Goal: Task Accomplishment & Management: Use online tool/utility

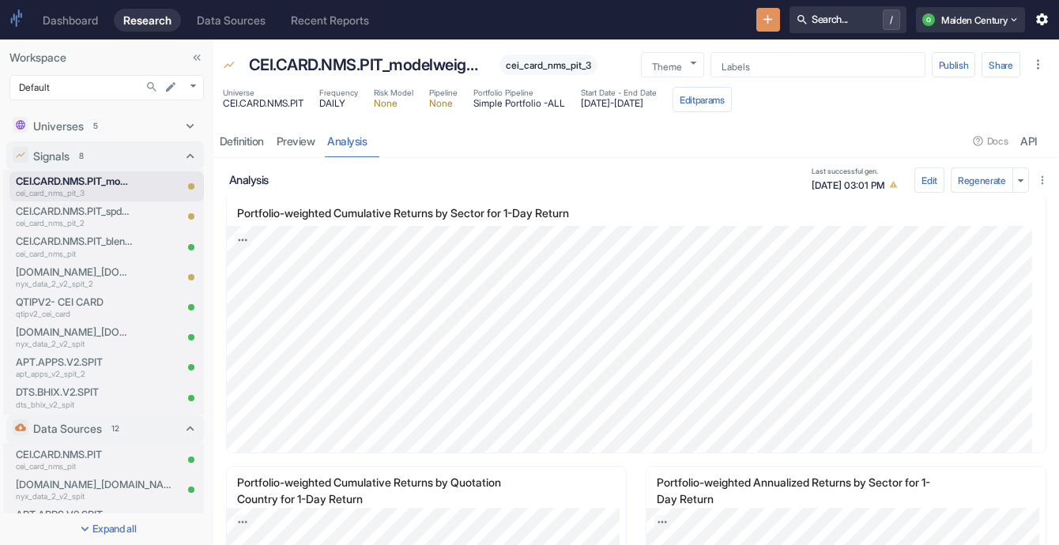
scroll to position [832, 0]
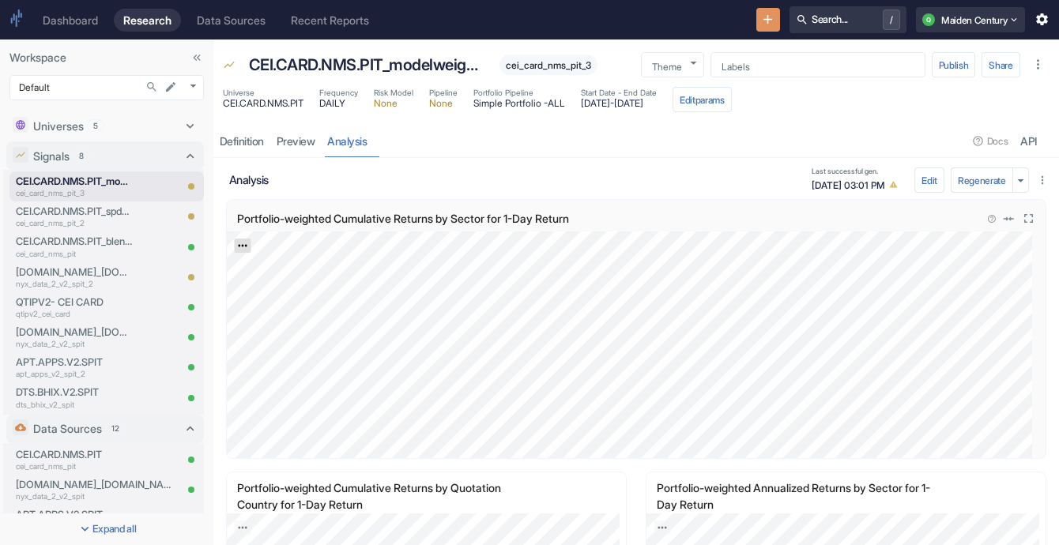
click at [243, 247] on icon "Export; Press ENTER to open" at bounding box center [242, 245] width 11 height 11
click at [918, 177] on button "Edit" at bounding box center [929, 180] width 30 height 25
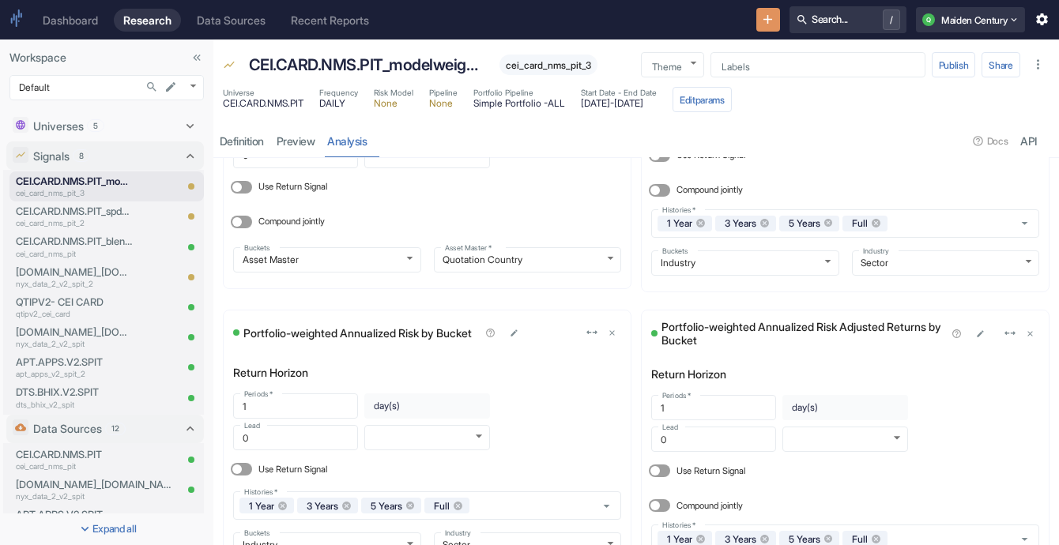
scroll to position [1528, 0]
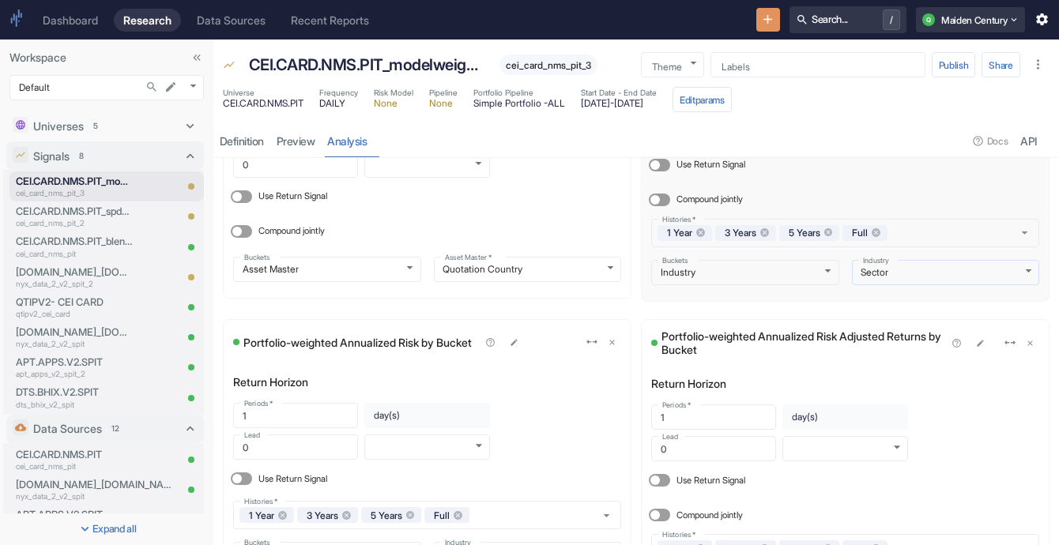
click at [898, 267] on body "Dashboard Research Data Sources Recent Reports Search... / Q Maiden Century Wor…" at bounding box center [529, 272] width 1059 height 545
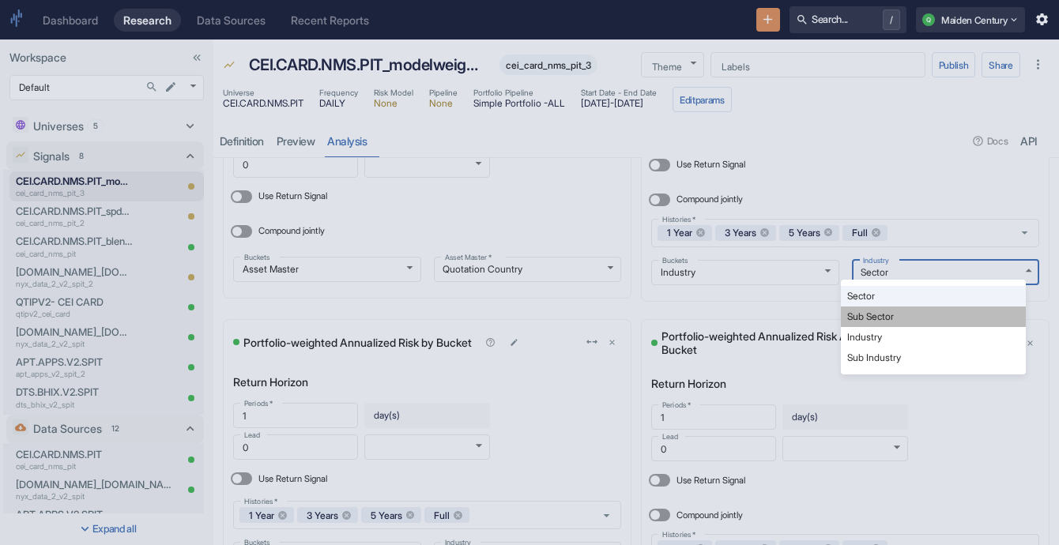
click at [901, 323] on li "Sub Sector" at bounding box center [933, 317] width 185 height 21
type input "rbics_l2_name"
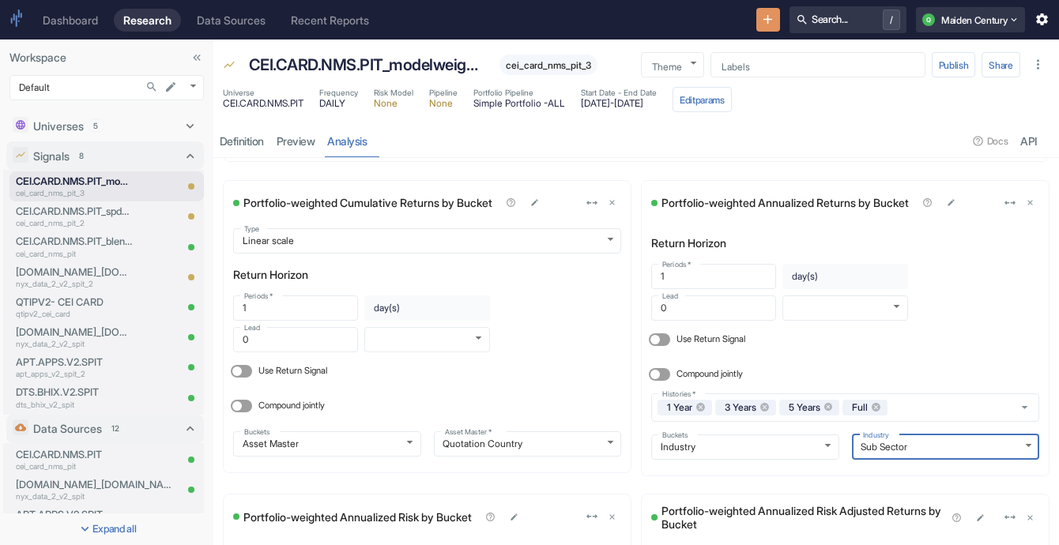
scroll to position [1352, 0]
click at [794, 201] on div "Portfolio-weighted Annualized Returns by Bucket" at bounding box center [787, 204] width 251 height 13
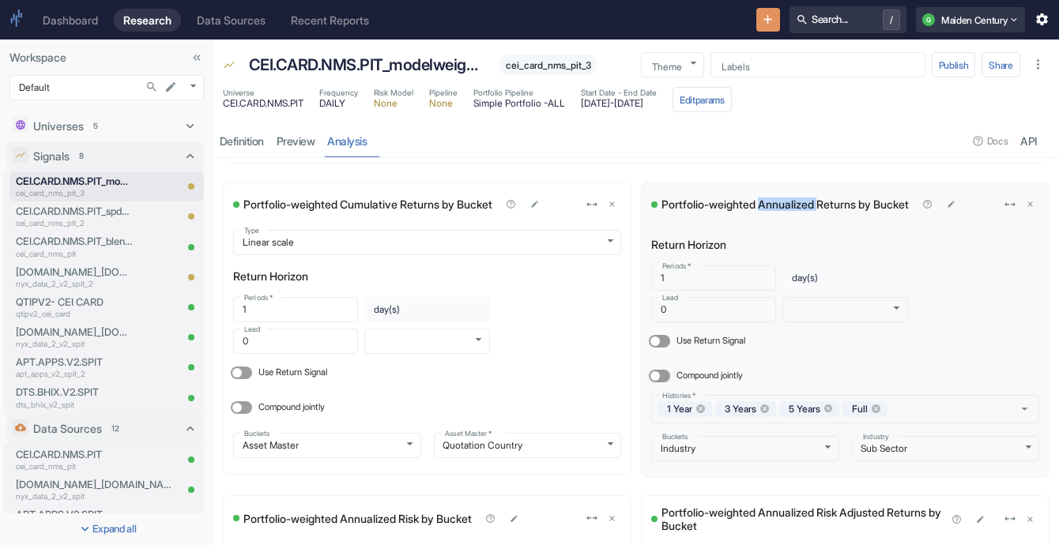
click at [794, 201] on div "Portfolio-weighted Annualized Returns by Bucket" at bounding box center [787, 204] width 251 height 13
copy div "Portfolio-weighted Annualized Returns by Bucket"
click at [730, 145] on div "resource tabs" at bounding box center [671, 141] width 594 height 32
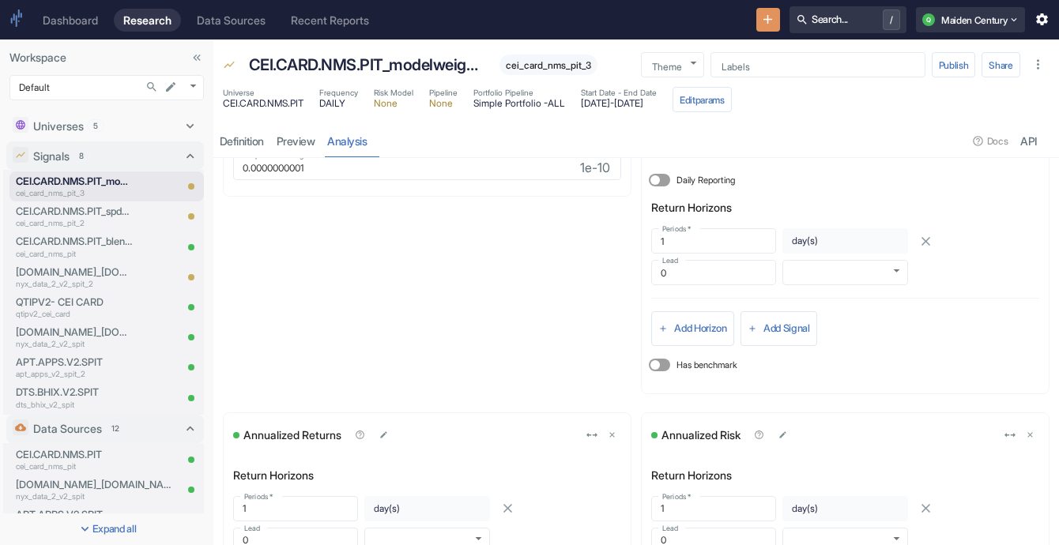
scroll to position [0, 0]
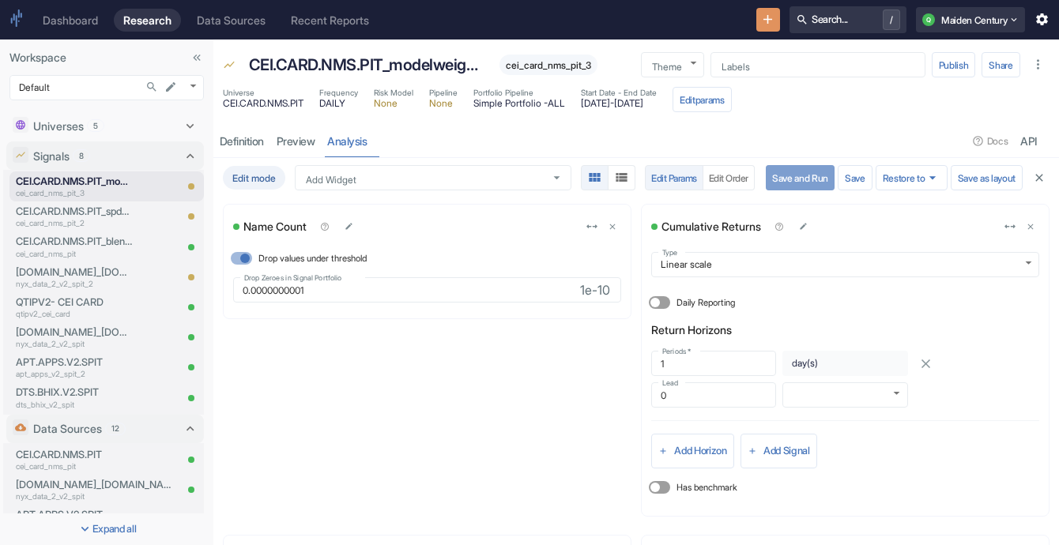
click at [770, 175] on button "Save and Run" at bounding box center [800, 177] width 69 height 25
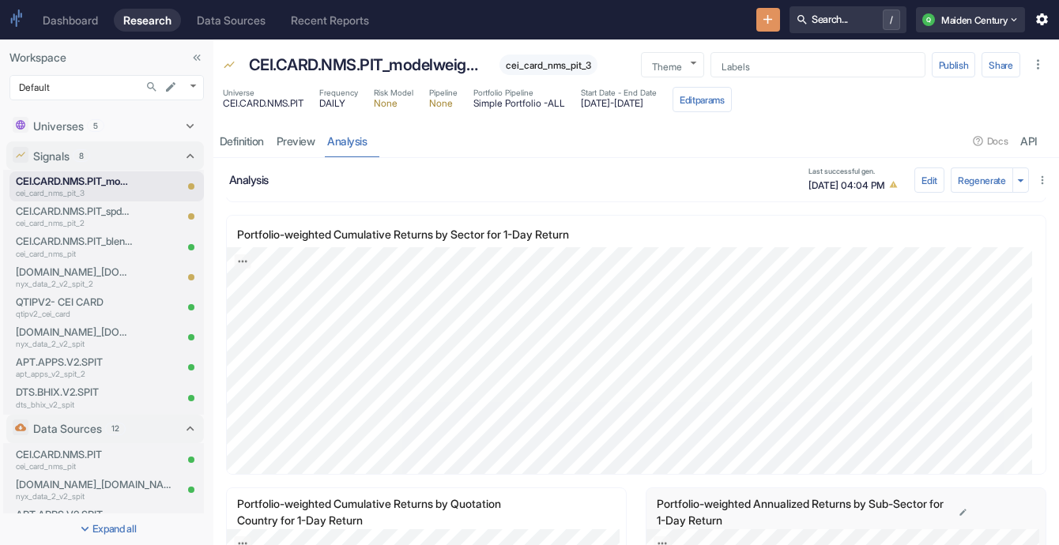
scroll to position [779, 0]
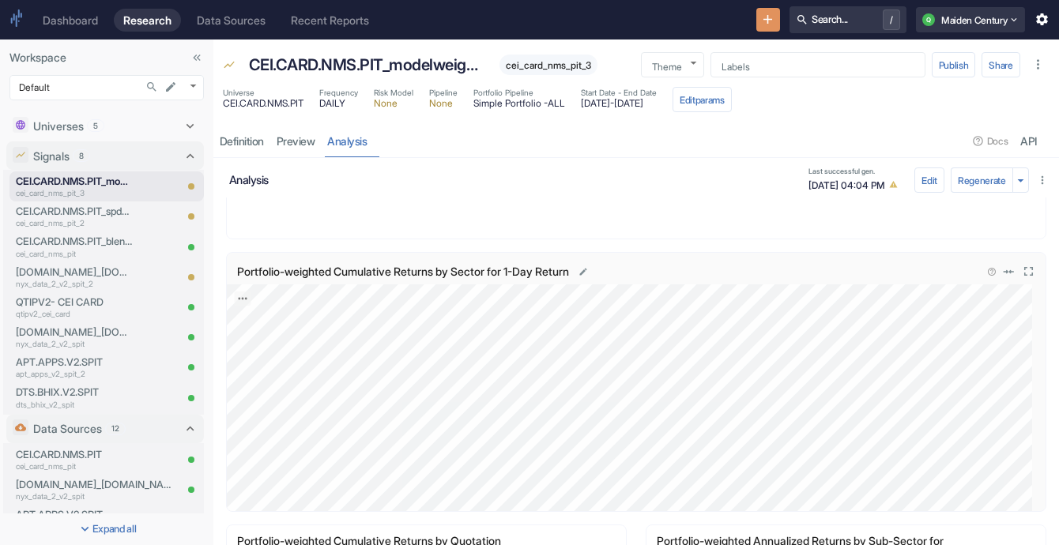
click at [487, 270] on p "Portfolio-weighted Cumulative Returns by Sector for 1-Day Return" at bounding box center [415, 271] width 356 height 17
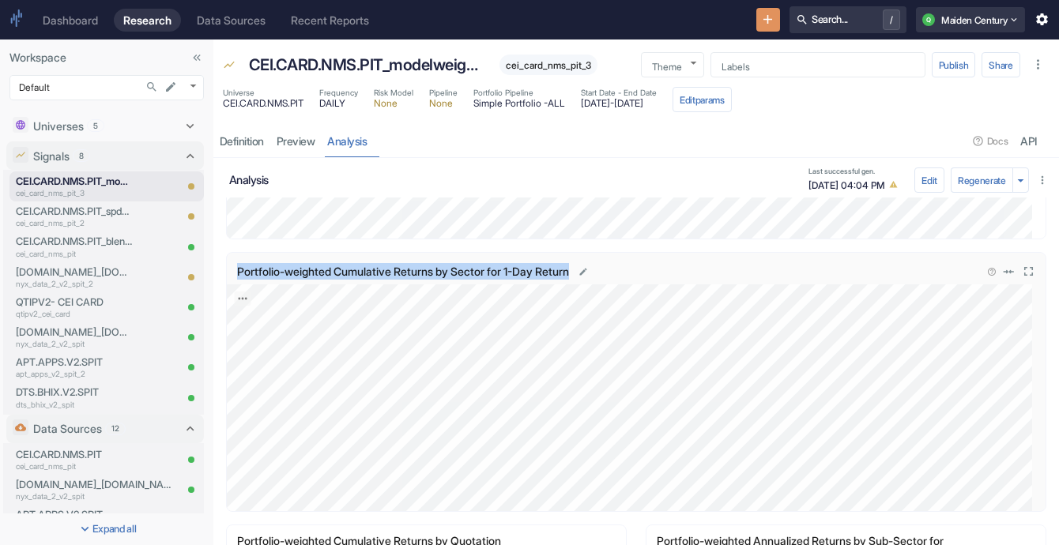
click at [487, 270] on p "Portfolio-weighted Cumulative Returns by Sector for 1-Day Return" at bounding box center [415, 271] width 356 height 17
click at [587, 267] on icon "Edit Widget Name" at bounding box center [583, 271] width 9 height 9
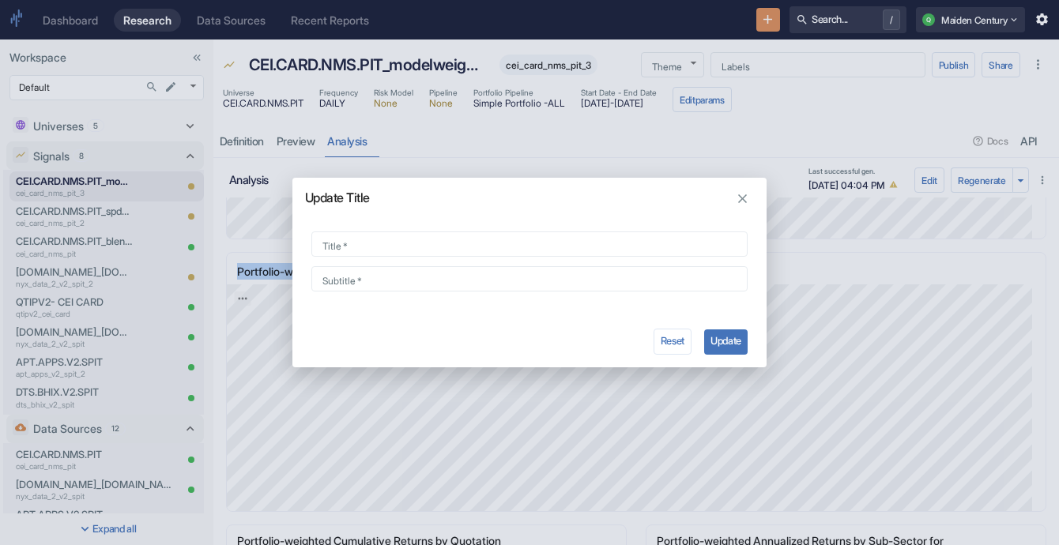
click at [740, 197] on icon "button" at bounding box center [742, 198] width 9 height 9
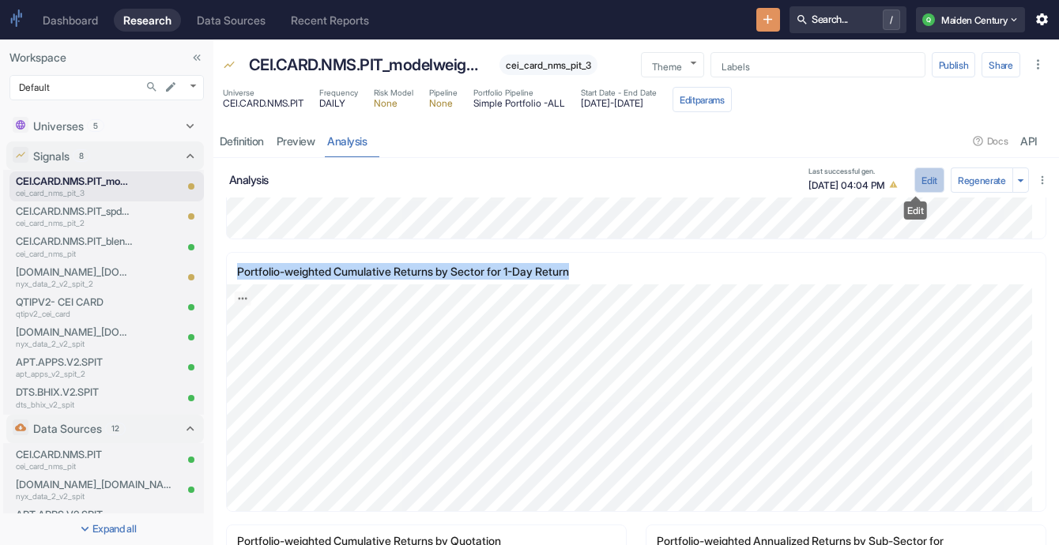
click at [918, 177] on button "Edit" at bounding box center [929, 180] width 30 height 25
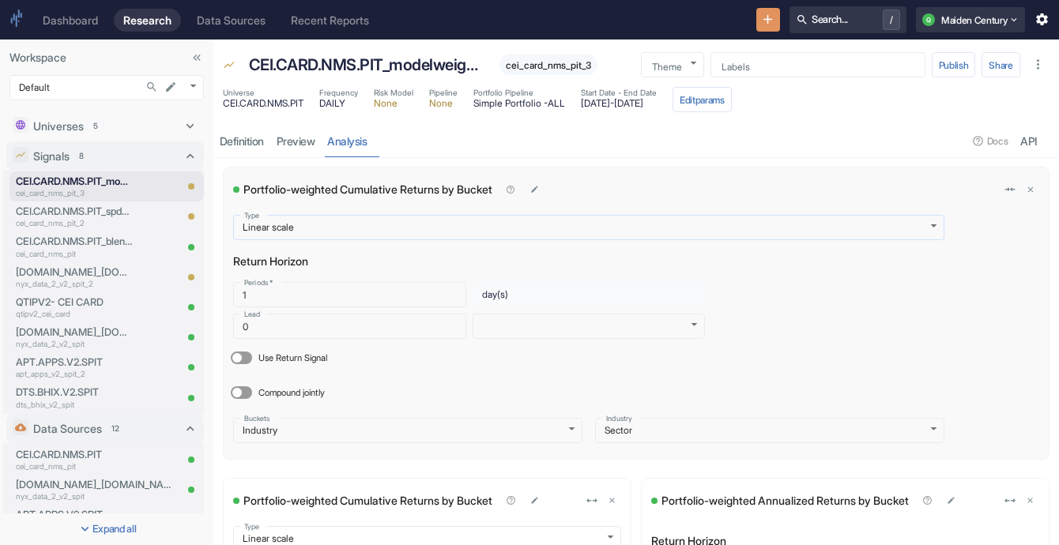
scroll to position [1046, 0]
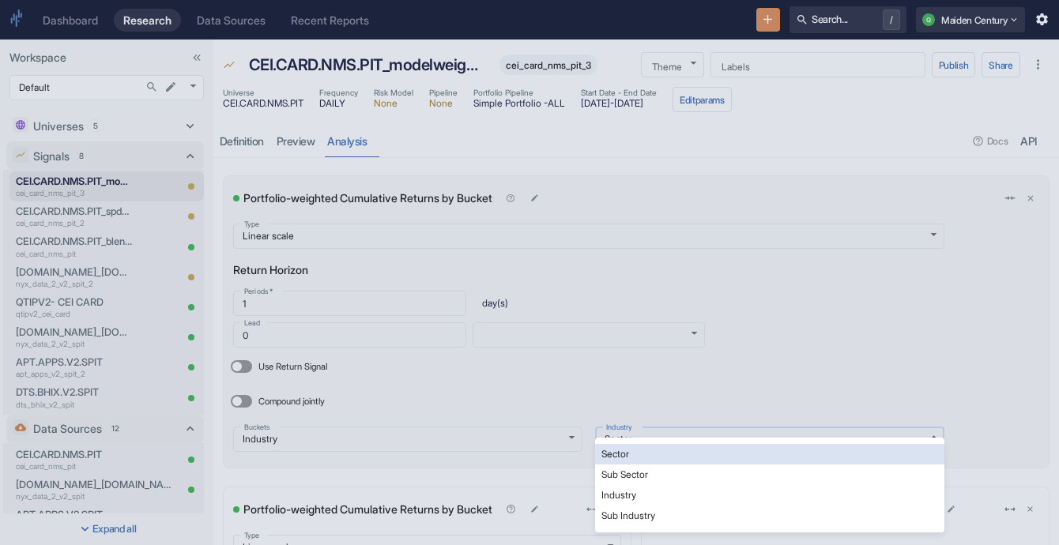
click at [681, 441] on body "Dashboard Research Data Sources Recent Reports Search... / Q Maiden Century Wor…" at bounding box center [529, 272] width 1059 height 545
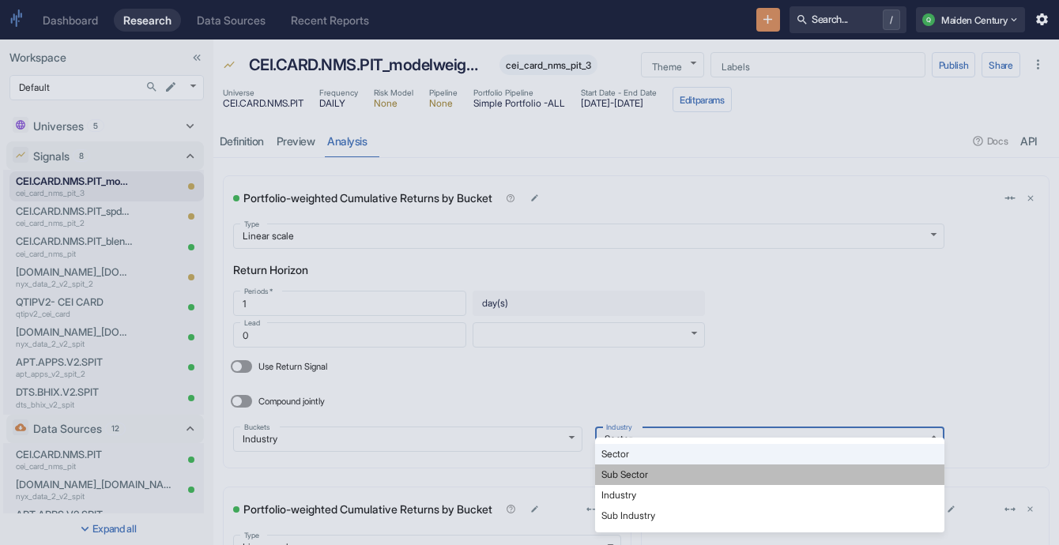
click at [681, 473] on li "Sub Sector" at bounding box center [769, 475] width 349 height 21
type input "rbics_l2_name"
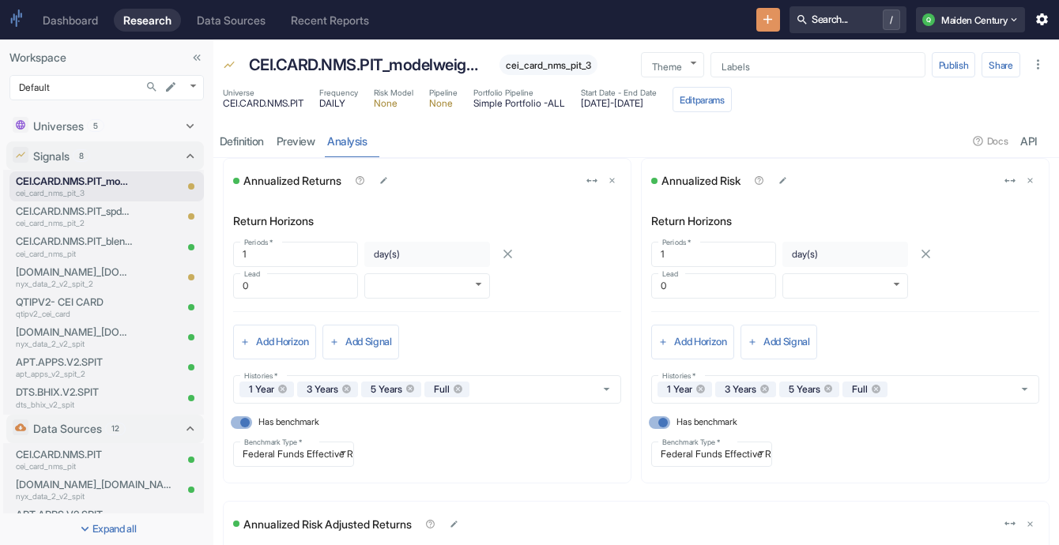
scroll to position [0, 0]
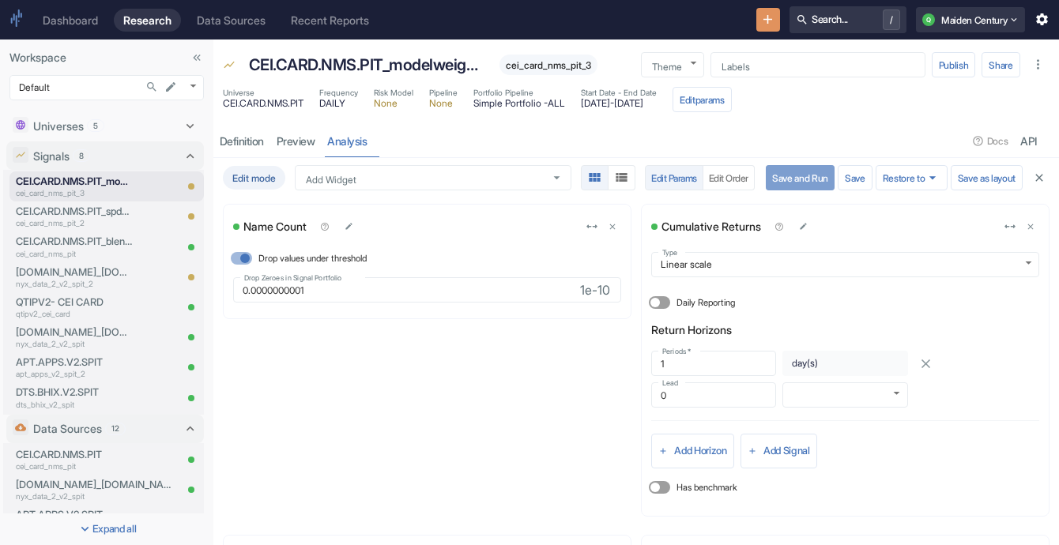
click at [772, 175] on button "Save and Run" at bounding box center [800, 177] width 69 height 25
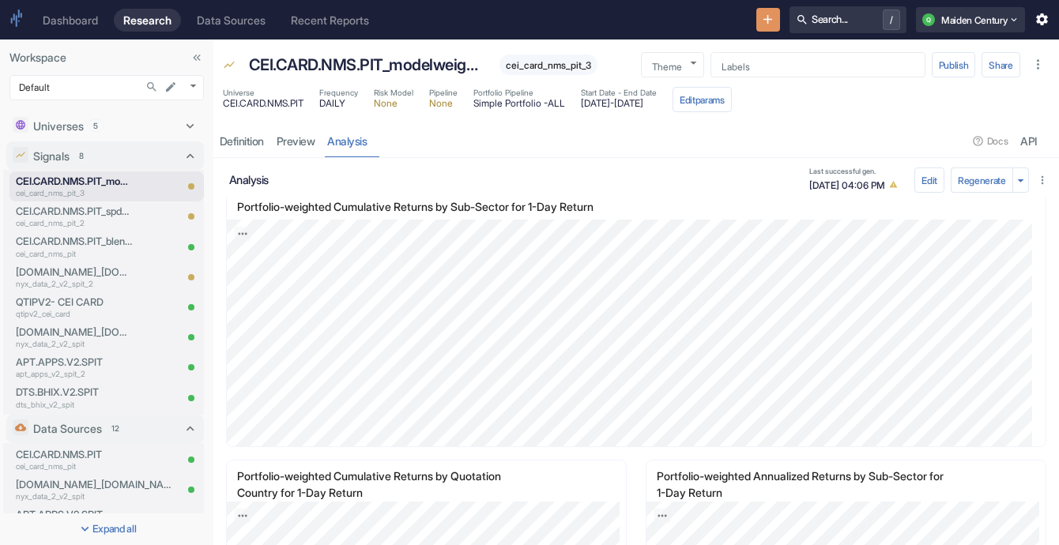
scroll to position [834, 0]
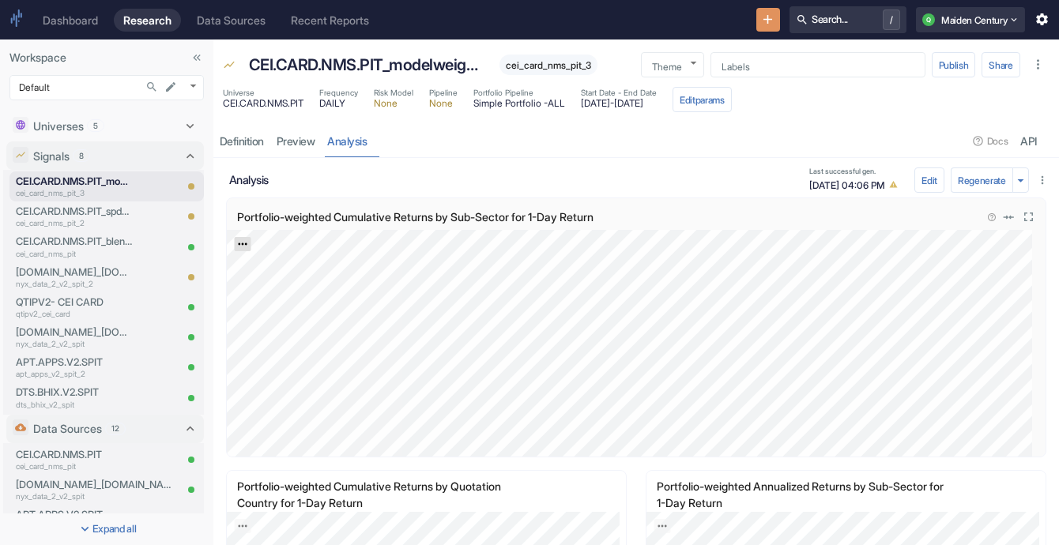
click at [240, 245] on icon "Export; Press ENTER to open" at bounding box center [242, 244] width 11 height 11
click at [277, 281] on link "CSV" at bounding box center [281, 286] width 44 height 17
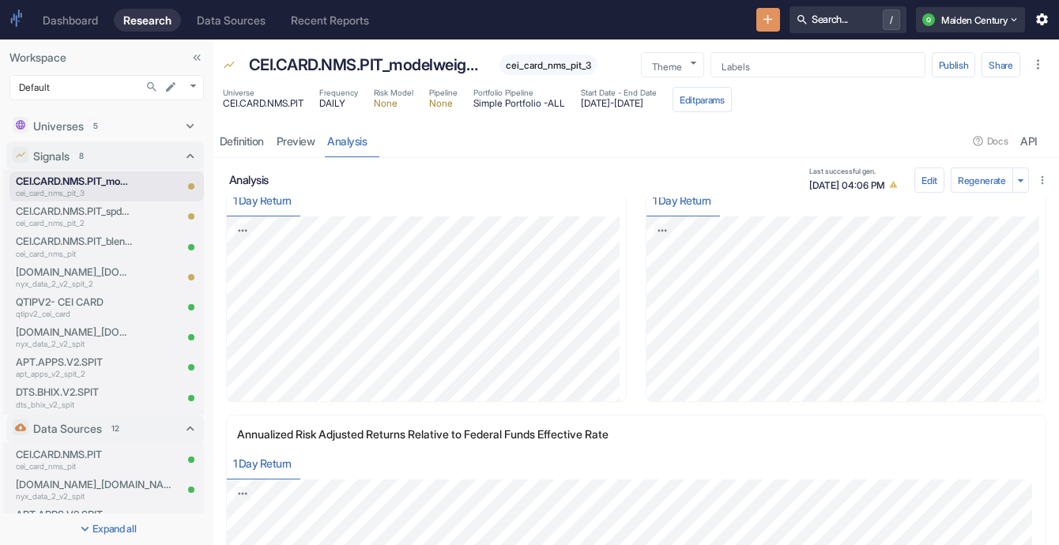
scroll to position [0, 0]
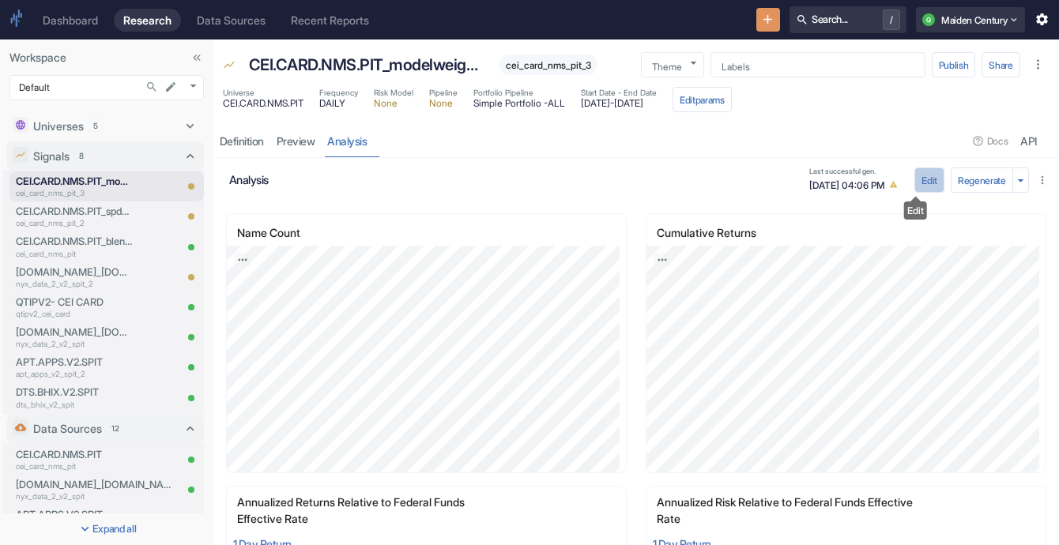
click at [922, 175] on button "Edit" at bounding box center [929, 180] width 30 height 25
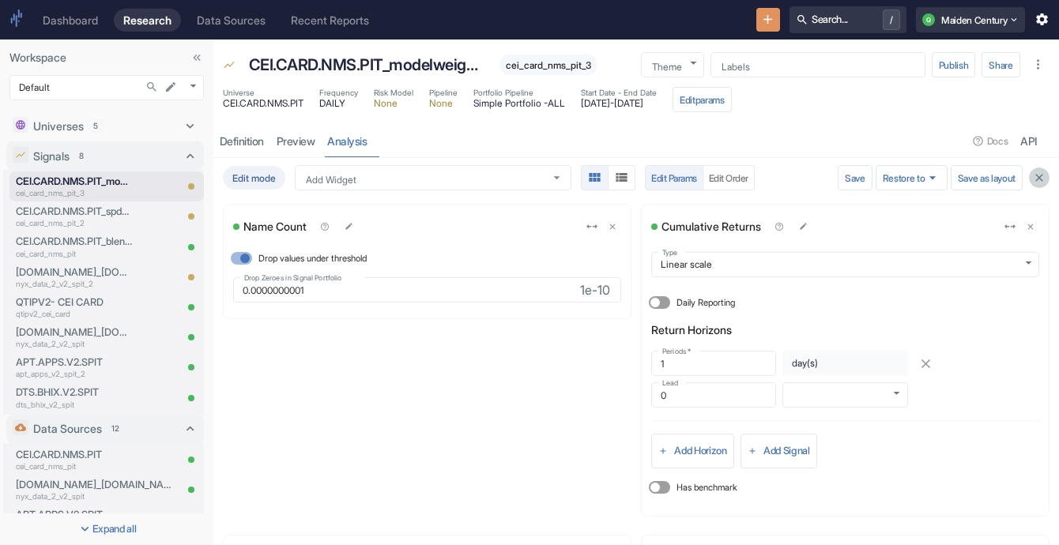
click at [1029, 174] on button "button" at bounding box center [1039, 178] width 21 height 21
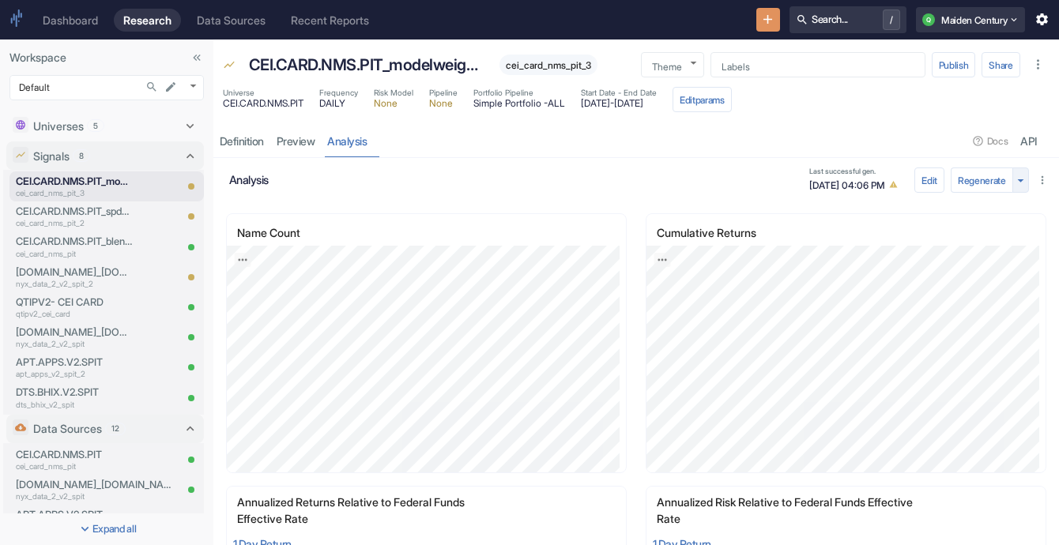
click at [1013, 187] on icon "button" at bounding box center [1020, 180] width 15 height 15
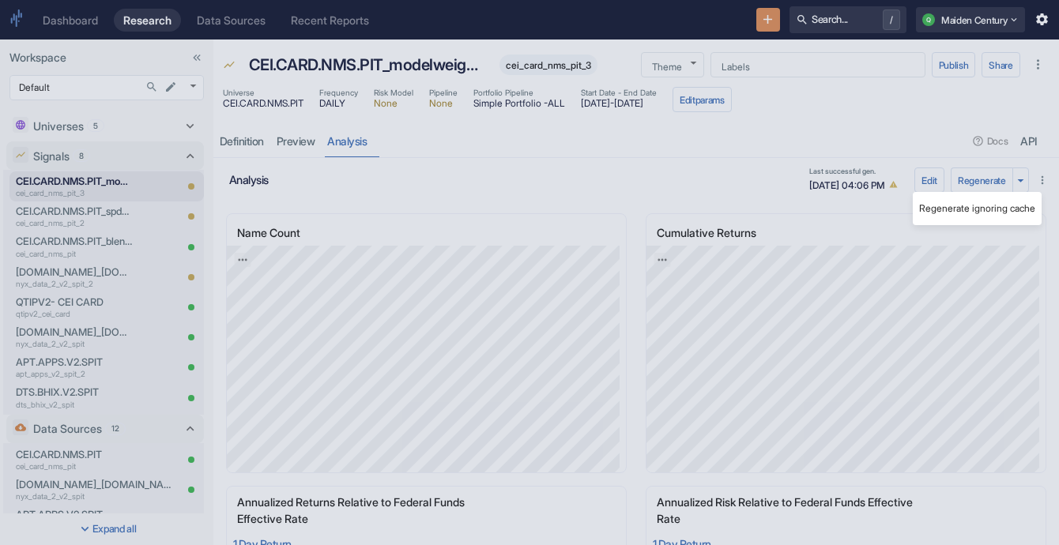
click at [889, 217] on div at bounding box center [529, 272] width 1059 height 545
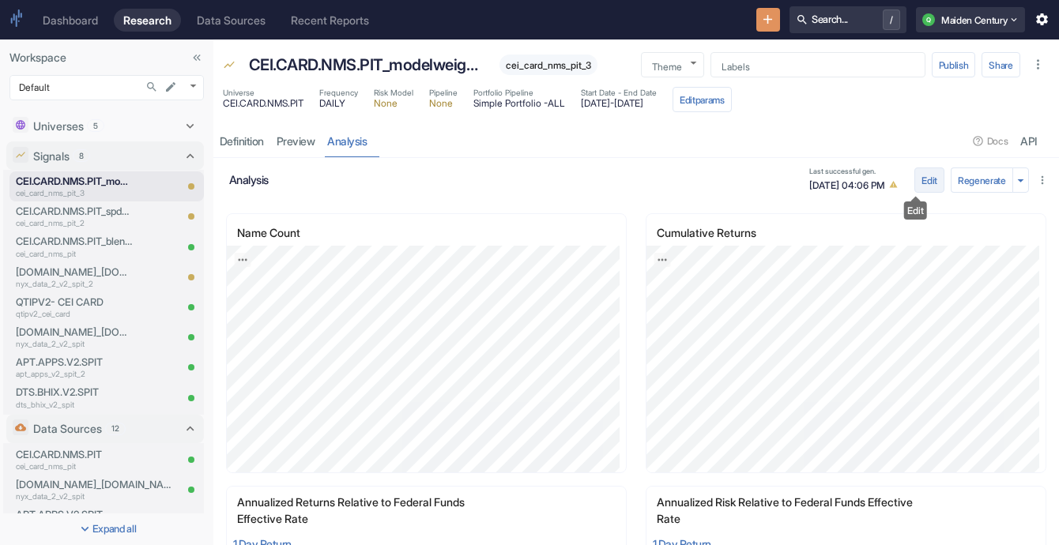
click at [914, 187] on button "Edit" at bounding box center [929, 180] width 30 height 25
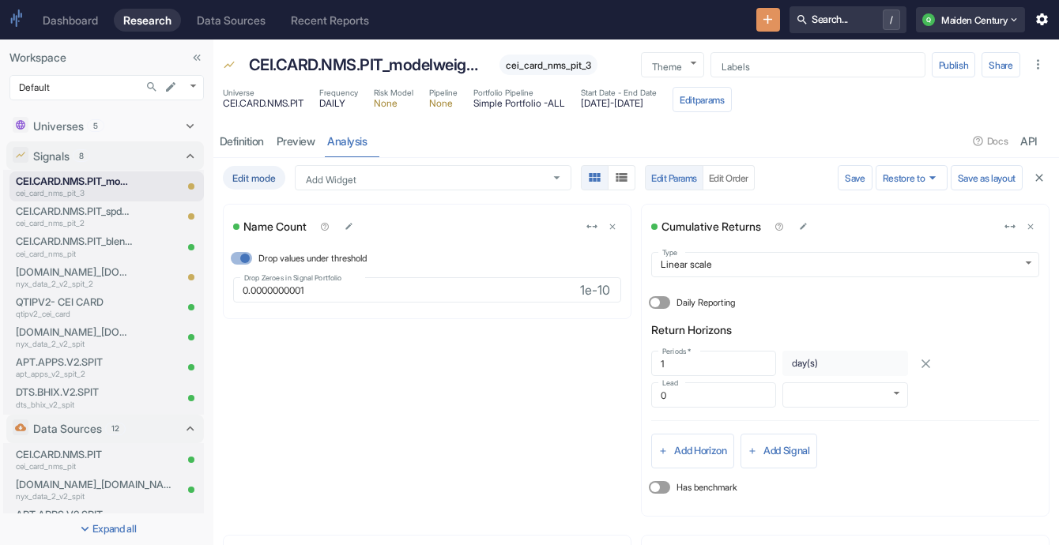
click at [897, 191] on div "Edit mode Add Widget Add Widget Edit Params Edit Order Save Restore to Save as …" at bounding box center [636, 178] width 839 height 40
click at [890, 178] on button "Restore to" at bounding box center [912, 177] width 72 height 25
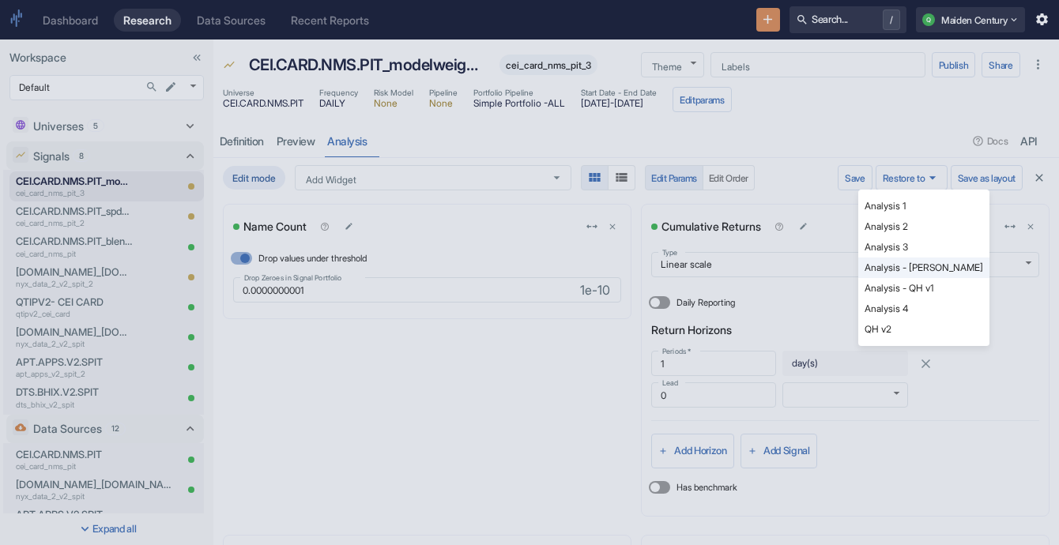
click at [908, 201] on li "Analysis 1" at bounding box center [923, 206] width 131 height 21
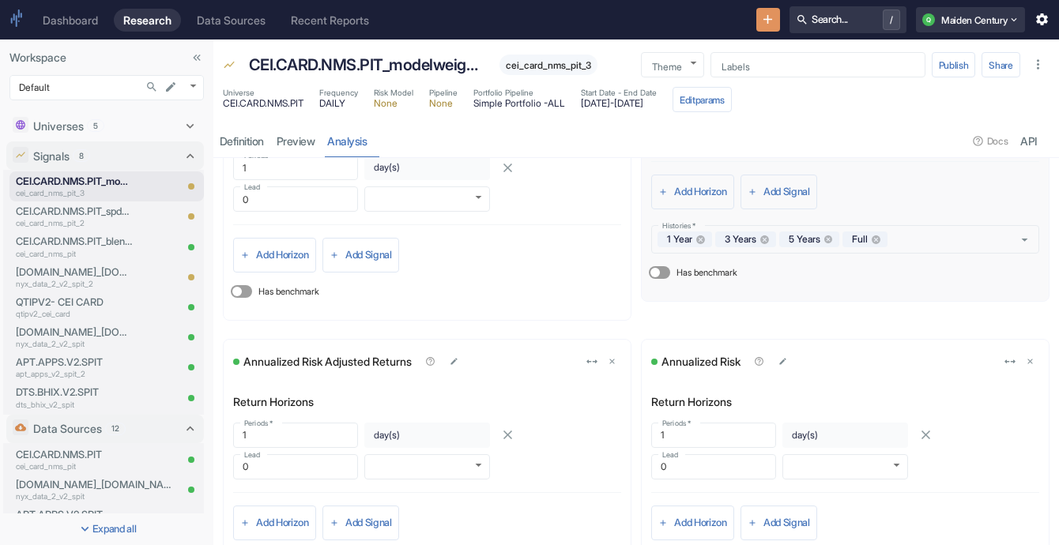
scroll to position [196, 0]
click at [608, 361] on icon "delete" at bounding box center [612, 361] width 9 height 9
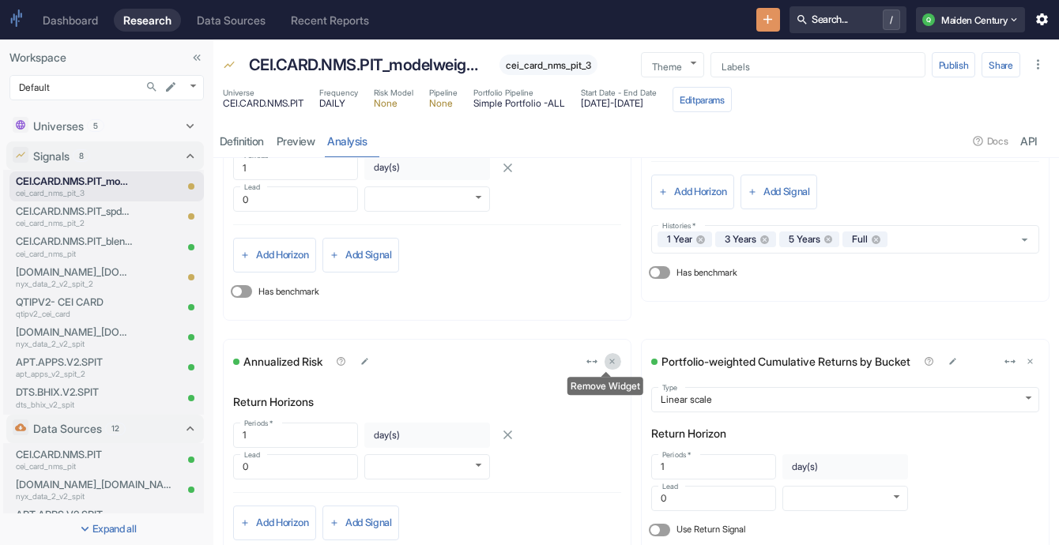
click at [608, 361] on icon "delete" at bounding box center [612, 361] width 9 height 9
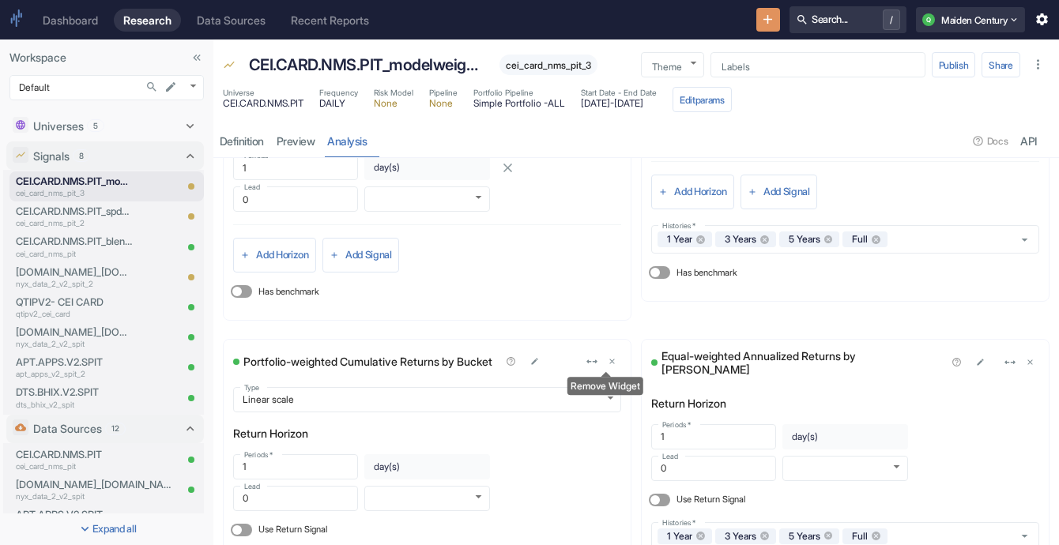
click at [608, 361] on icon "delete" at bounding box center [612, 361] width 9 height 9
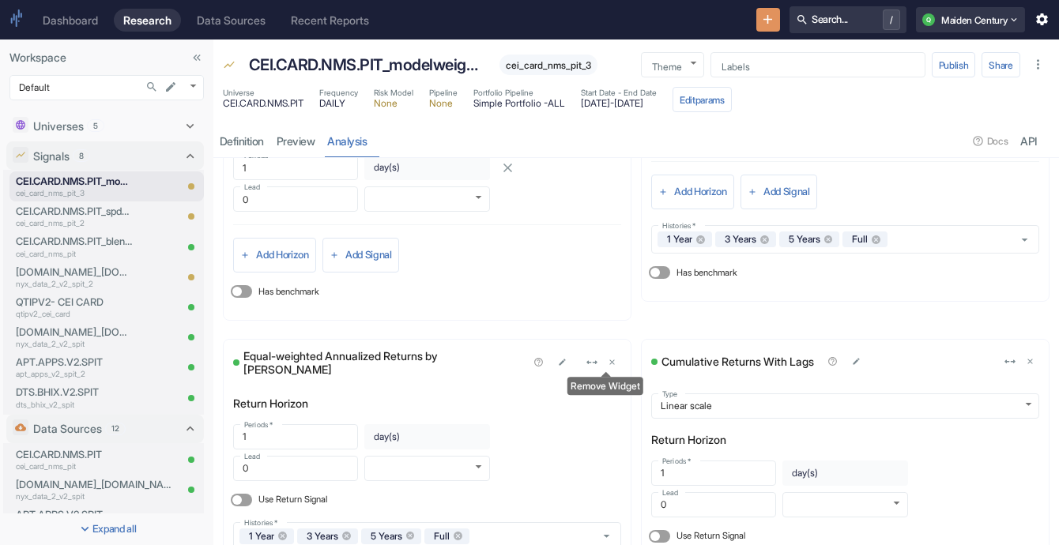
click at [608, 361] on icon "delete" at bounding box center [612, 362] width 9 height 9
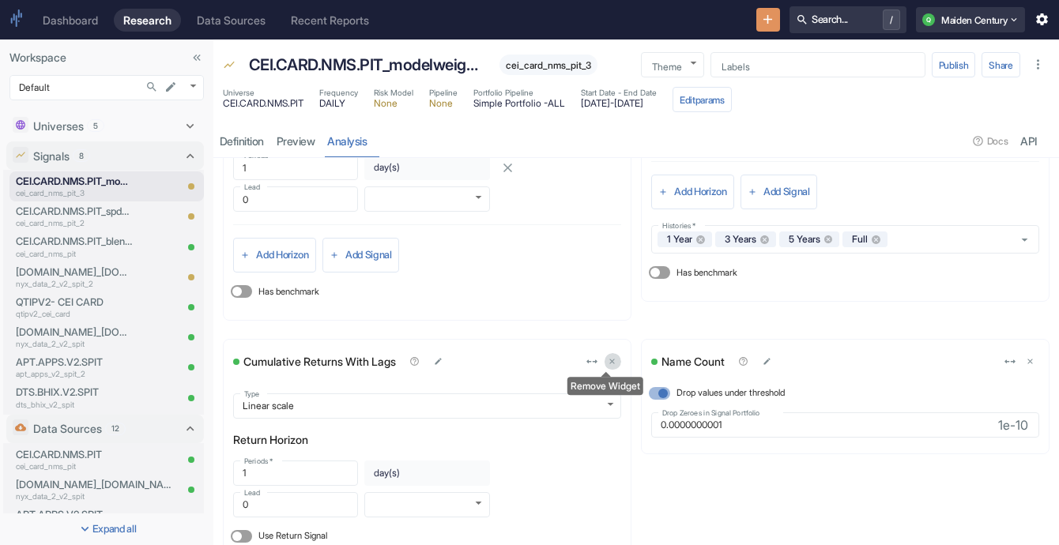
click at [608, 361] on icon "delete" at bounding box center [612, 361] width 9 height 9
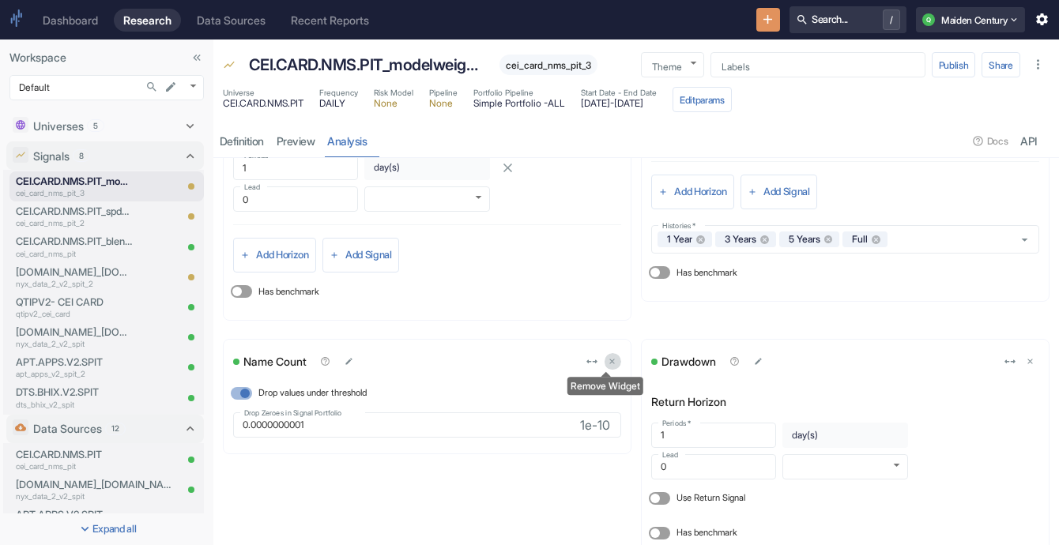
click at [608, 361] on icon "delete" at bounding box center [612, 361] width 9 height 9
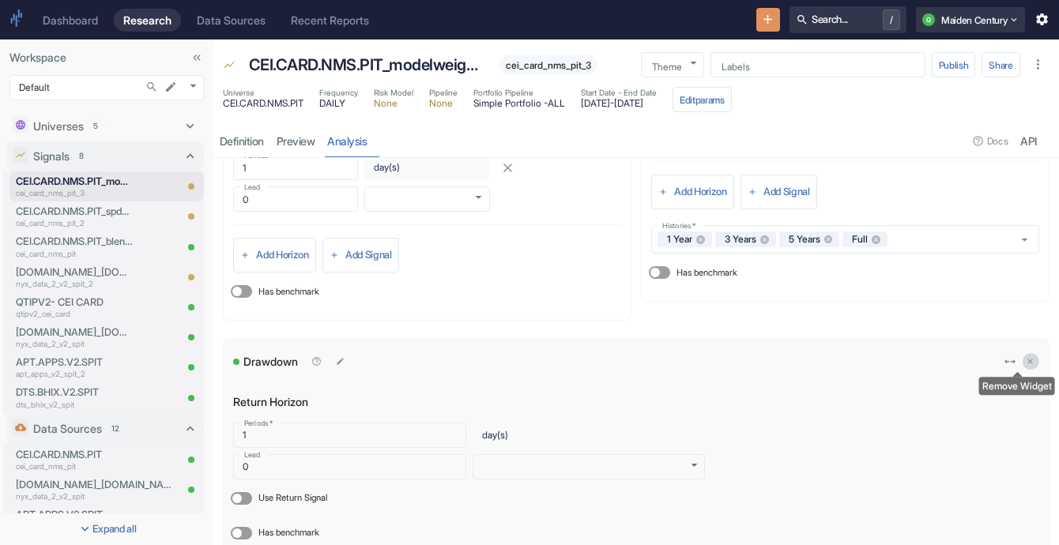
click at [1022, 356] on button "delete" at bounding box center [1030, 361] width 17 height 17
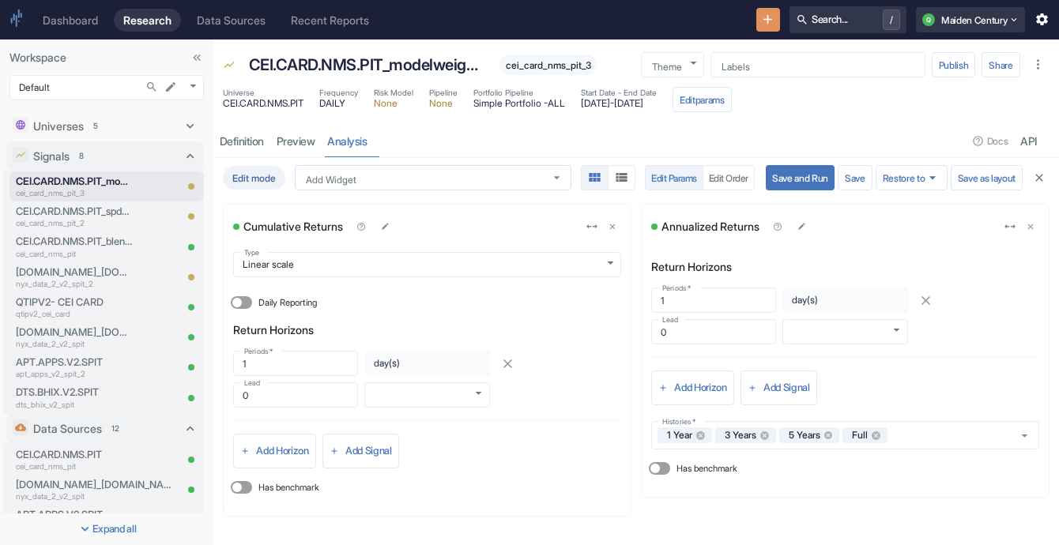
click at [431, 177] on input "Add Widget" at bounding box center [418, 178] width 237 height 13
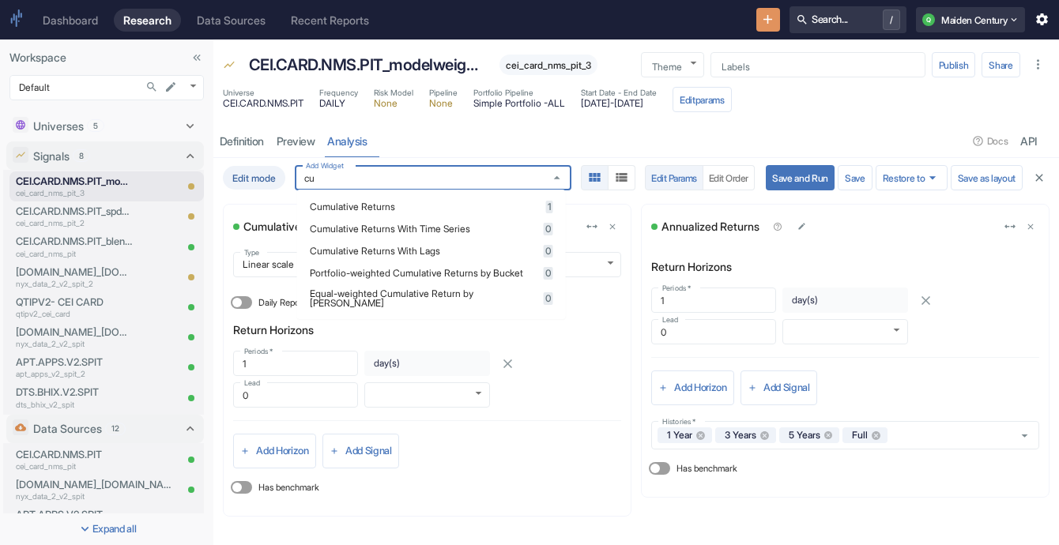
type input "cum"
click at [477, 283] on li "Portfolio-weighted Cumulative Returns by Bucket 0" at bounding box center [431, 273] width 269 height 22
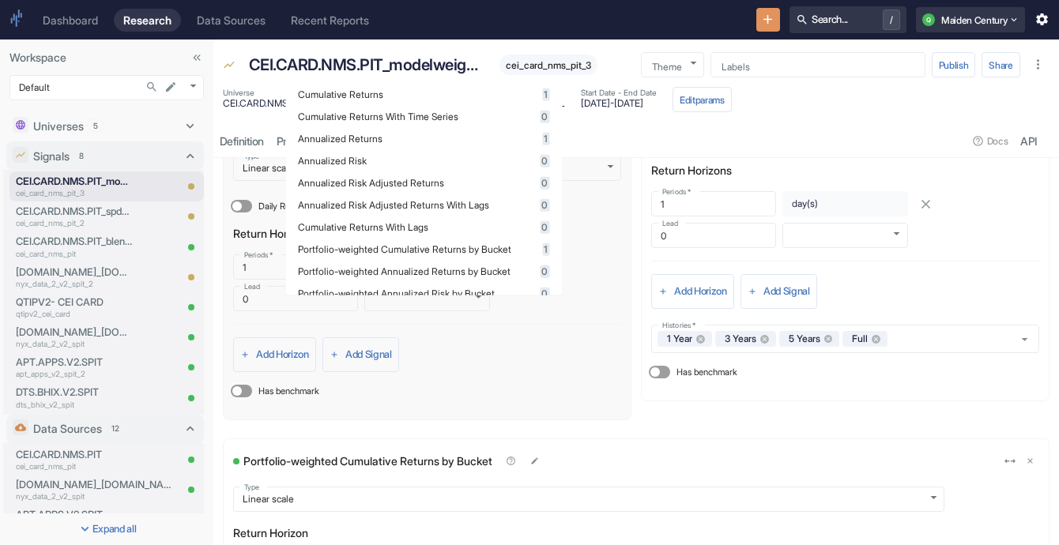
scroll to position [96, 0]
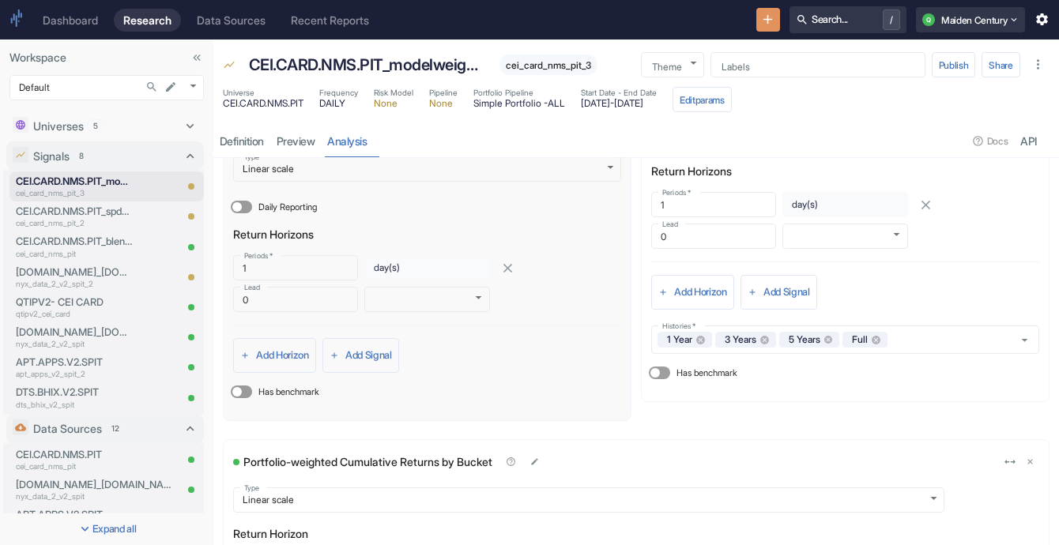
click at [546, 390] on div "Has benchmark" at bounding box center [427, 391] width 388 height 25
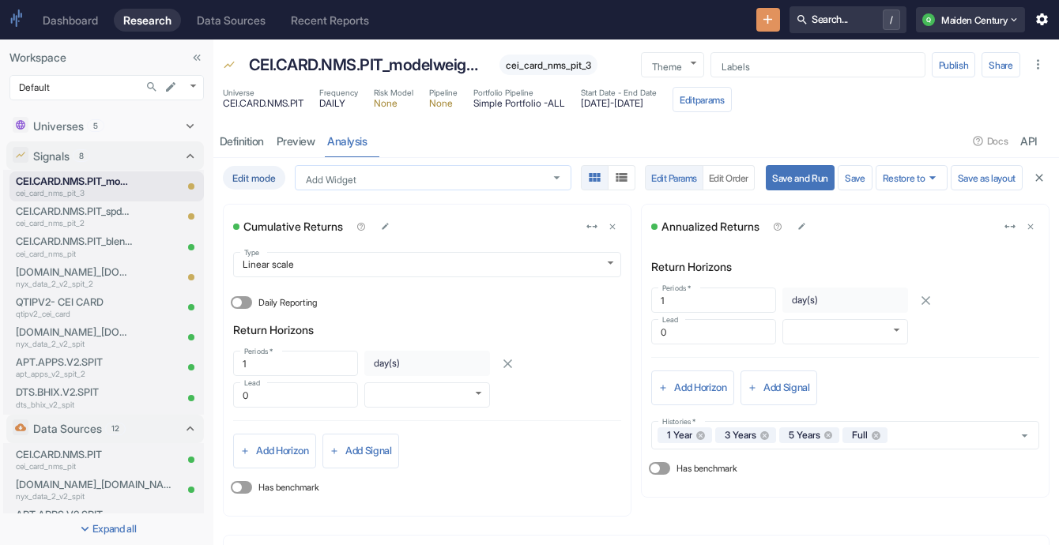
click at [403, 177] on input "Add Widget" at bounding box center [418, 178] width 237 height 13
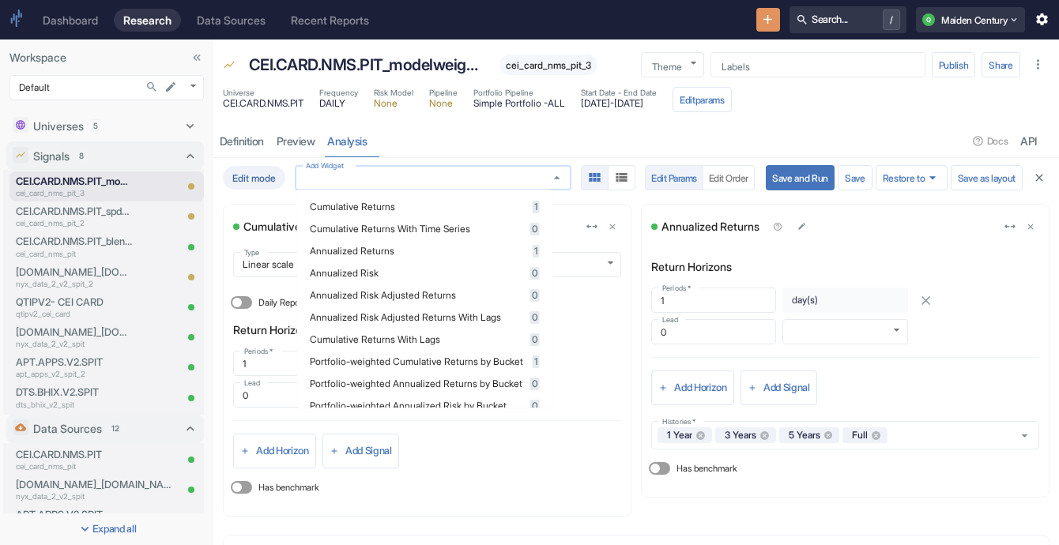
type input "c"
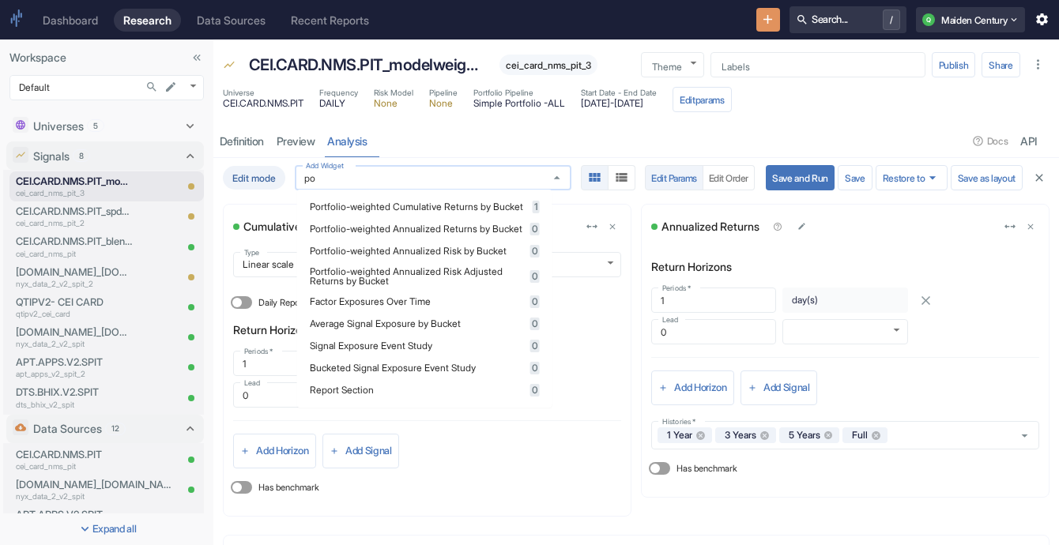
type input "p"
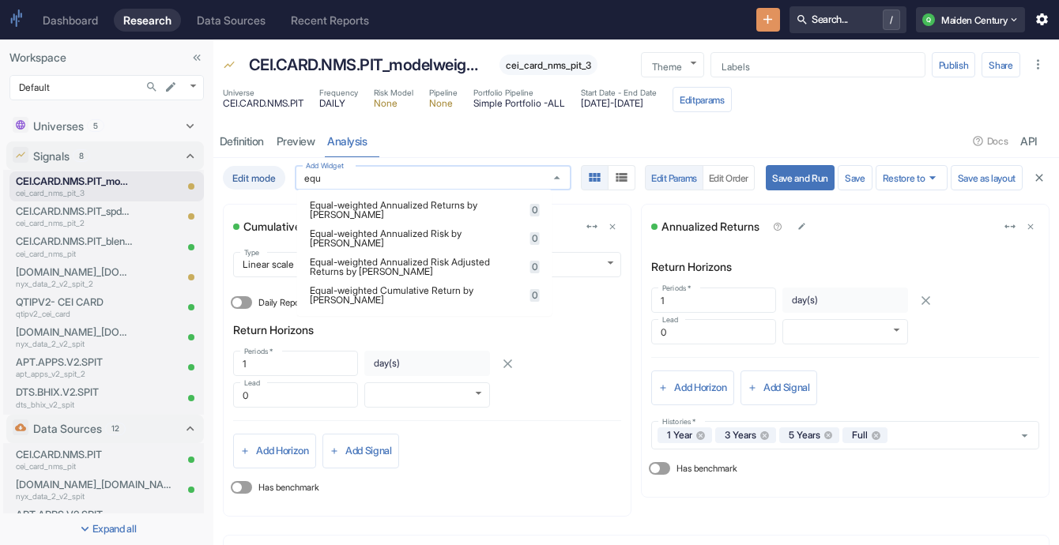
type input "equa"
click at [489, 286] on span "Equal-weighted Cumulative Return by [PERSON_NAME]" at bounding box center [418, 295] width 216 height 19
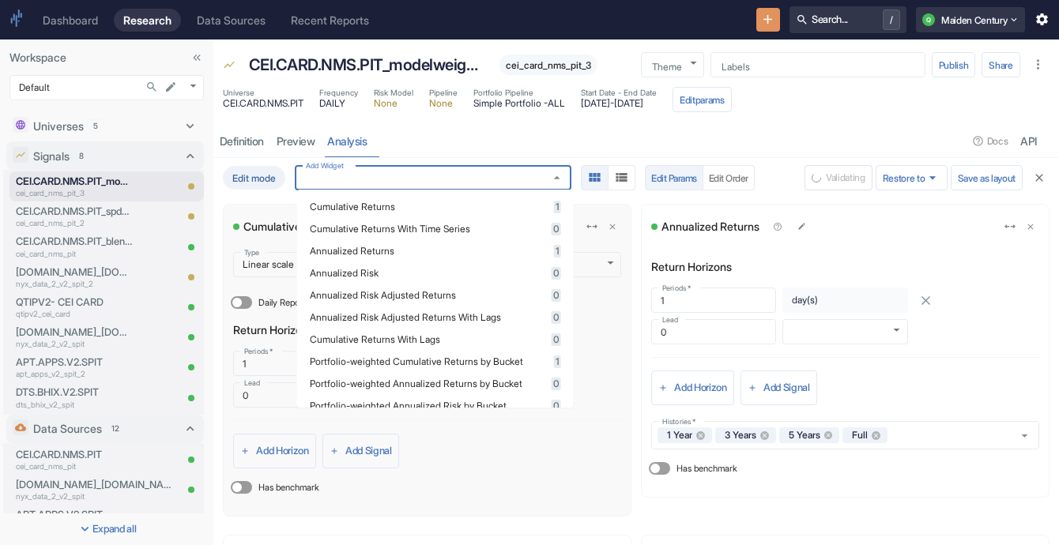
click at [591, 460] on div "Add Horizon Add Signal" at bounding box center [427, 451] width 388 height 35
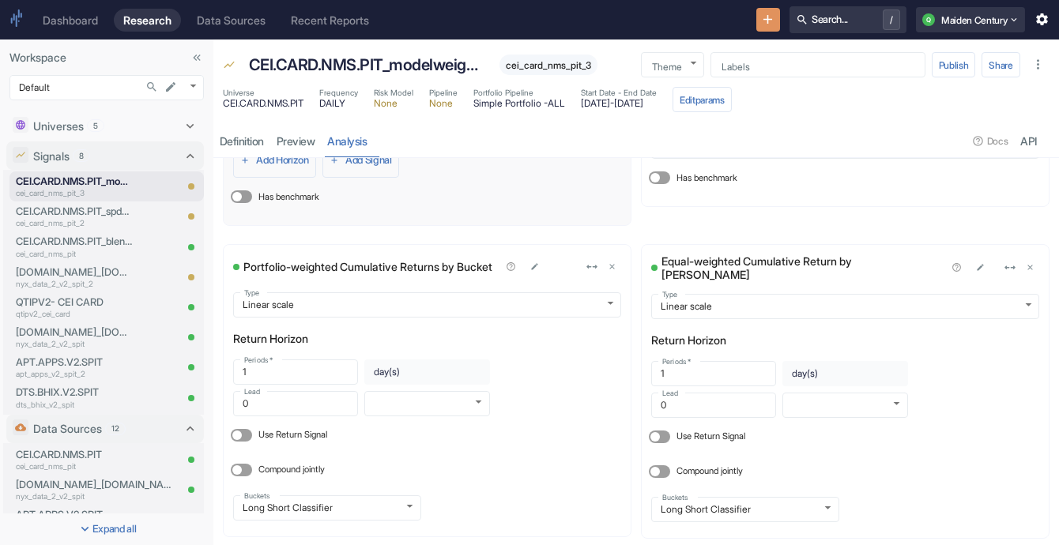
scroll to position [295, 0]
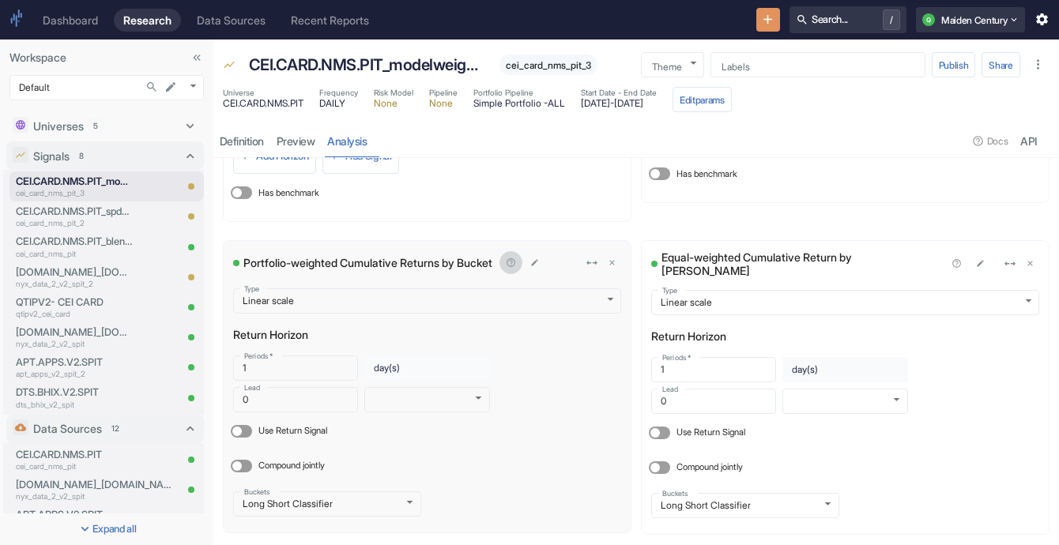
click at [516, 261] on icon "button" at bounding box center [511, 263] width 10 height 10
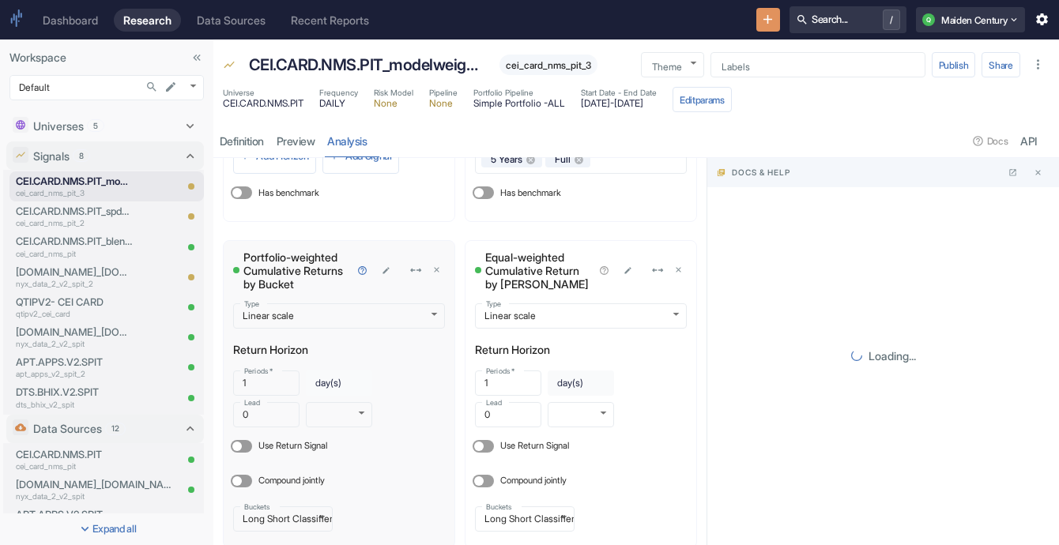
scroll to position [296, 0]
click at [1037, 172] on icon "Close" at bounding box center [1038, 173] width 6 height 6
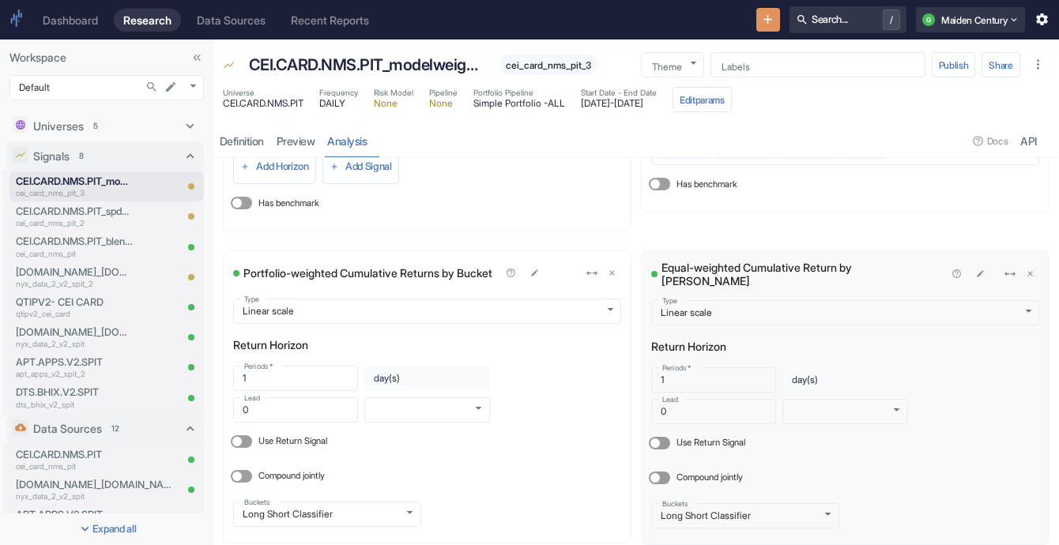
scroll to position [284, 0]
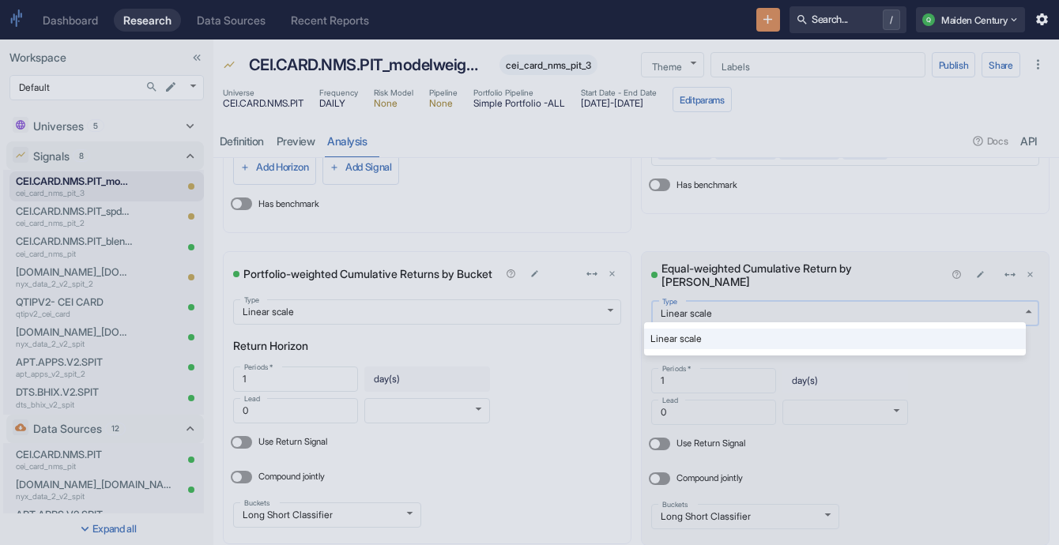
click at [829, 315] on body "Dashboard Research Data Sources Recent Reports Search... / Q Maiden Century Wor…" at bounding box center [529, 272] width 1059 height 545
click at [461, 470] on div at bounding box center [529, 272] width 1059 height 545
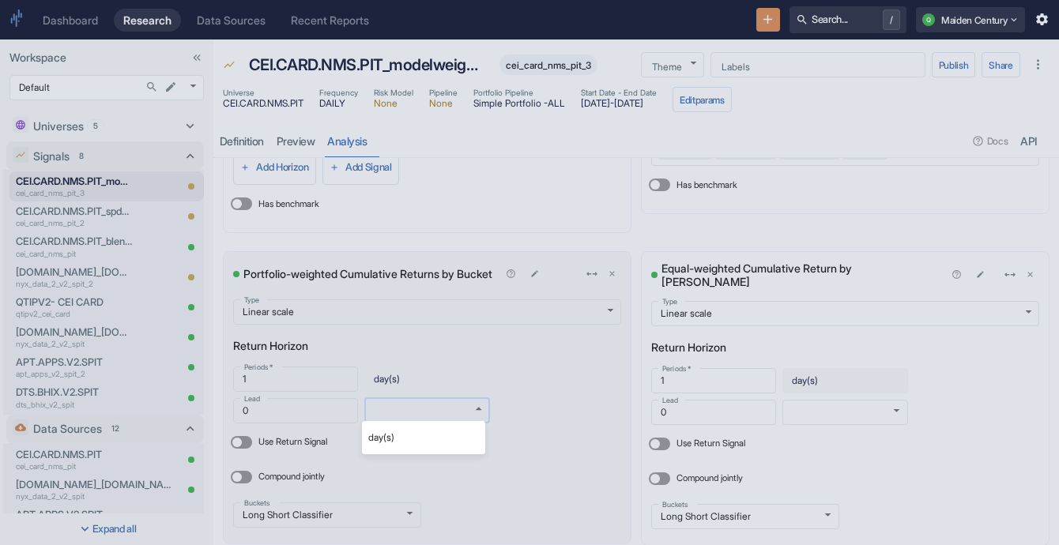
click at [422, 414] on body "Dashboard Research Data Sources Recent Reports Search... / Q Maiden Century Wor…" at bounding box center [529, 272] width 1059 height 545
click at [422, 414] on div at bounding box center [529, 272] width 1059 height 545
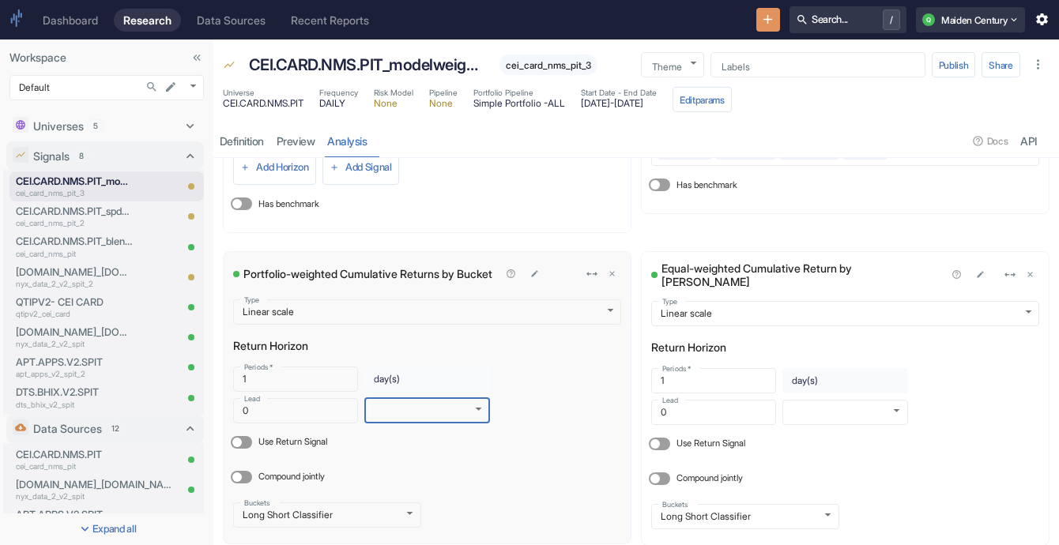
scroll to position [295, 0]
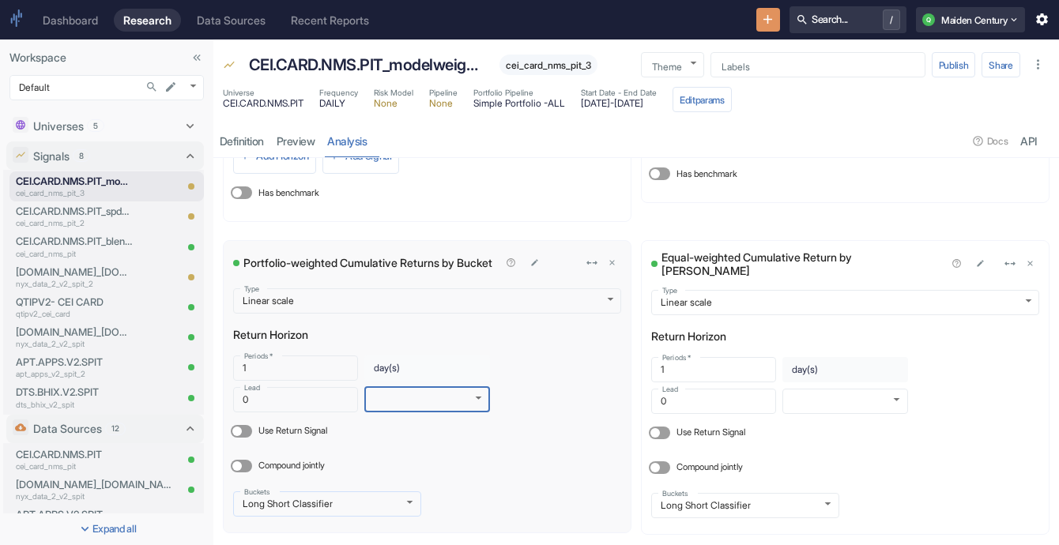
click at [413, 497] on body "Dashboard Research Data Sources Recent Reports Search... / Q Maiden Century Wor…" at bounding box center [529, 272] width 1059 height 545
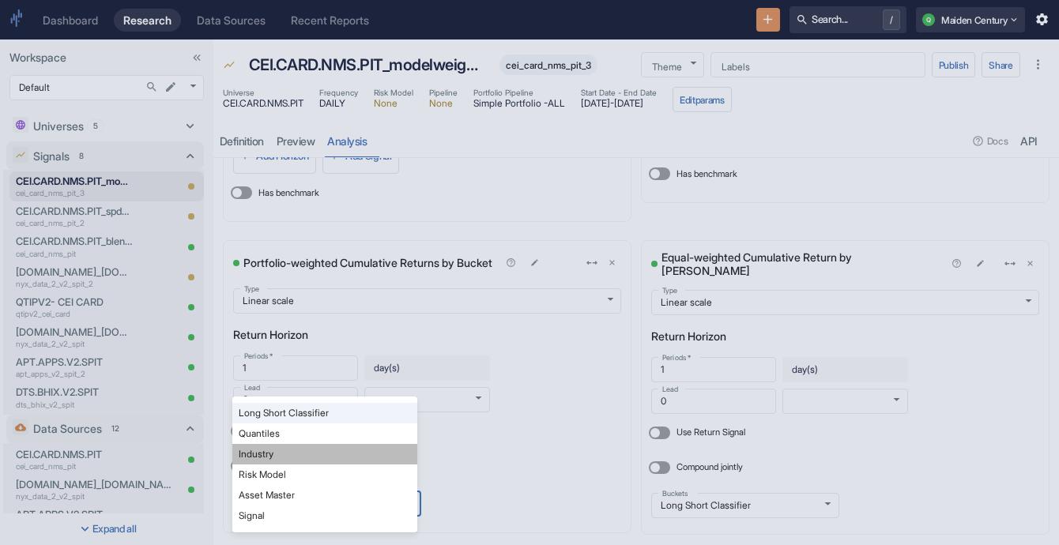
click at [390, 451] on li "Industry" at bounding box center [324, 454] width 185 height 21
type input "INDUSTRY"
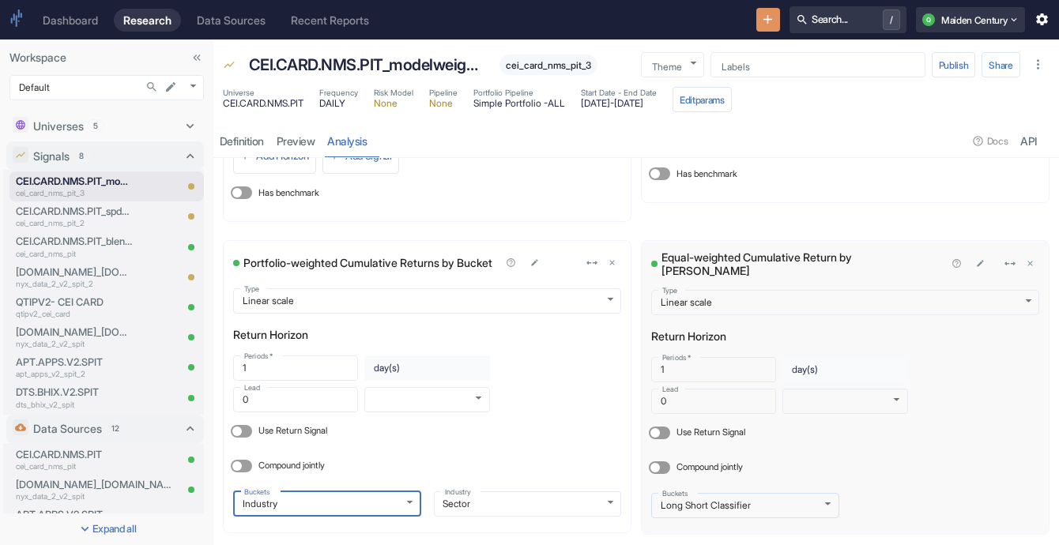
click at [725, 508] on body "Dashboard Research Data Sources Recent Reports Search... / Q Maiden Century Wor…" at bounding box center [529, 272] width 1059 height 545
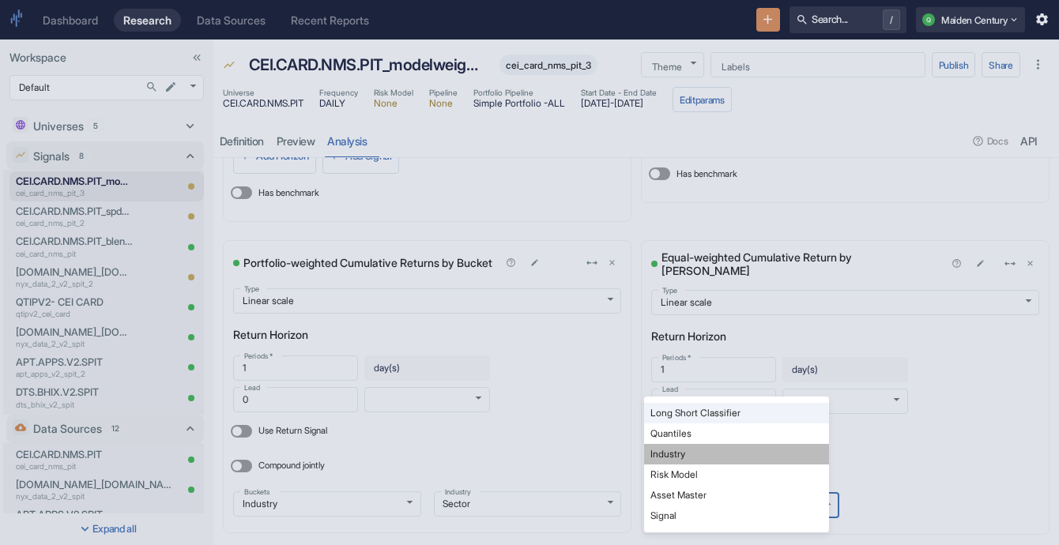
click at [767, 446] on li "Industry" at bounding box center [736, 454] width 185 height 21
type input "INDUSTRY"
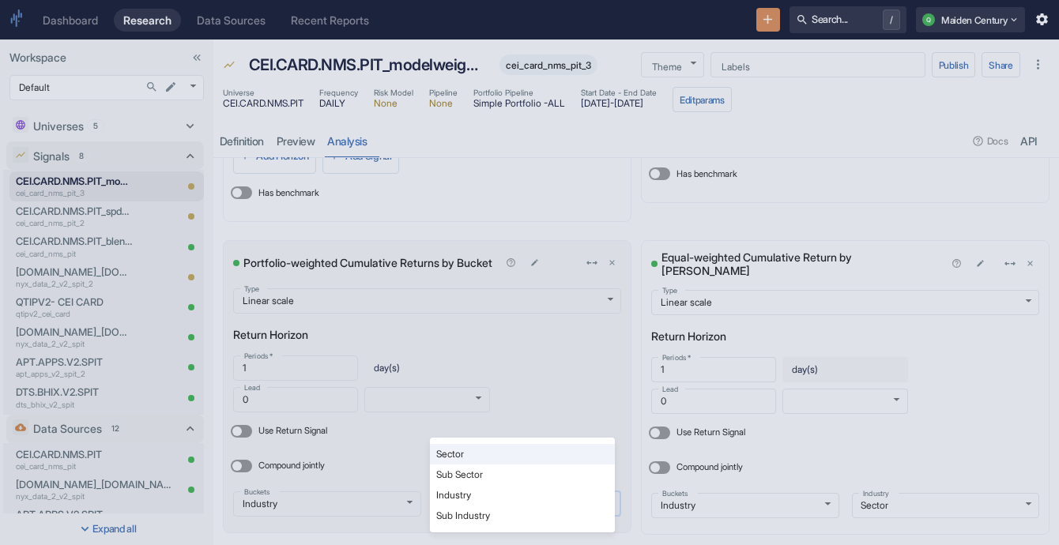
click at [530, 502] on body "Dashboard Research Data Sources Recent Reports Search... / Q Maiden Century Wor…" at bounding box center [529, 272] width 1059 height 545
click at [557, 514] on li "Sub Industry" at bounding box center [522, 516] width 185 height 21
type input "rbics_l4_name"
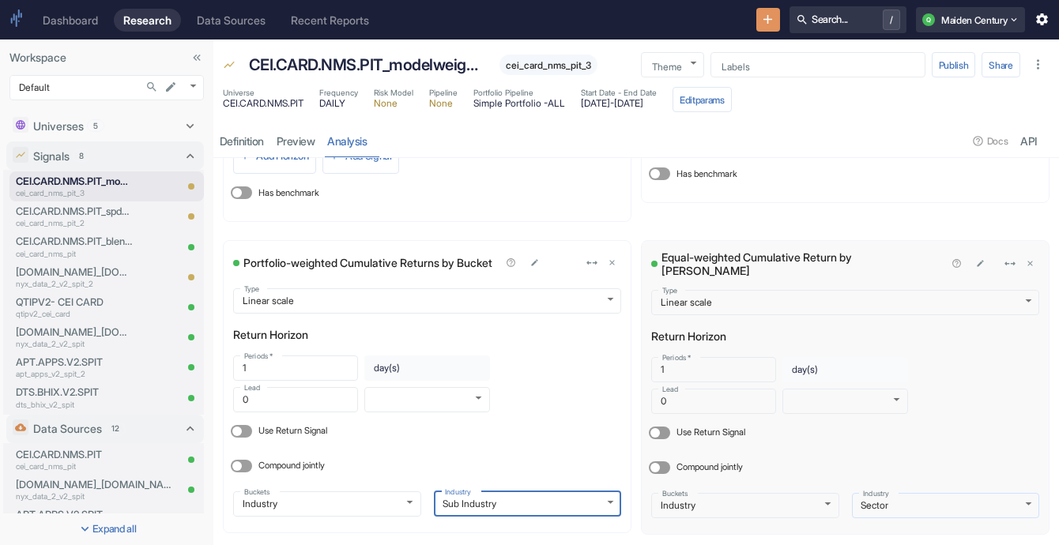
click at [922, 503] on body "Dashboard Research Data Sources Recent Reports Search... / Q Maiden Century Wor…" at bounding box center [529, 272] width 1059 height 545
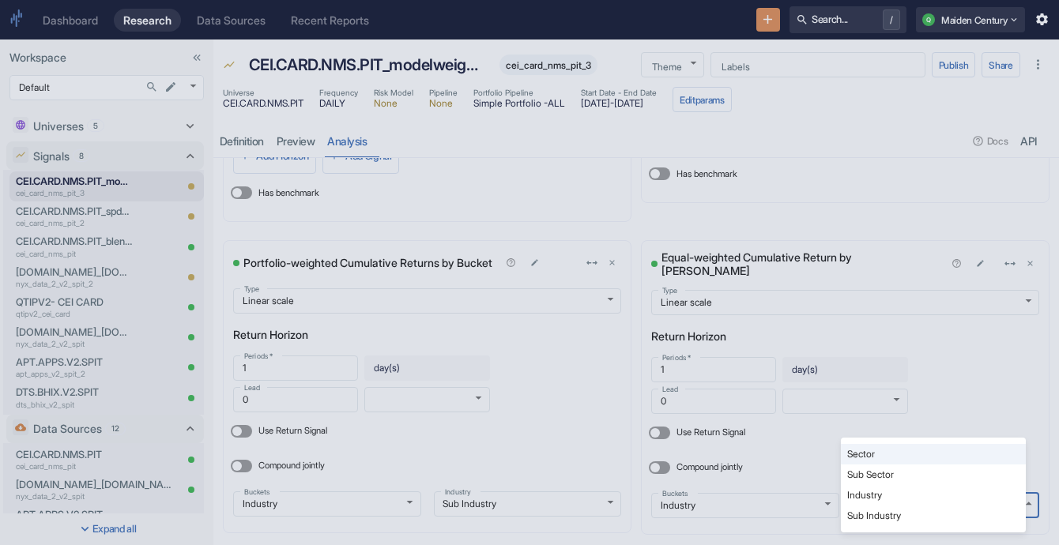
click at [916, 520] on li "Sub Industry" at bounding box center [933, 516] width 185 height 21
type input "rbics_l4_name"
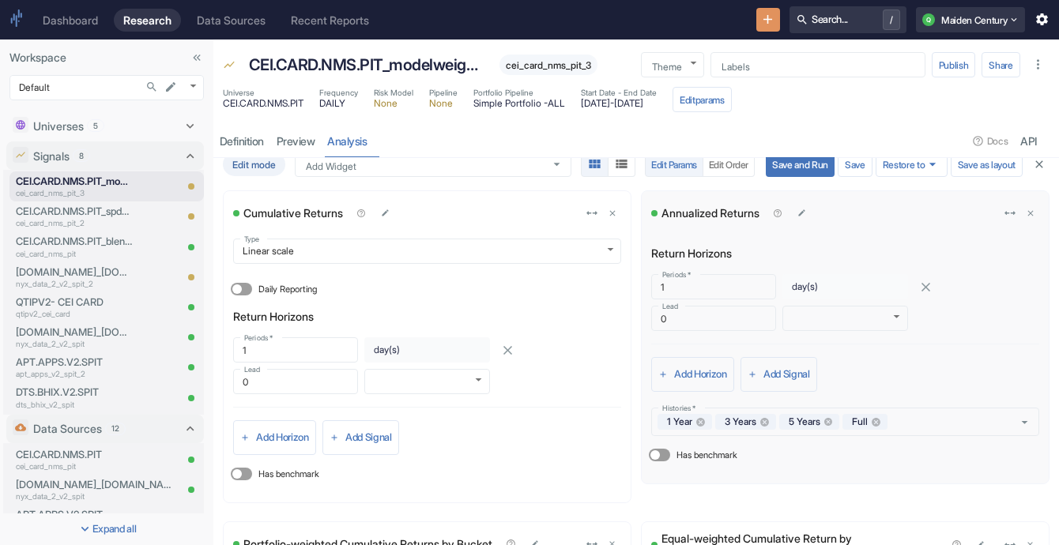
scroll to position [0, 0]
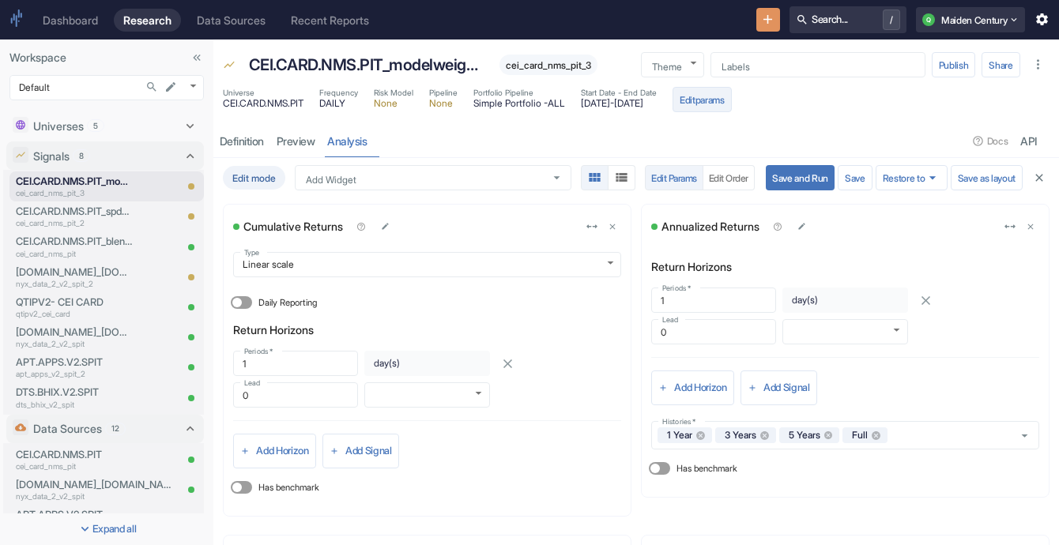
click at [732, 103] on button "Edit params" at bounding box center [702, 99] width 59 height 25
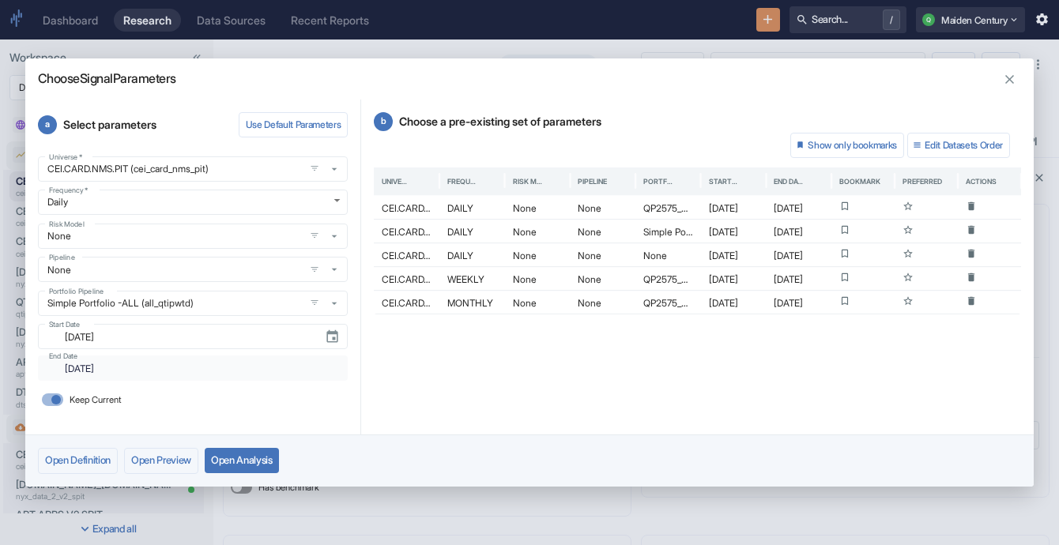
click at [229, 318] on div "Start Date ​ [DATE] Start Date" at bounding box center [190, 334] width 316 height 32
click at [224, 311] on div "Simple Portfolio -ALL (all_qtipwtd) Portfolio Pipeline" at bounding box center [193, 303] width 310 height 25
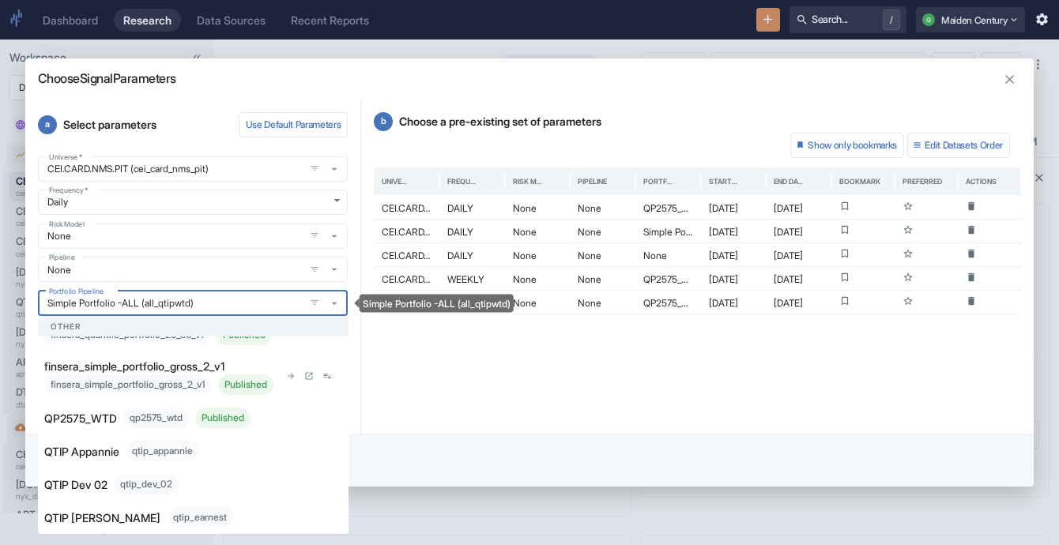
scroll to position [243, 0]
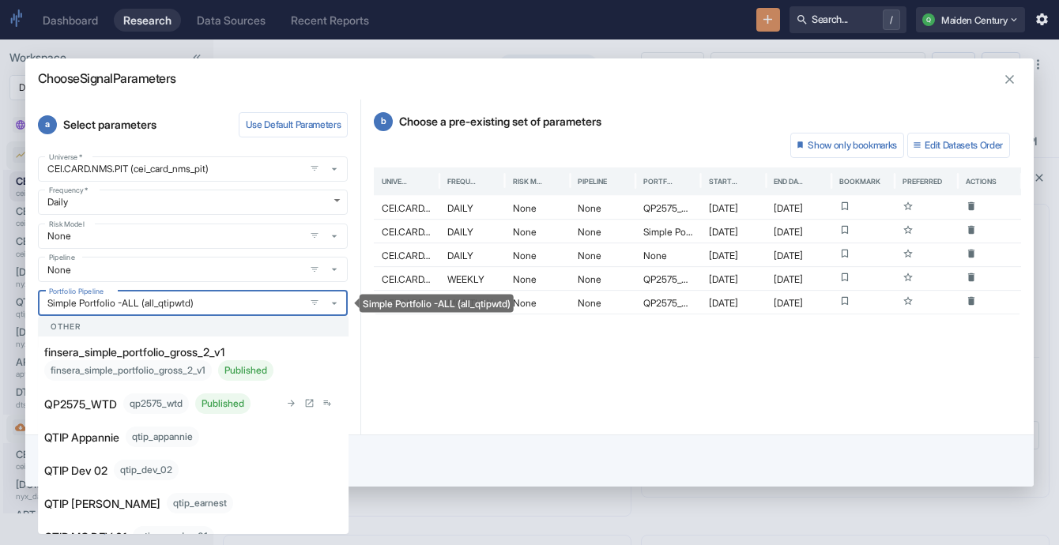
click at [128, 414] on div "qp2575_wtd Published" at bounding box center [186, 404] width 127 height 21
type input "QP2575_WTD (qp2575_wtd)"
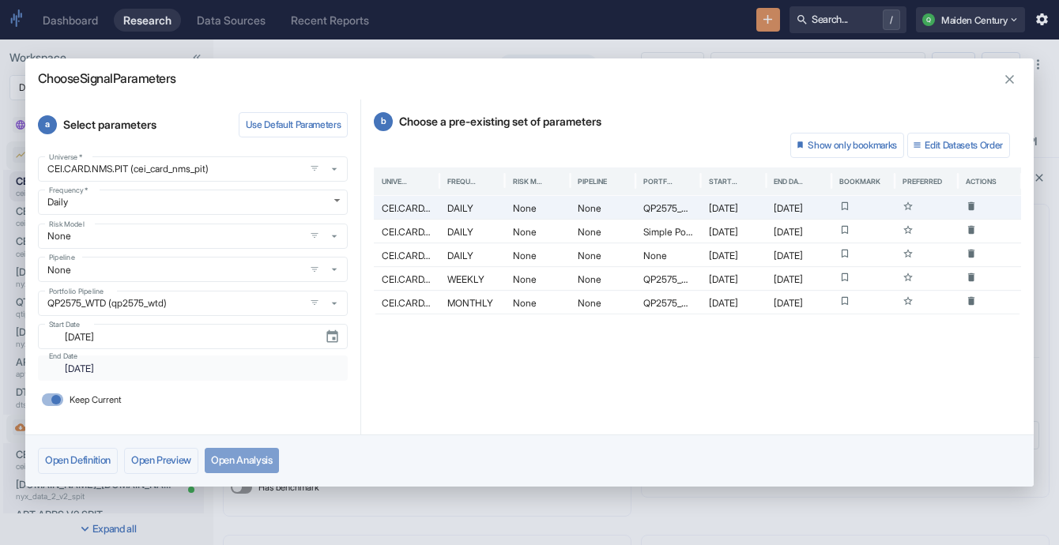
click at [270, 462] on button "Open Analysis" at bounding box center [242, 460] width 74 height 25
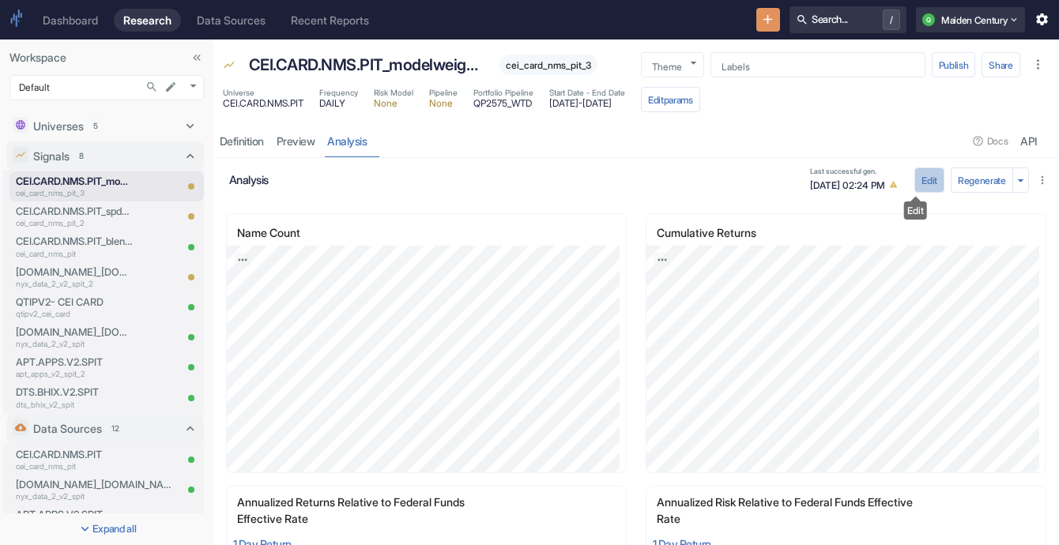
click at [918, 179] on button "Edit" at bounding box center [929, 180] width 30 height 25
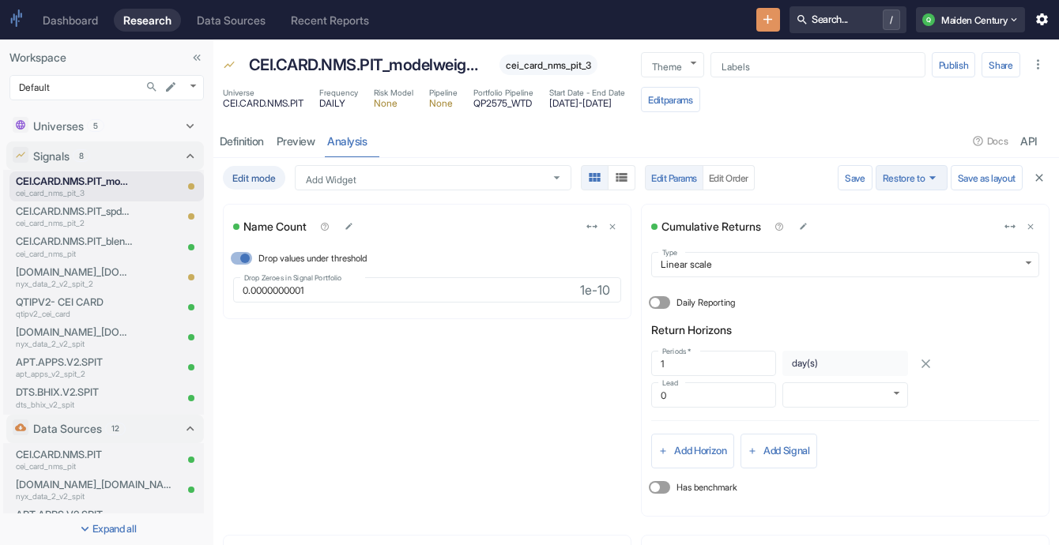
click at [892, 172] on button "Restore to" at bounding box center [912, 177] width 72 height 25
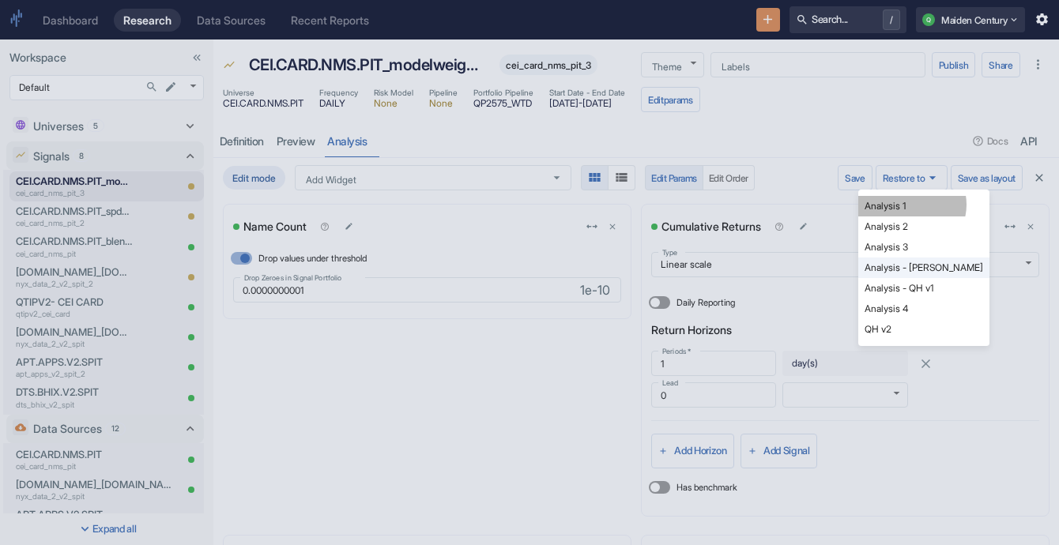
click at [911, 205] on li "Analysis 1" at bounding box center [923, 206] width 131 height 21
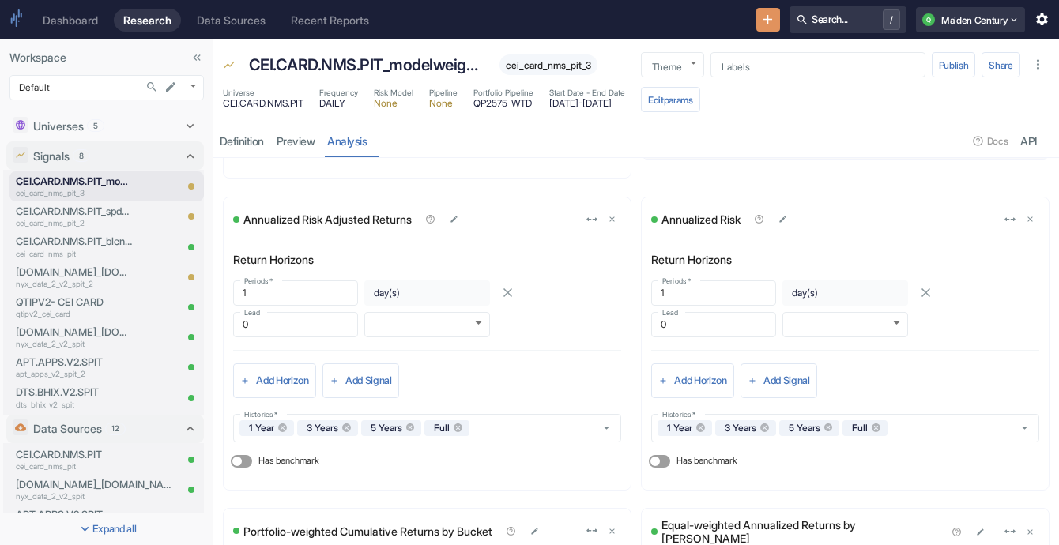
scroll to position [341, 0]
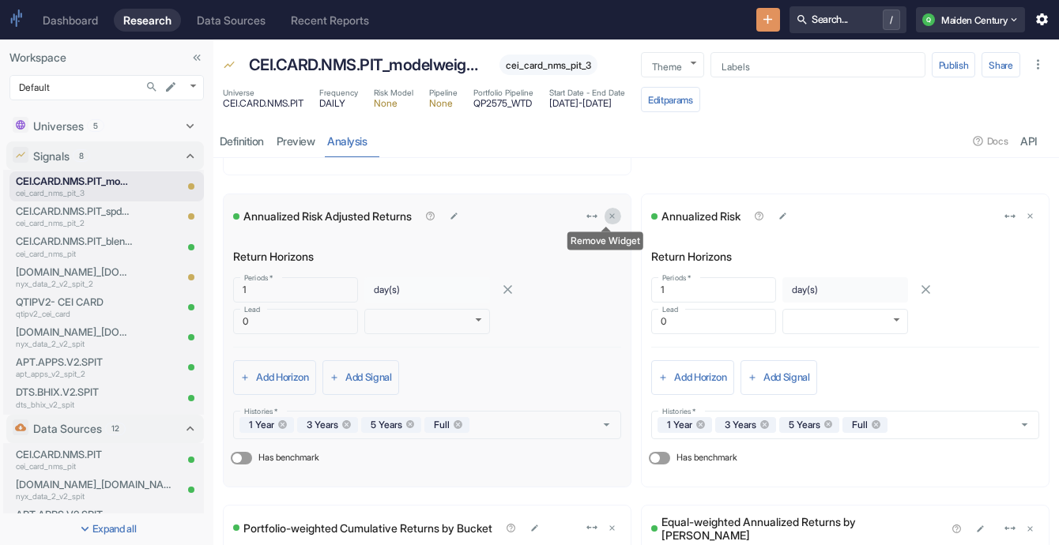
click at [608, 217] on icon "delete" at bounding box center [612, 216] width 9 height 9
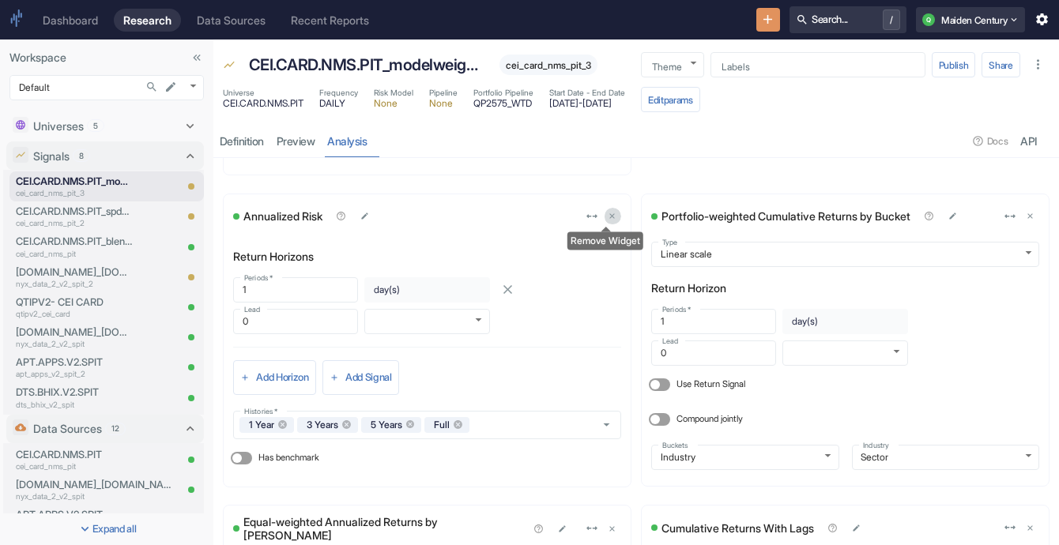
click at [608, 217] on icon "delete" at bounding box center [612, 216] width 9 height 9
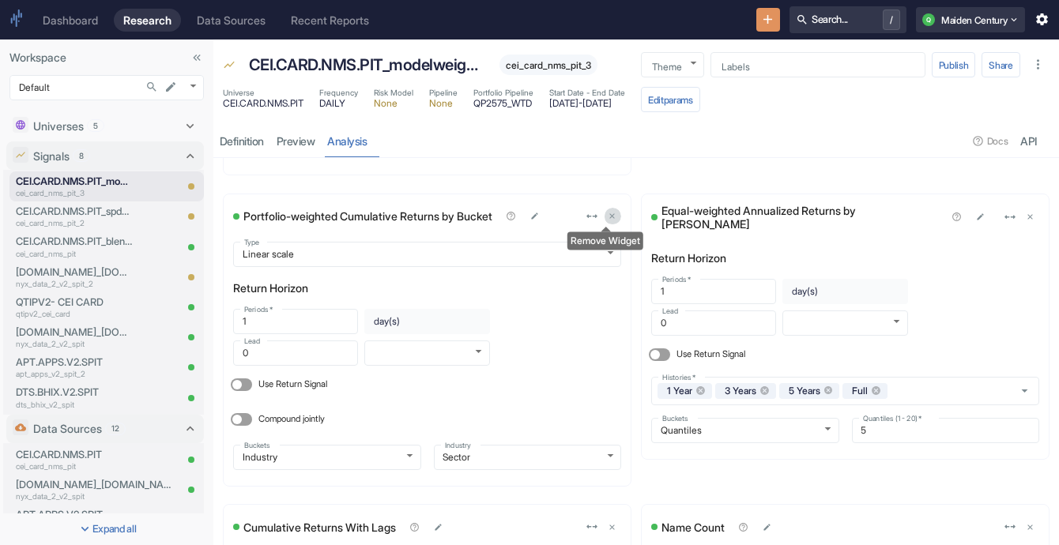
click at [608, 217] on icon "delete" at bounding box center [612, 216] width 9 height 9
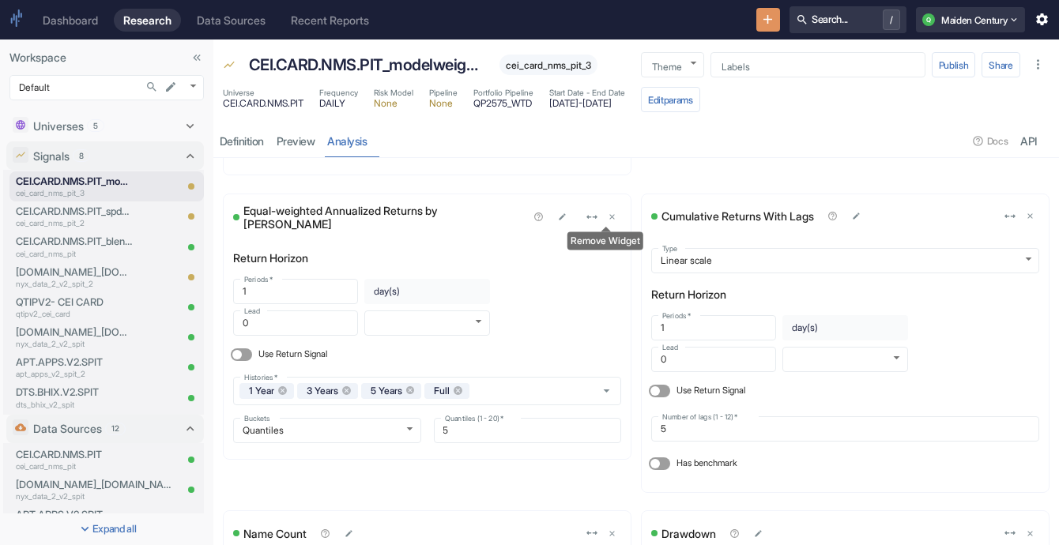
click at [608, 217] on icon "delete" at bounding box center [612, 217] width 9 height 9
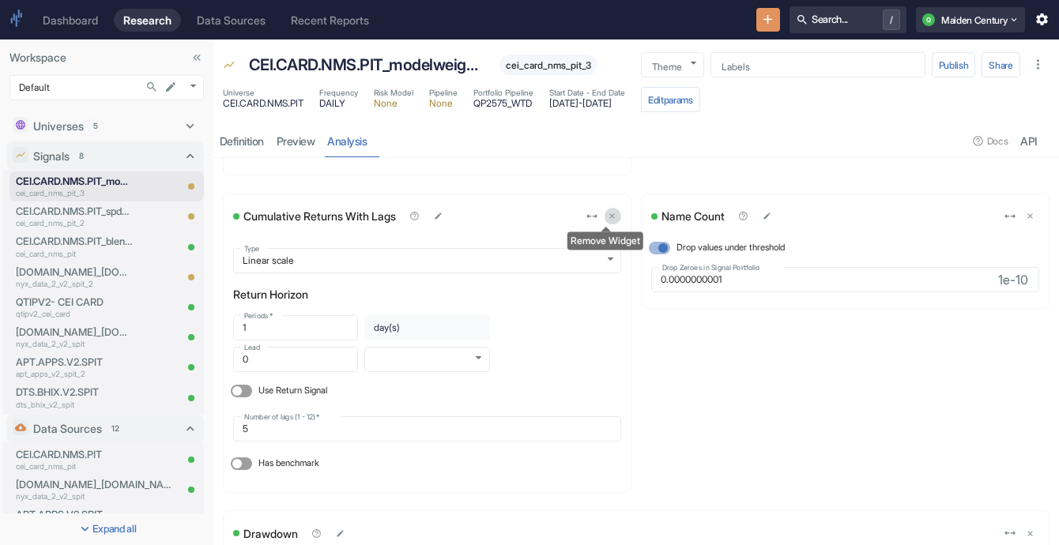
click at [608, 217] on icon "delete" at bounding box center [612, 216] width 9 height 9
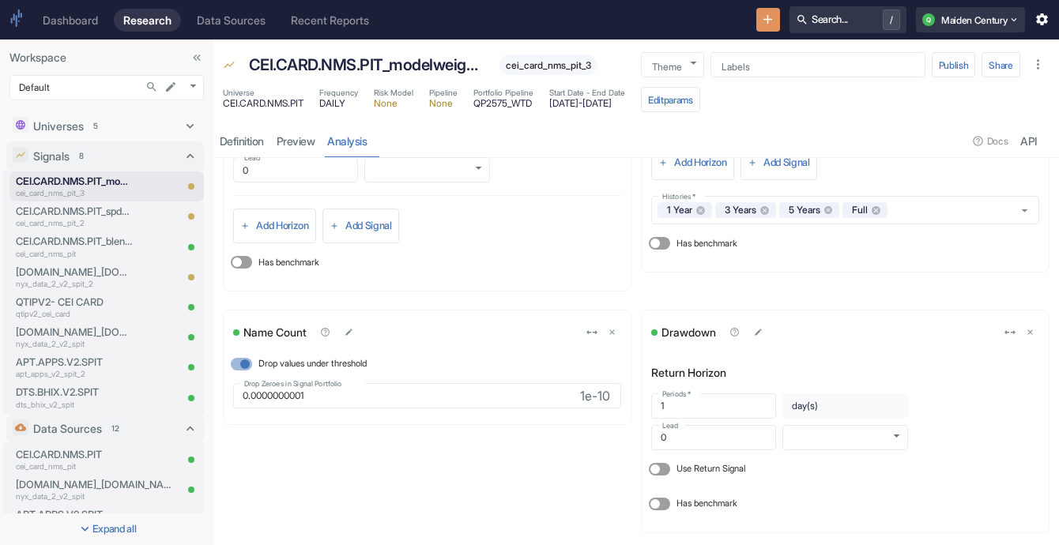
click at [604, 217] on div "Add Horizon Add Signal" at bounding box center [427, 226] width 388 height 35
click at [608, 330] on icon "delete" at bounding box center [612, 332] width 9 height 9
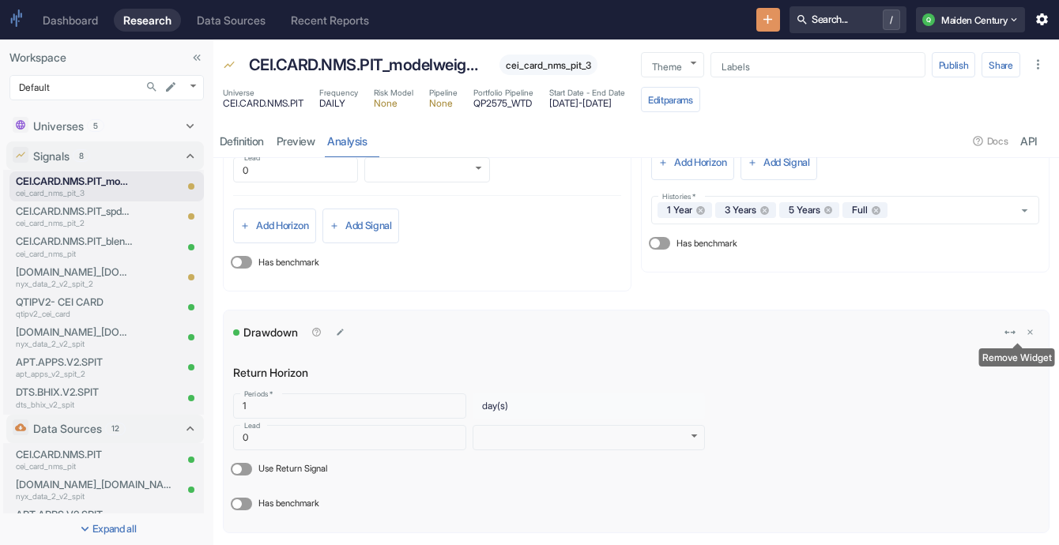
click at [1026, 328] on icon "delete" at bounding box center [1030, 332] width 9 height 9
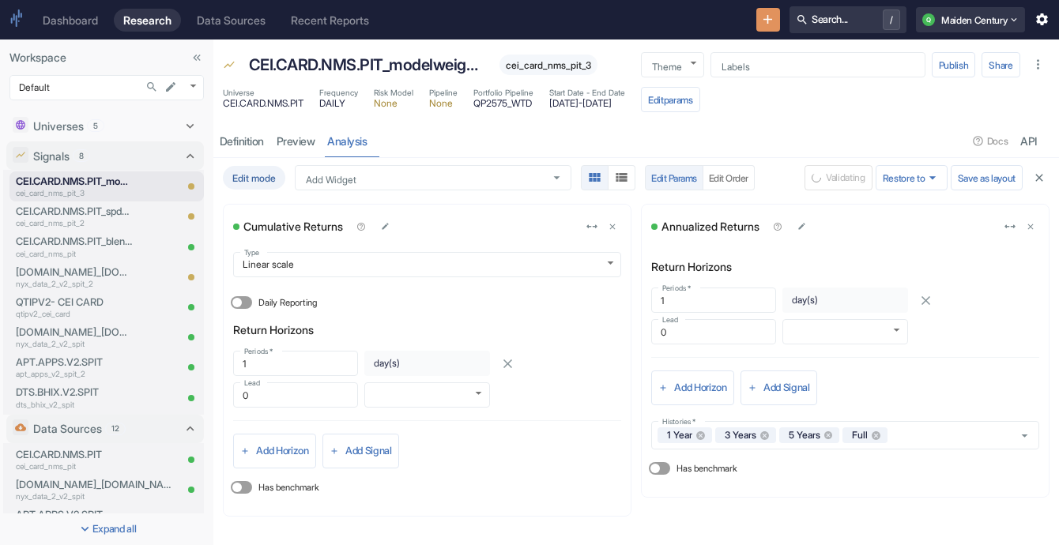
scroll to position [0, 0]
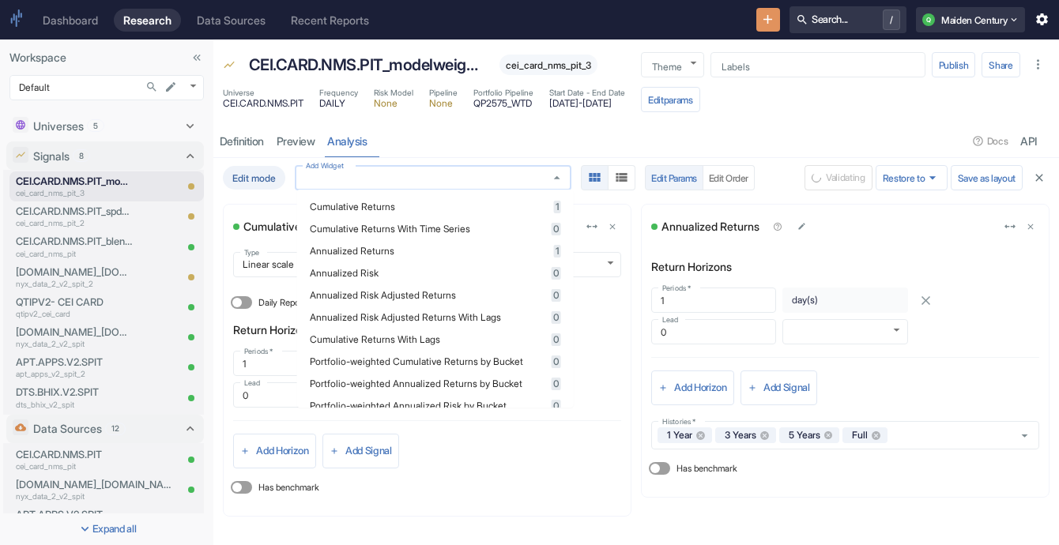
click at [372, 172] on input "Add Widget" at bounding box center [418, 178] width 237 height 13
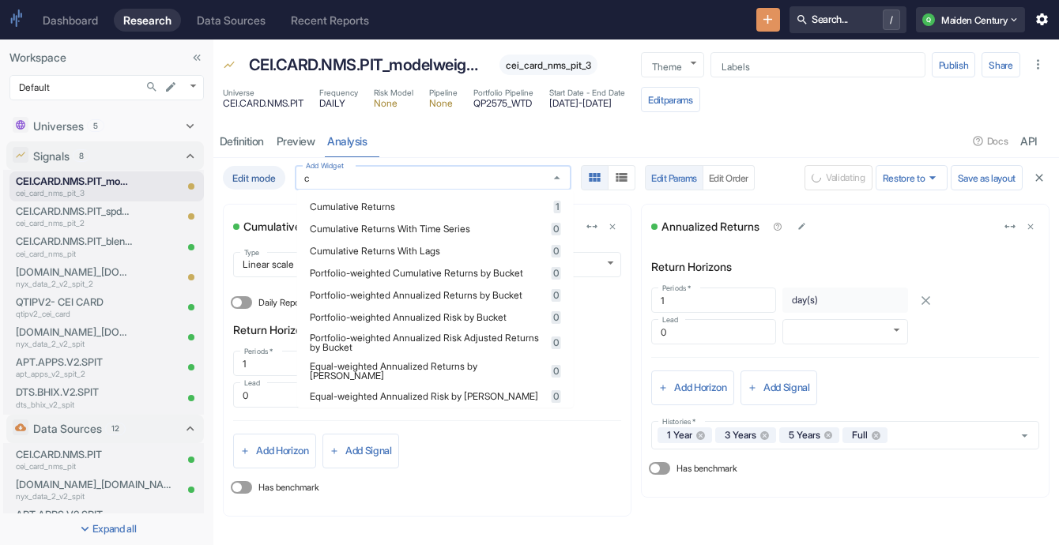
type input "cu"
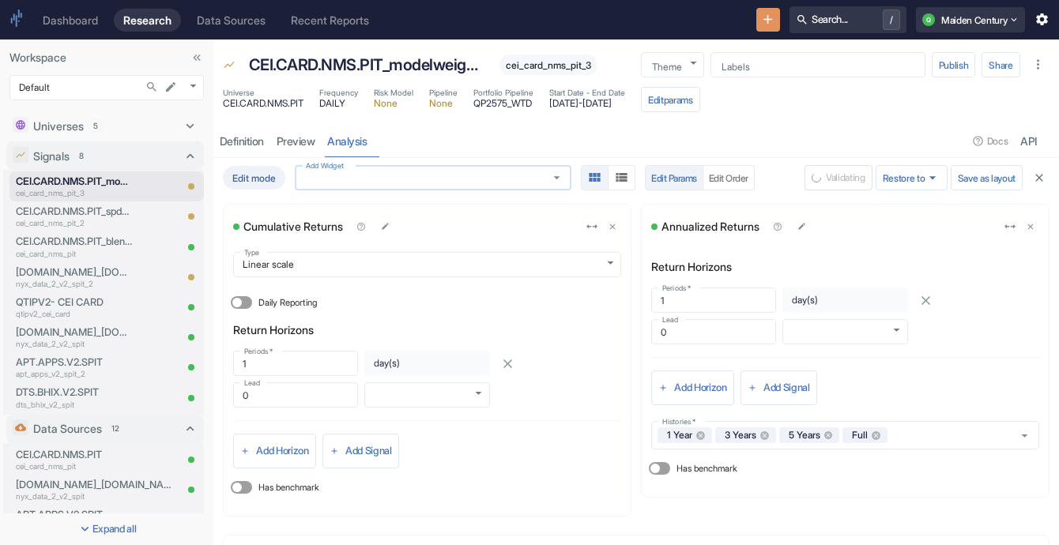
click at [372, 172] on input "Add Widget" at bounding box center [418, 178] width 237 height 13
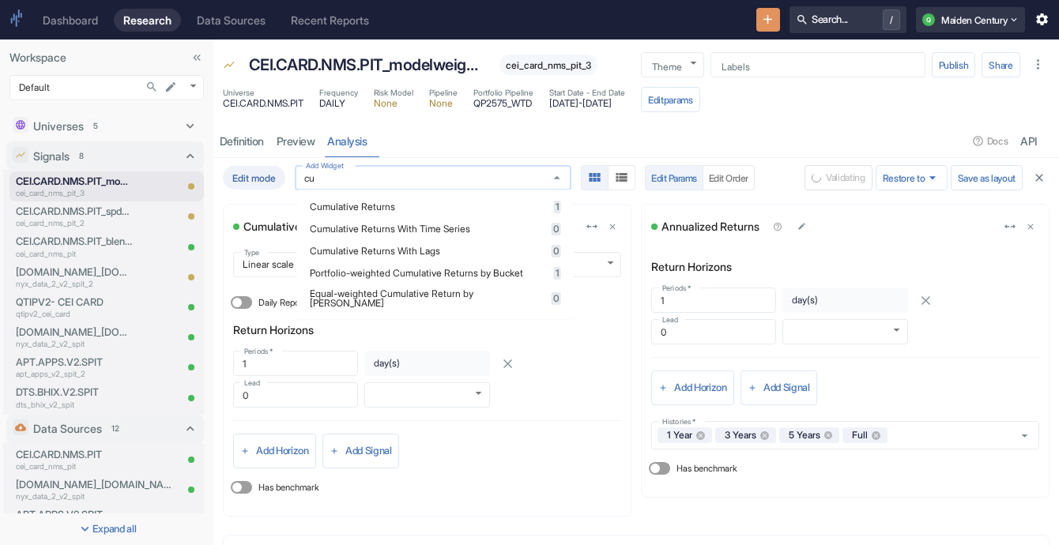
type input "cum"
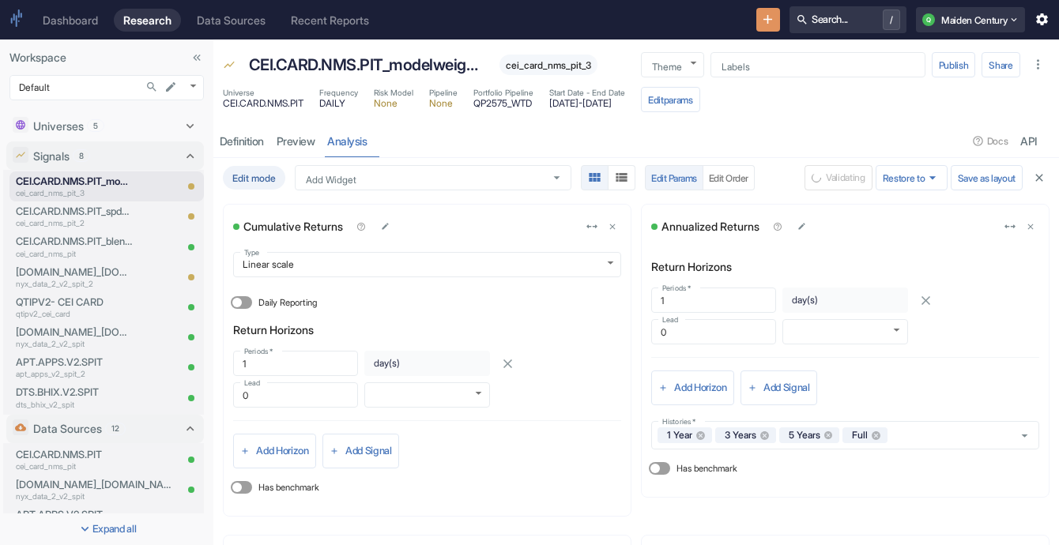
click at [573, 130] on div "resource tabs" at bounding box center [671, 141] width 594 height 32
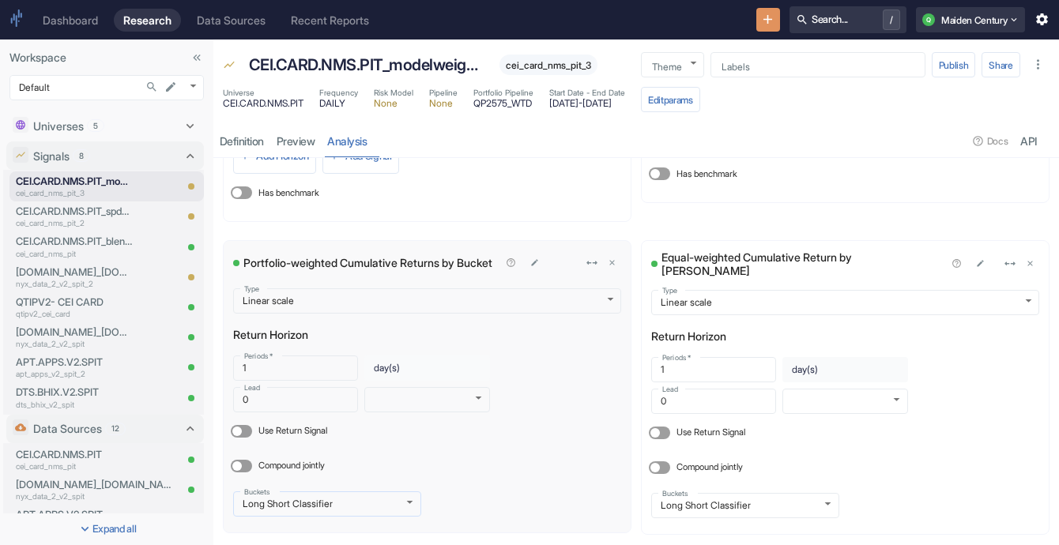
click at [390, 502] on body "Dashboard Research Data Sources Recent Reports Search... / Q Maiden Century Wor…" at bounding box center [529, 272] width 1059 height 545
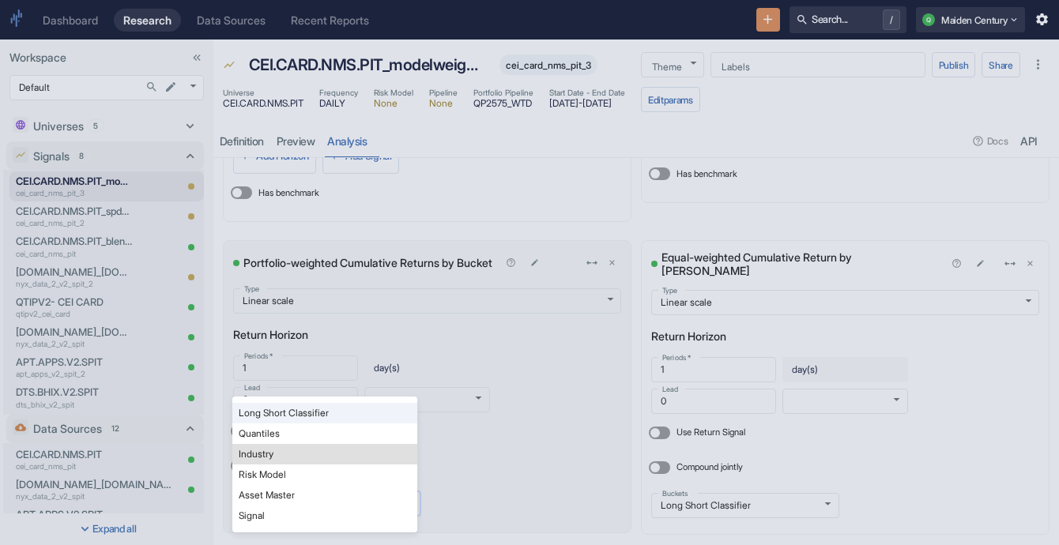
type input "INDUSTRY"
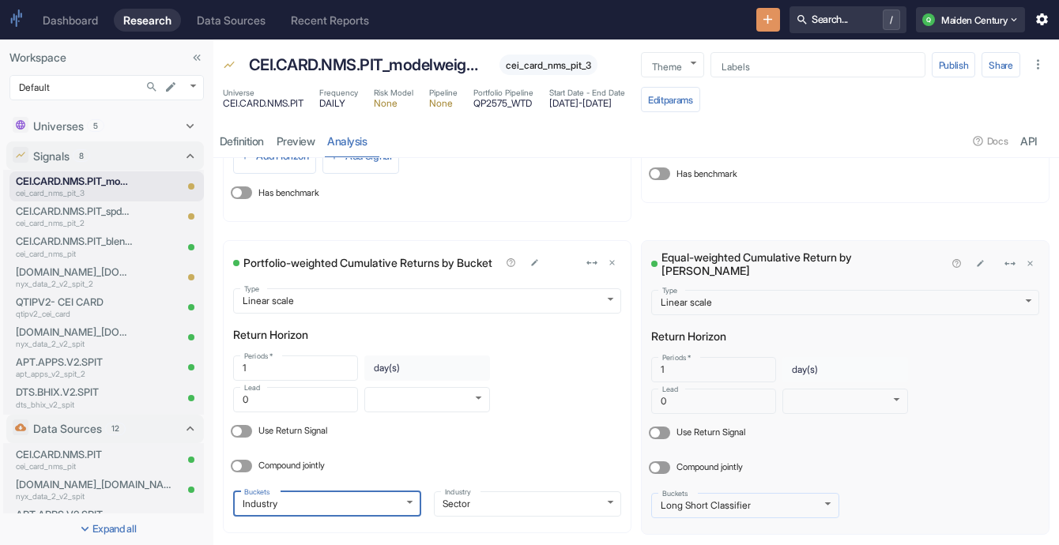
click at [801, 498] on body "Dashboard Research Data Sources Recent Reports Search... / Q Maiden Century Wor…" at bounding box center [529, 272] width 1059 height 545
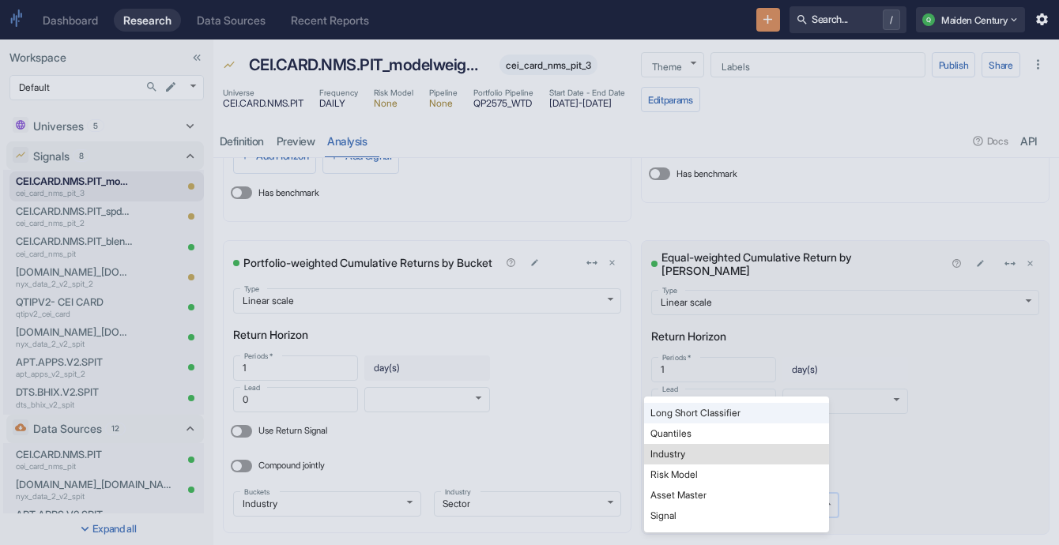
type input "INDUSTRY"
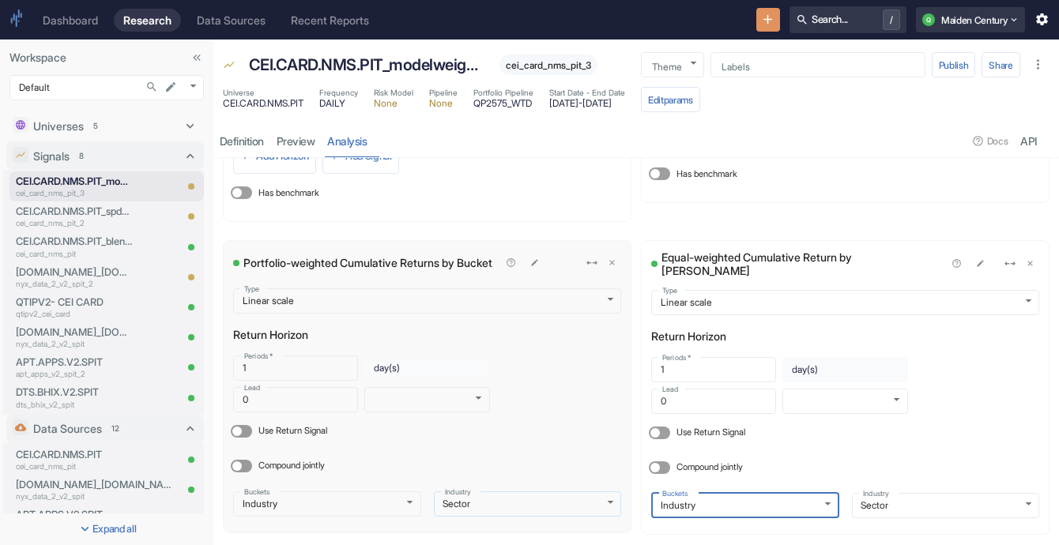
click at [583, 496] on body "Dashboard Research Data Sources Recent Reports Search... / Q Maiden Century Wor…" at bounding box center [529, 272] width 1059 height 545
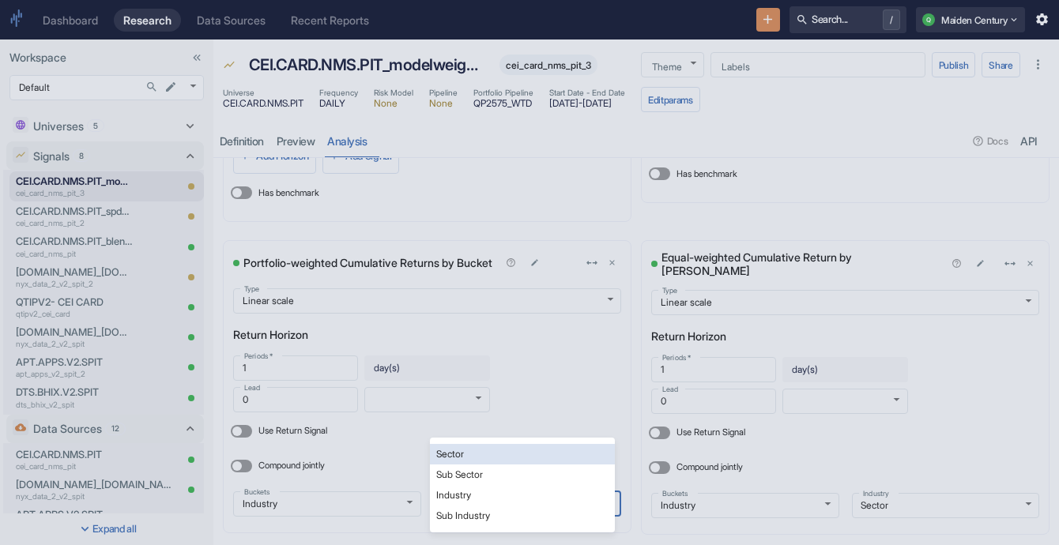
click at [544, 512] on li "Sub Industry" at bounding box center [522, 516] width 185 height 21
type input "rbics_l4_name"
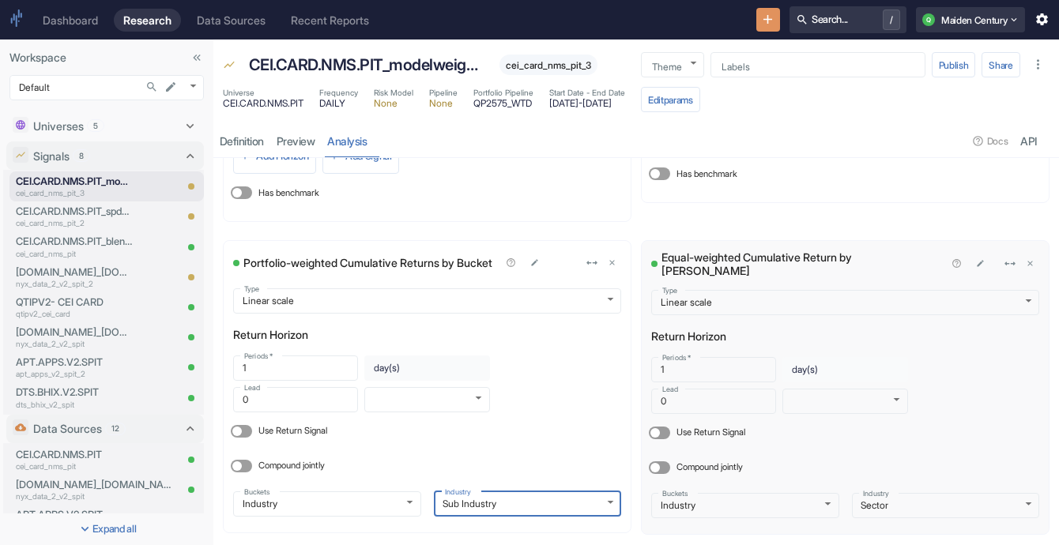
click at [952, 486] on div "Industry Sector rbics_l1_name Industry" at bounding box center [939, 500] width 201 height 38
click at [951, 498] on body "Dashboard Research Data Sources Recent Reports Search... / Q Maiden Century Wor…" at bounding box center [529, 272] width 1059 height 545
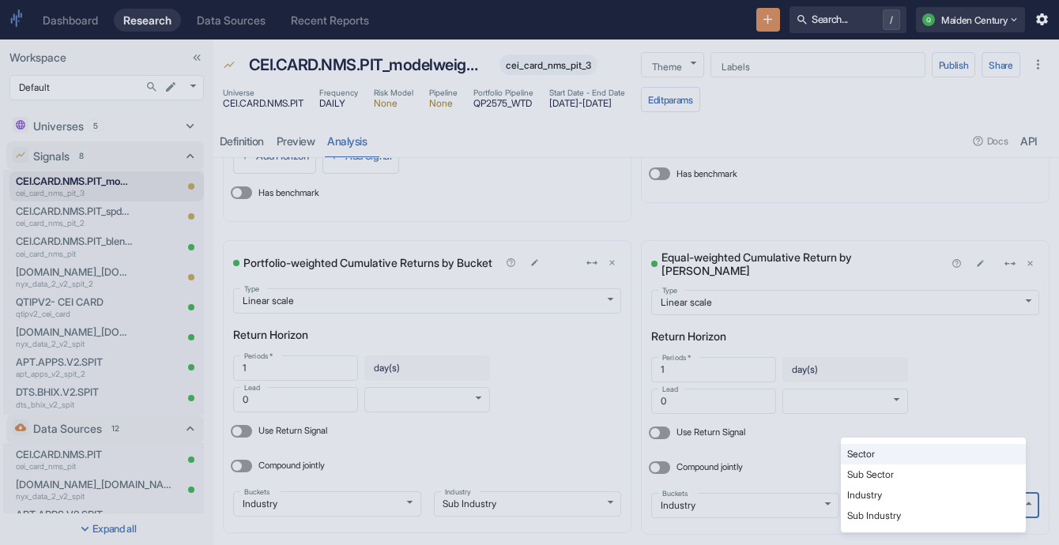
click at [917, 529] on ul "Sector Sub Sector Industry Sub Industry" at bounding box center [933, 485] width 185 height 95
click at [910, 524] on li "Sub Industry" at bounding box center [933, 516] width 185 height 21
type input "rbics_l4_name"
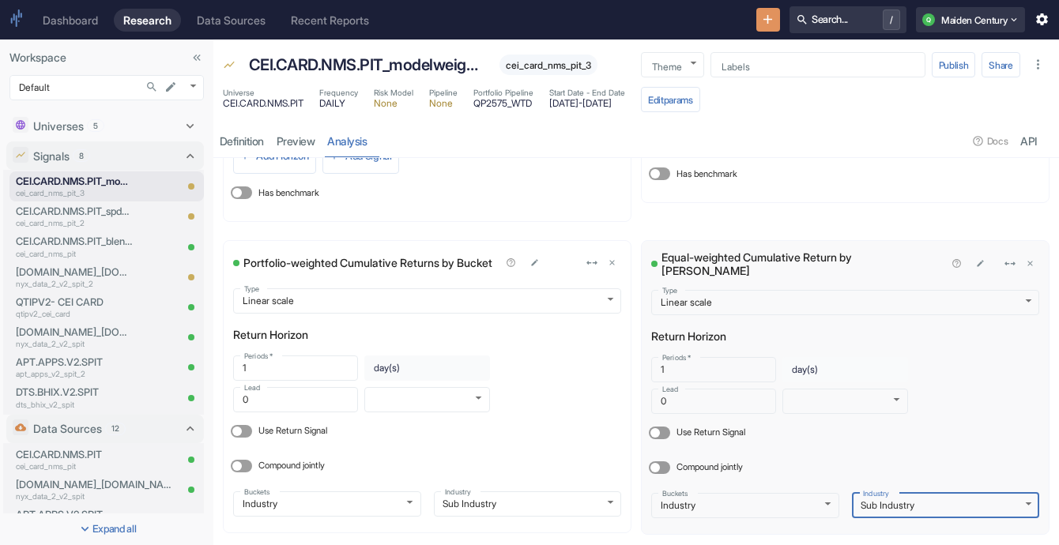
scroll to position [0, 0]
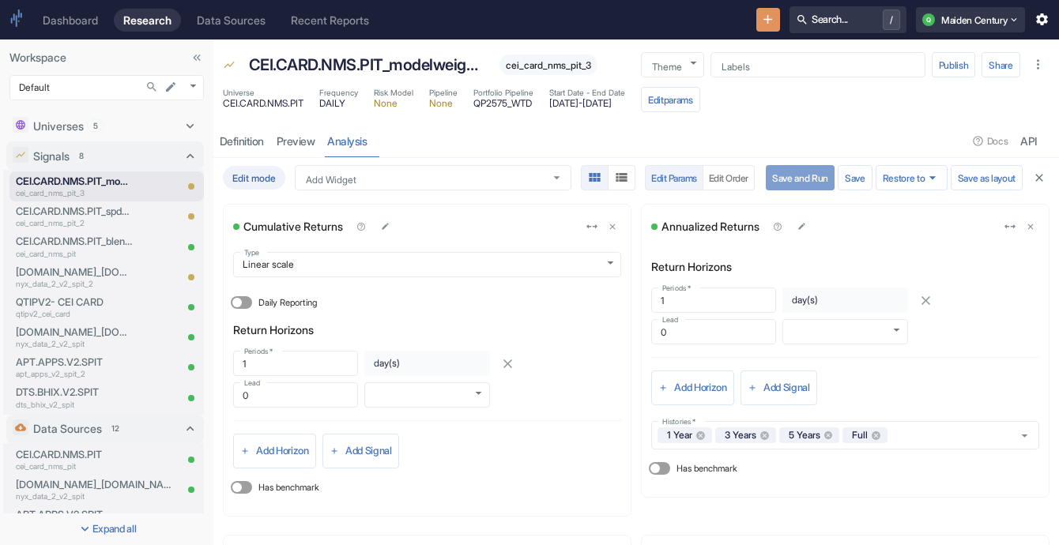
click at [789, 180] on button "Save and Run" at bounding box center [800, 177] width 69 height 25
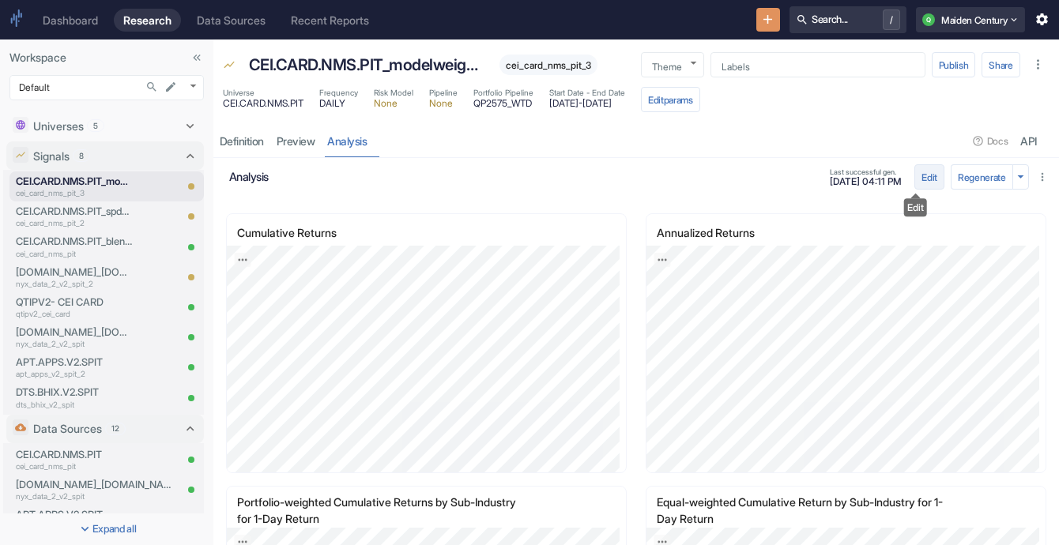
click at [922, 175] on button "Edit" at bounding box center [929, 176] width 30 height 25
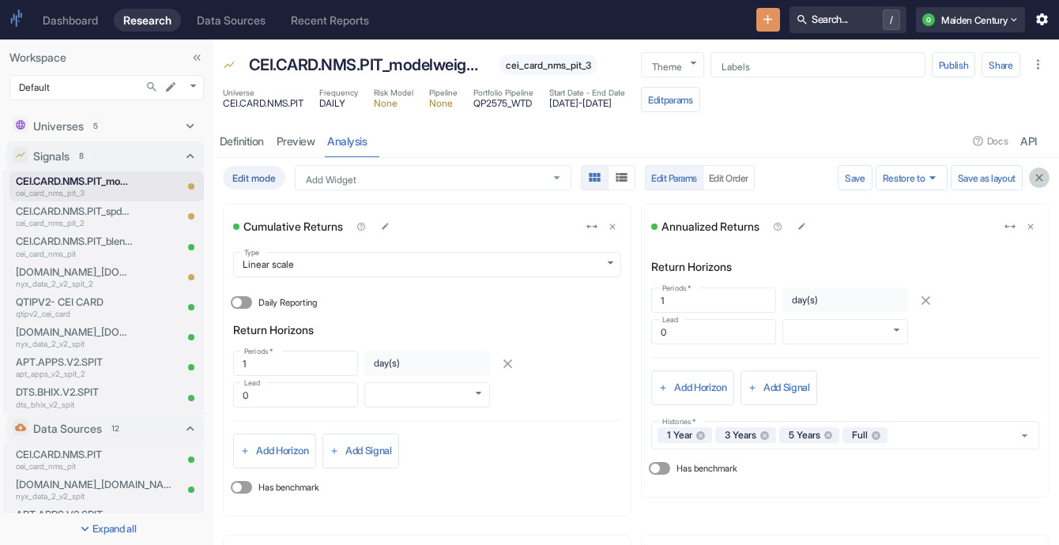
click at [1033, 175] on icon "button" at bounding box center [1039, 178] width 13 height 13
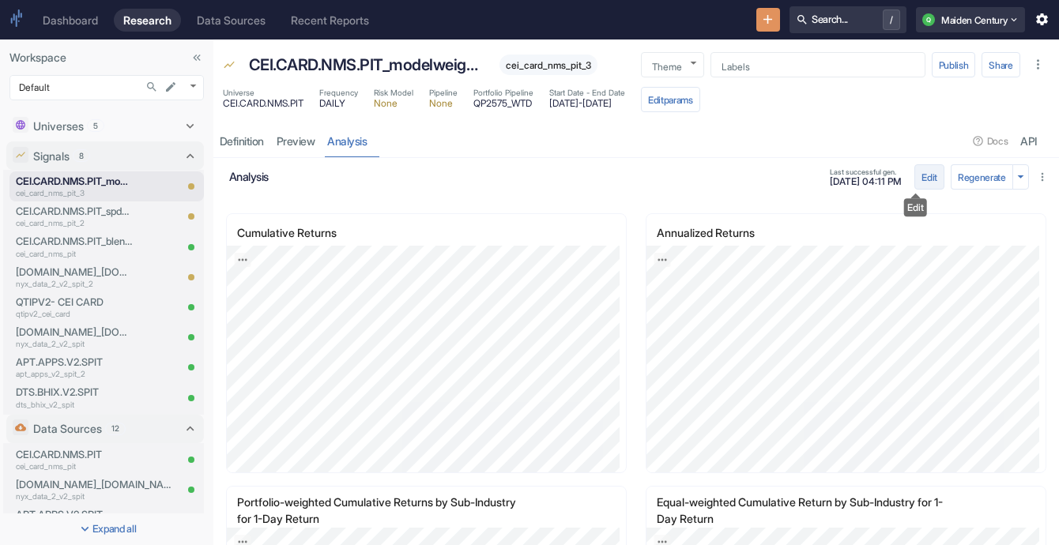
click at [917, 177] on button "Edit" at bounding box center [929, 176] width 30 height 25
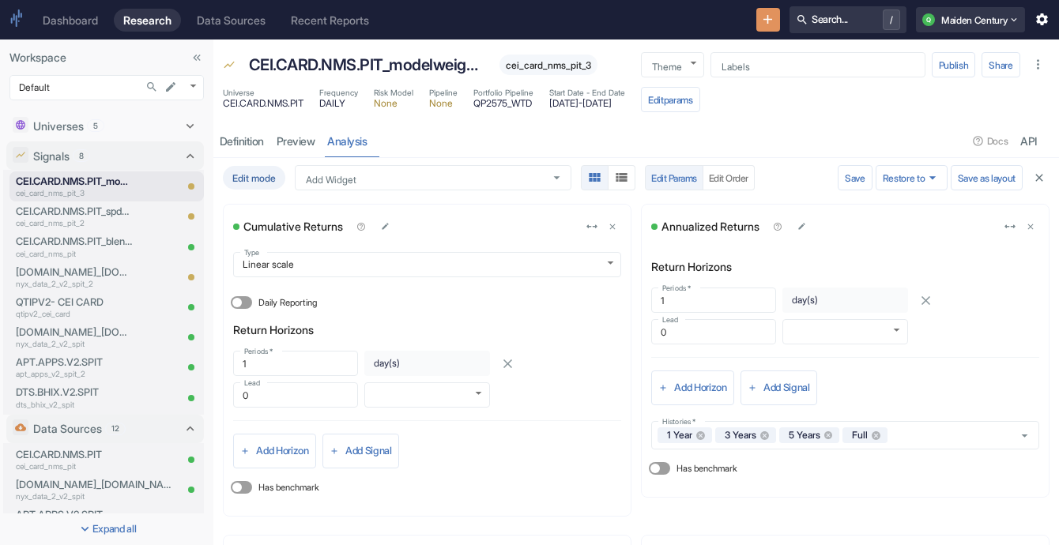
scroll to position [295, 0]
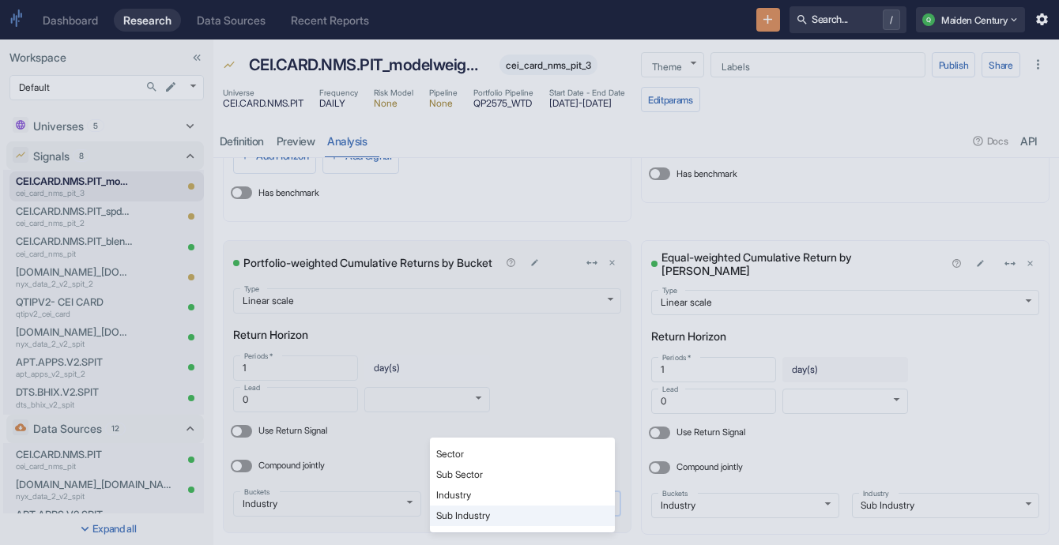
click at [499, 503] on body "Dashboard Research Data Sources Recent Reports Search... / Q Maiden Century Wor…" at bounding box center [529, 272] width 1059 height 545
click at [549, 473] on li "Sub Sector" at bounding box center [522, 475] width 185 height 21
type input "rbics_l2_name"
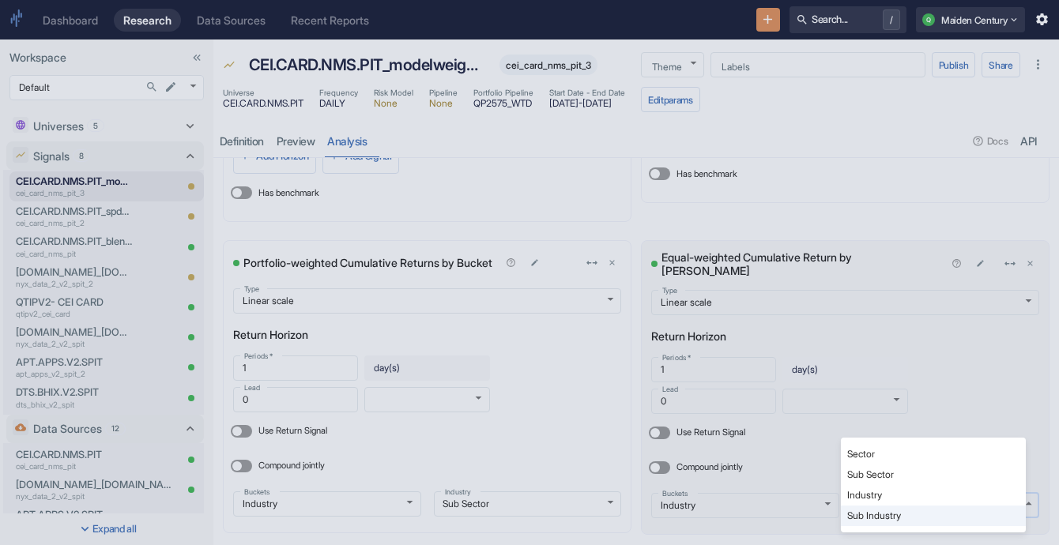
click at [933, 496] on body "Dashboard Research Data Sources Recent Reports Search... / Q Maiden Century Wor…" at bounding box center [529, 272] width 1059 height 545
click at [932, 468] on li "Sub Sector" at bounding box center [933, 475] width 185 height 21
type input "rbics_l2_name"
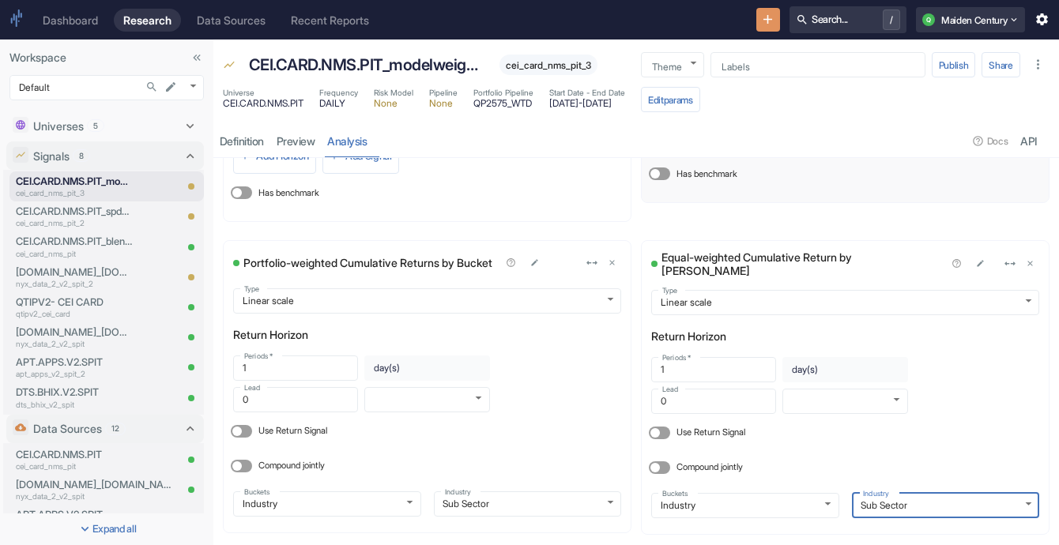
scroll to position [0, 0]
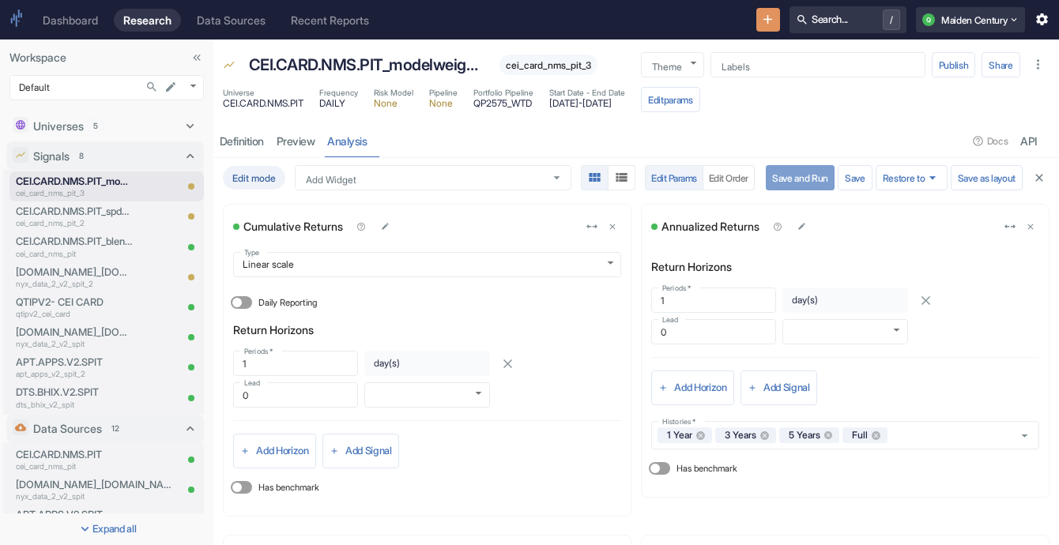
click at [794, 184] on button "Save and Run" at bounding box center [800, 177] width 69 height 25
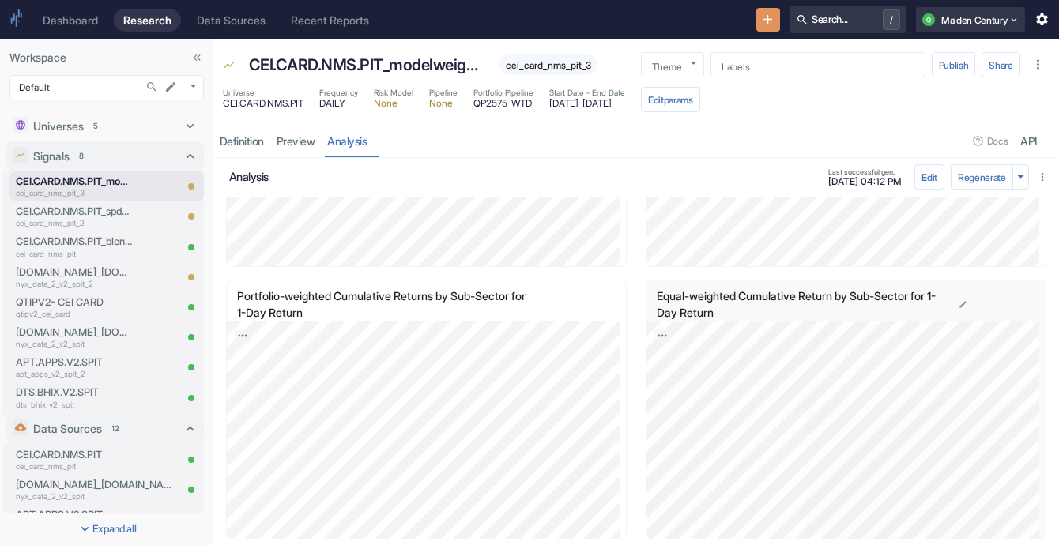
scroll to position [1, 0]
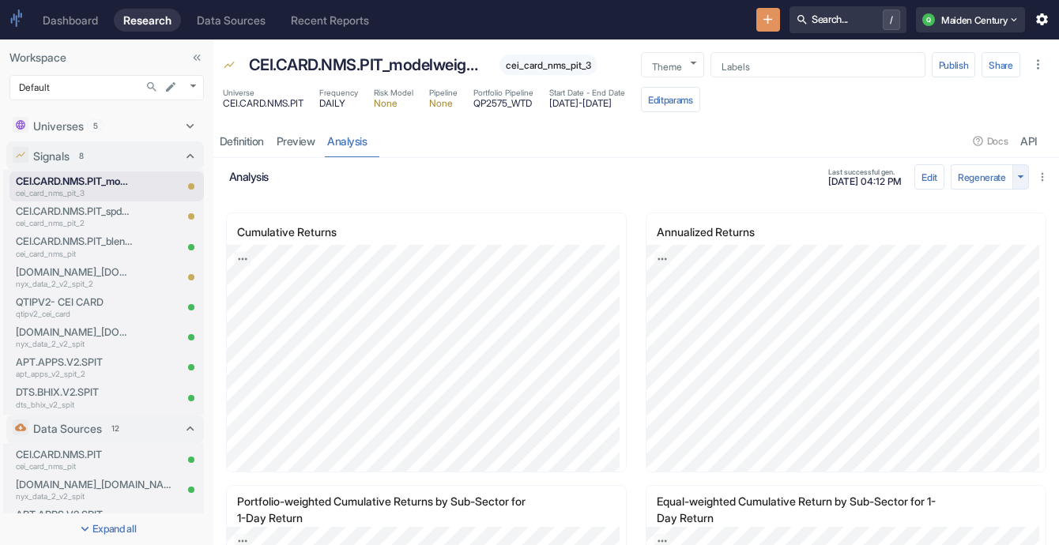
click at [1013, 169] on icon "button" at bounding box center [1020, 176] width 15 height 15
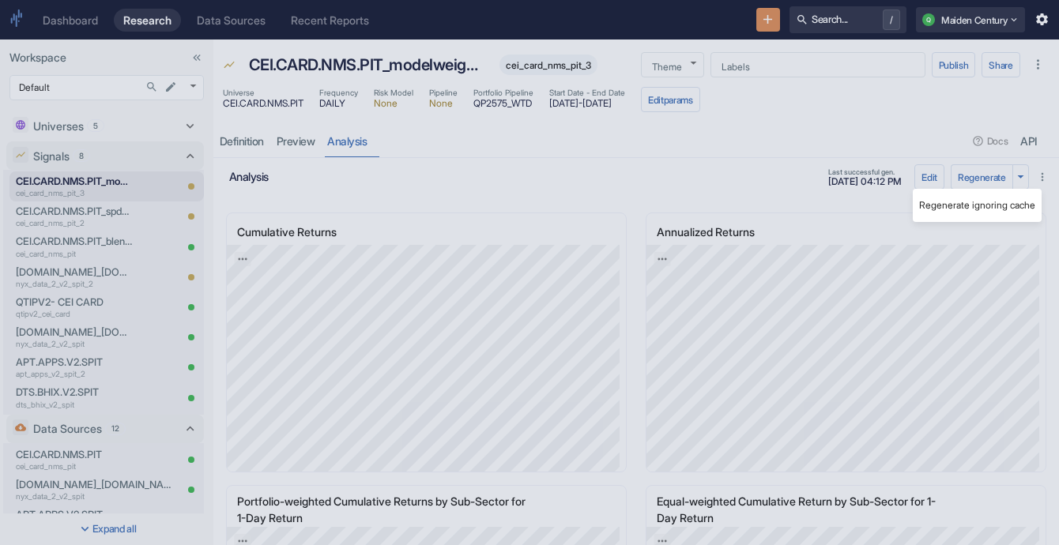
click at [897, 150] on div at bounding box center [529, 272] width 1059 height 545
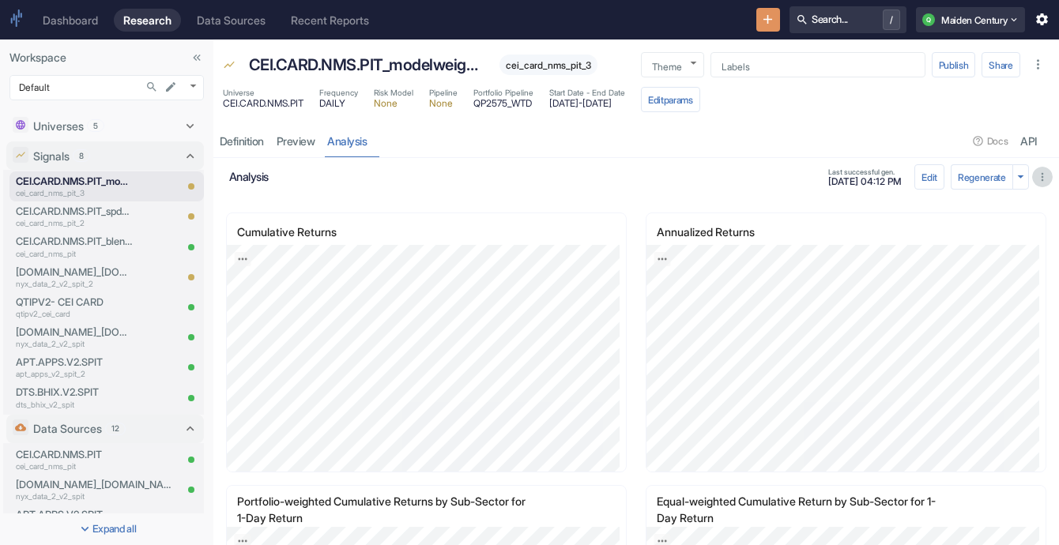
click at [1036, 182] on icon "button" at bounding box center [1042, 177] width 13 height 13
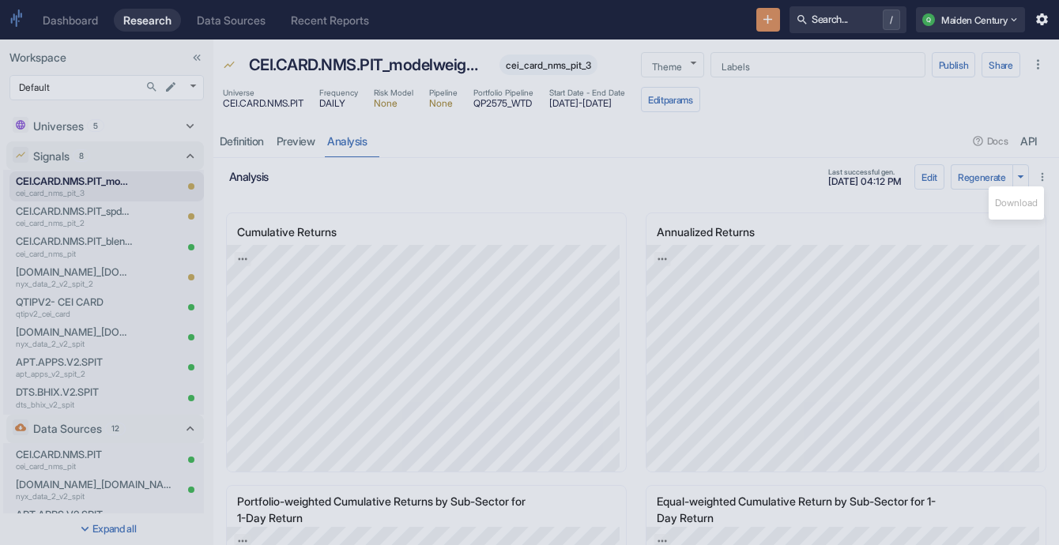
click at [965, 231] on div at bounding box center [529, 272] width 1059 height 545
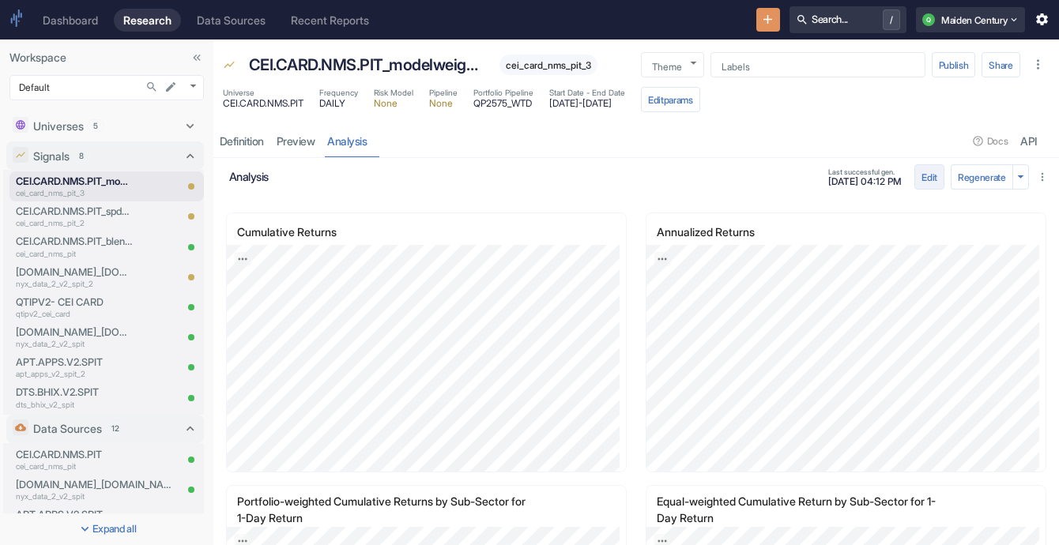
click at [914, 184] on button "Edit" at bounding box center [929, 176] width 30 height 25
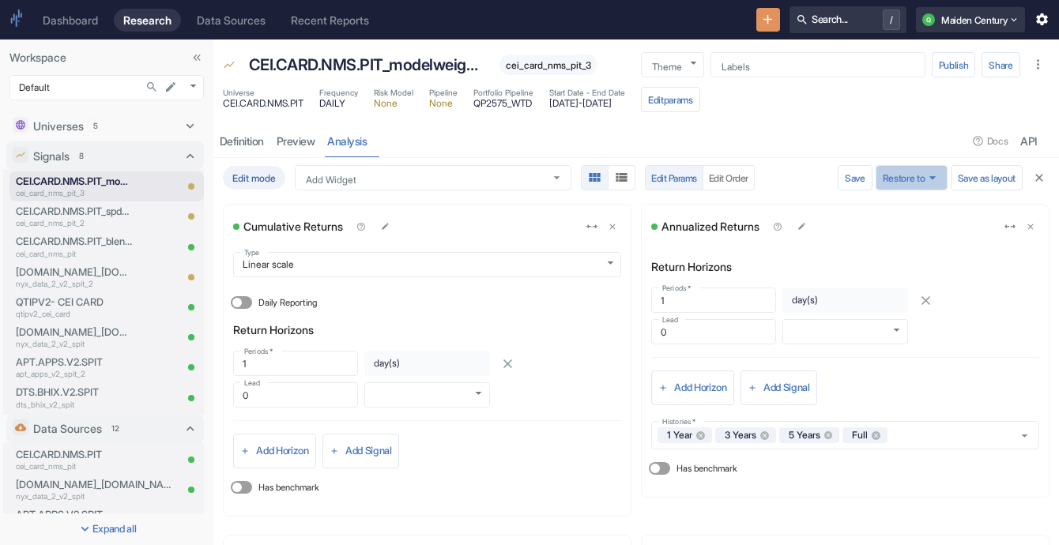
click at [925, 177] on icon "button" at bounding box center [932, 177] width 15 height 15
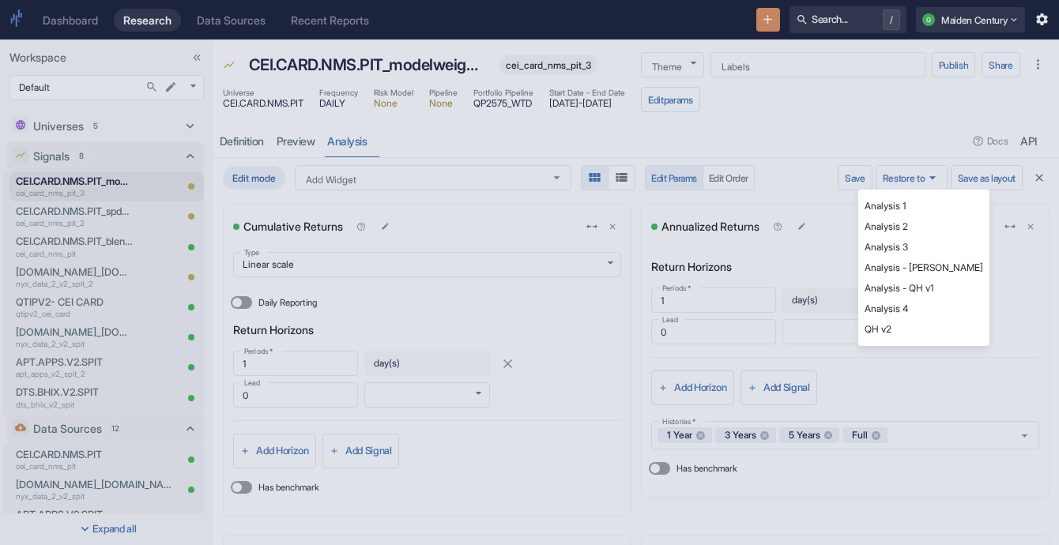
click at [916, 270] on li "Analysis - [PERSON_NAME]" at bounding box center [923, 268] width 131 height 21
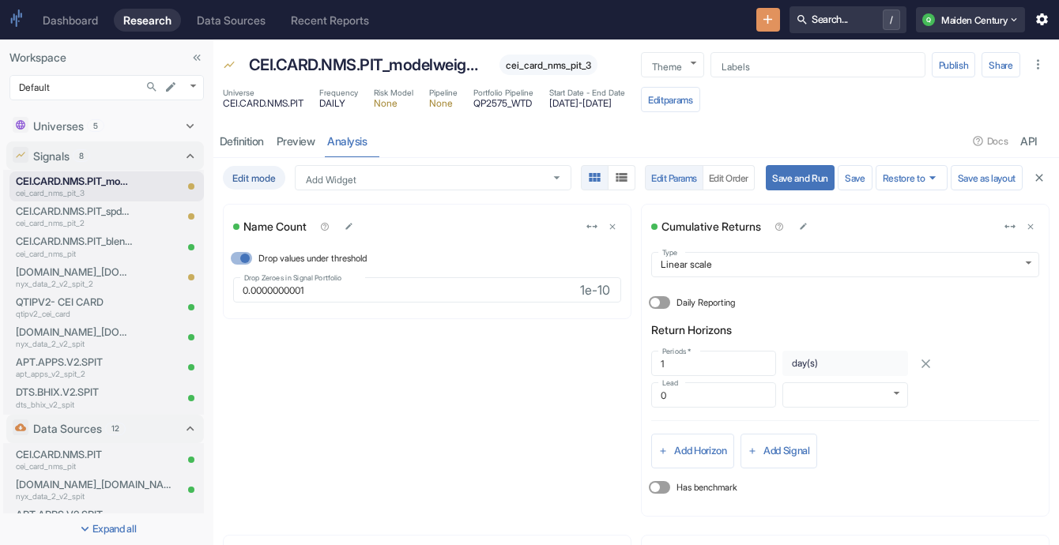
click at [791, 179] on button "Save and Run" at bounding box center [800, 177] width 69 height 25
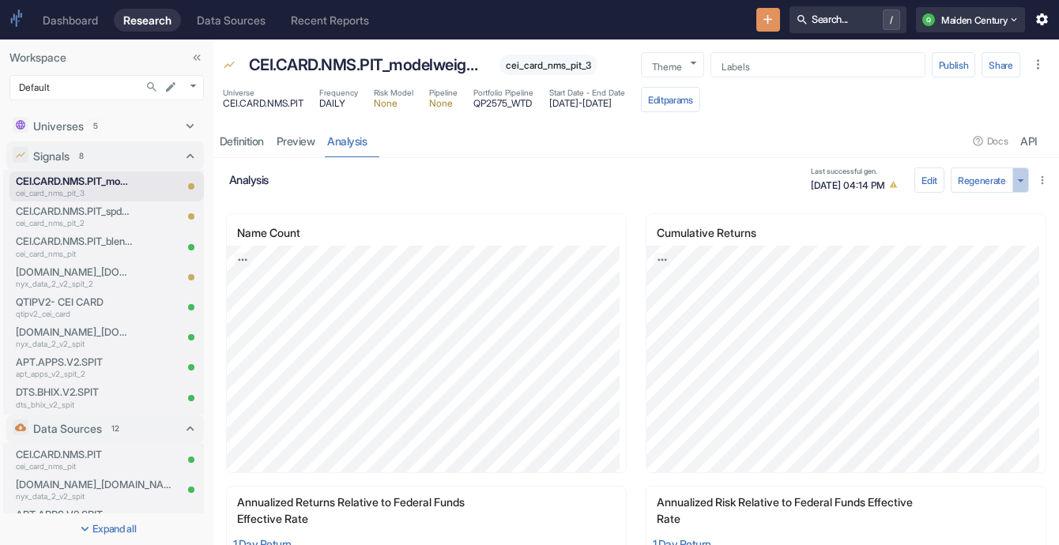
click at [1013, 180] on icon "button" at bounding box center [1020, 180] width 15 height 15
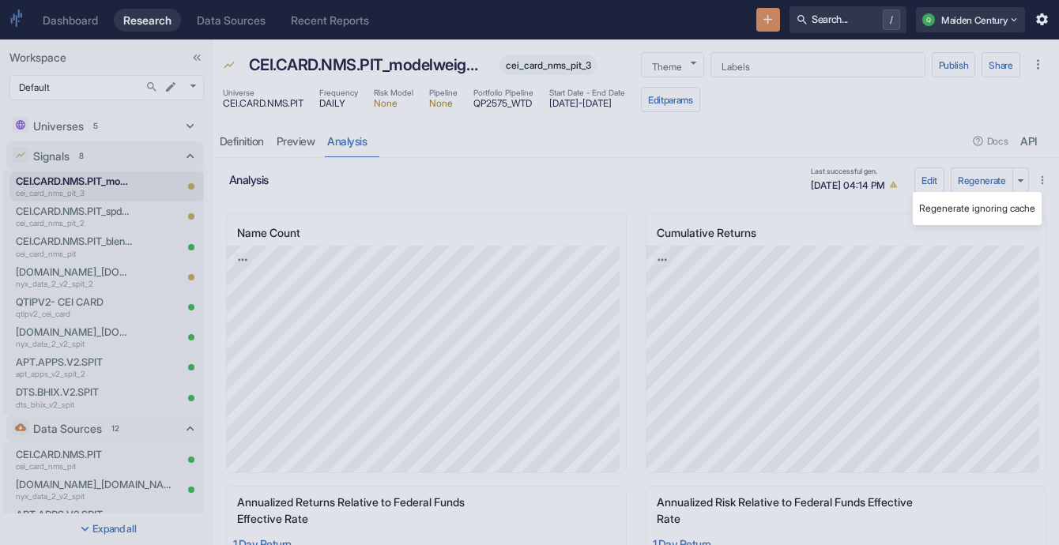
click at [884, 217] on div at bounding box center [529, 272] width 1059 height 545
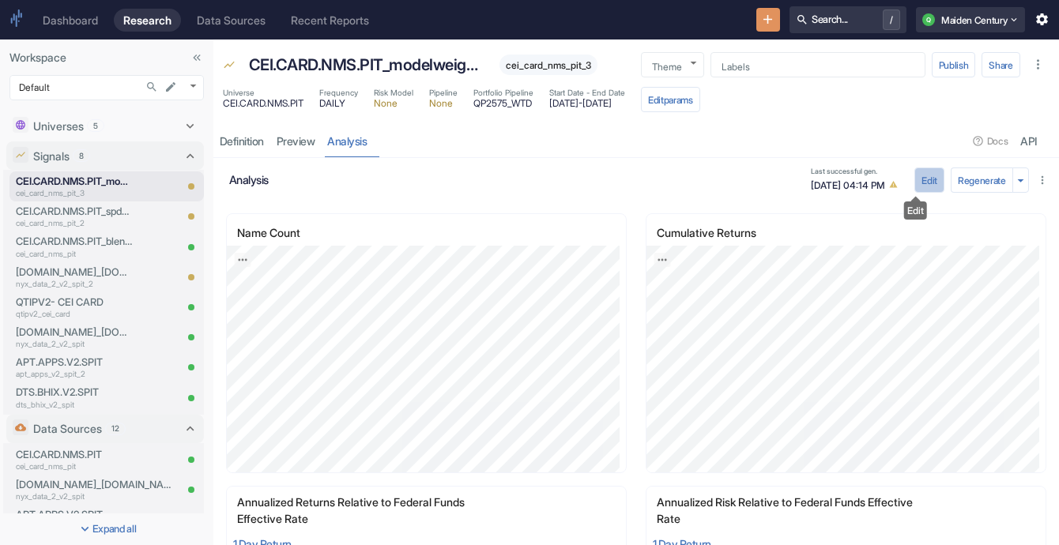
click at [916, 178] on button "Edit" at bounding box center [929, 180] width 30 height 25
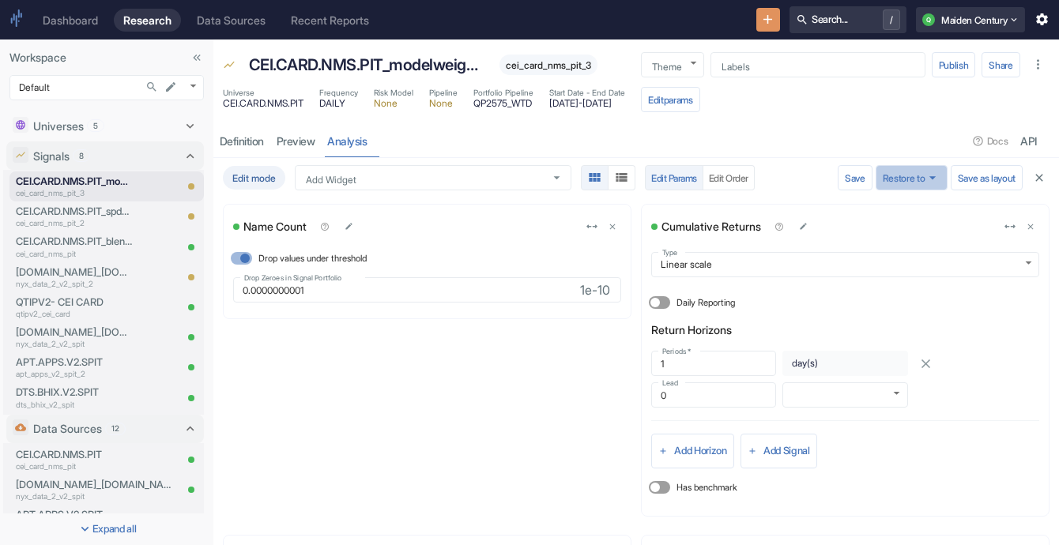
click at [902, 181] on button "Restore to" at bounding box center [912, 177] width 72 height 25
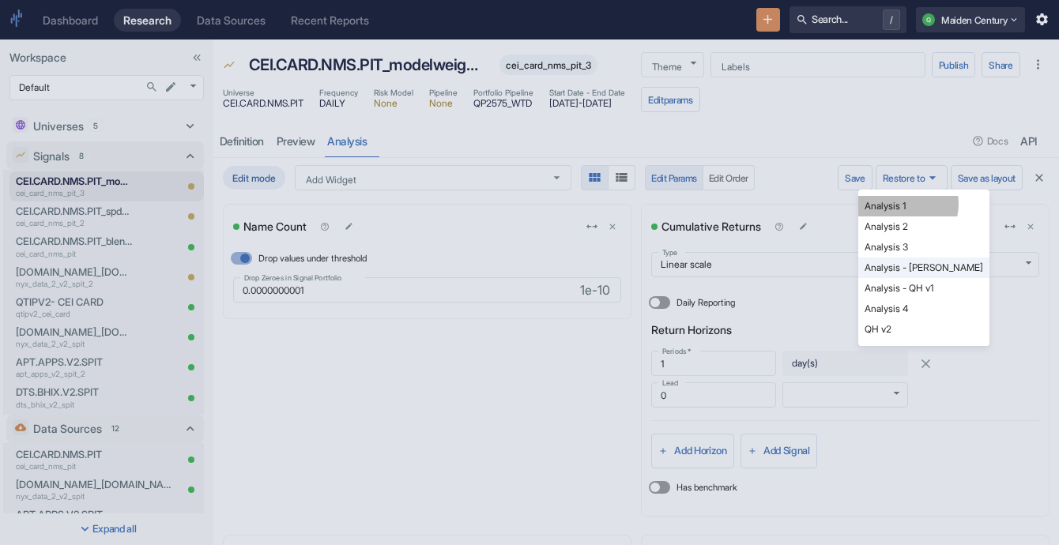
click at [902, 204] on li "Analysis 1" at bounding box center [923, 206] width 131 height 21
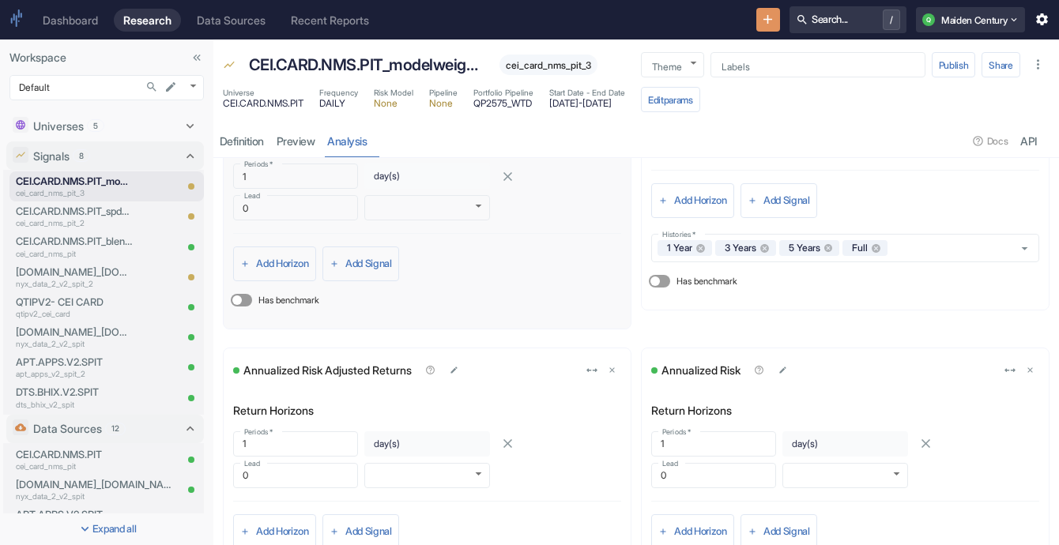
scroll to position [189, 0]
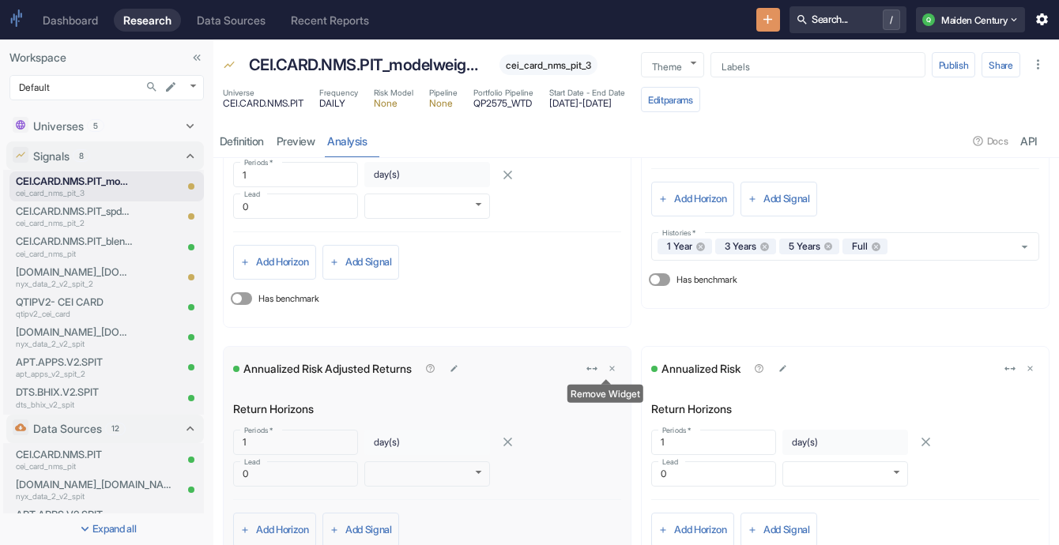
click at [610, 367] on icon "delete" at bounding box center [612, 368] width 9 height 9
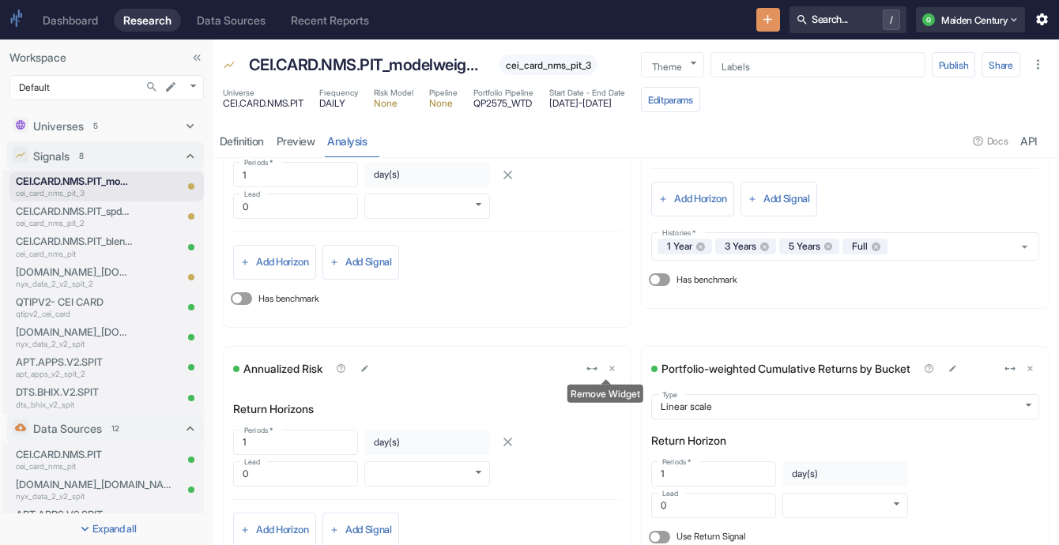
click at [610, 367] on icon "delete" at bounding box center [612, 368] width 9 height 9
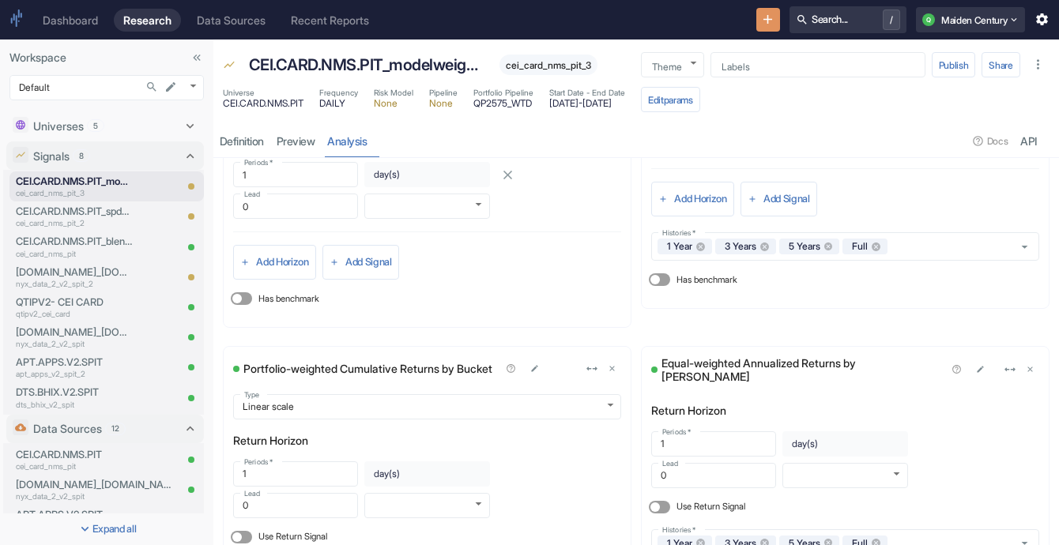
click at [610, 367] on icon "delete" at bounding box center [612, 368] width 9 height 9
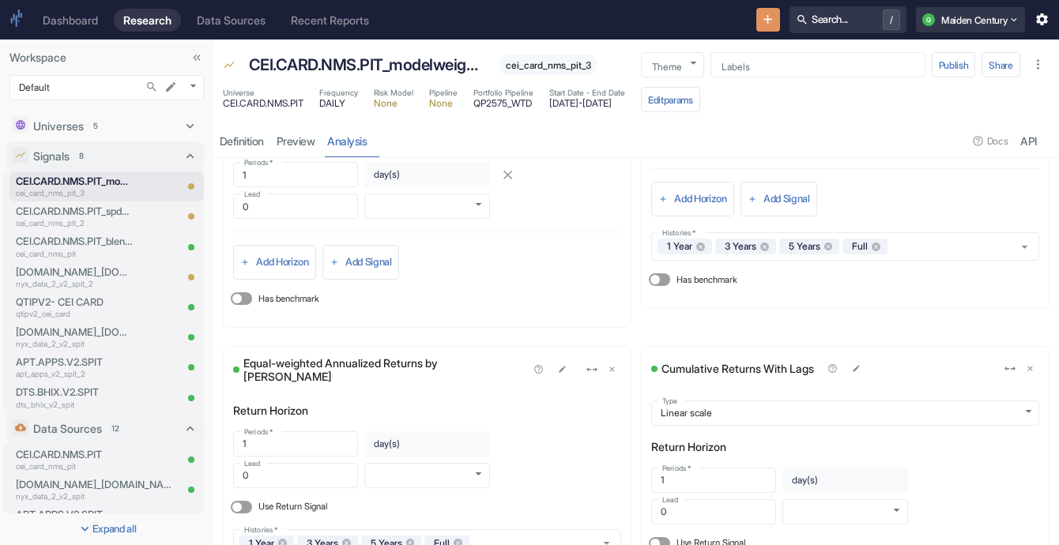
click at [610, 367] on icon "delete" at bounding box center [612, 369] width 9 height 9
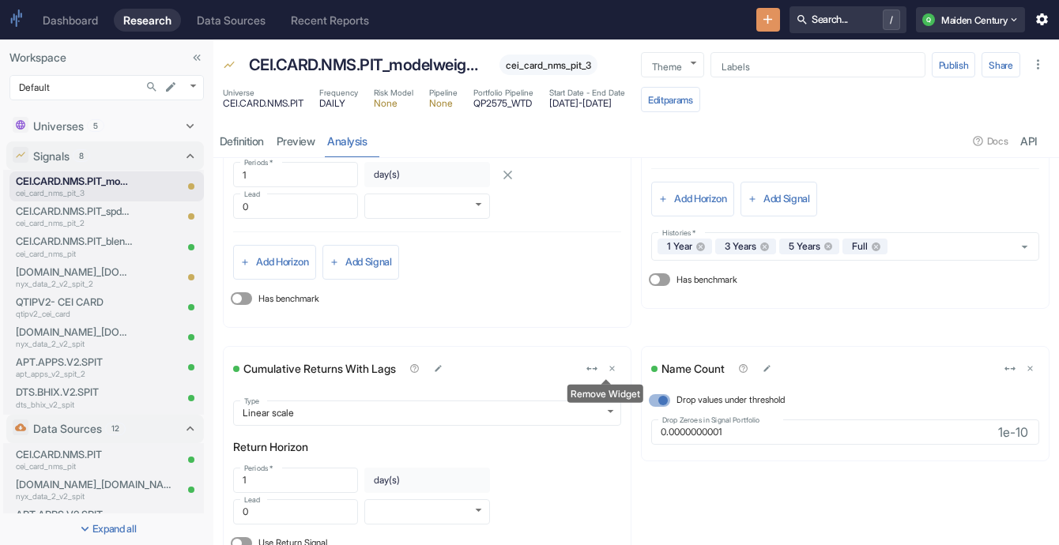
click at [610, 367] on icon "delete" at bounding box center [612, 368] width 9 height 9
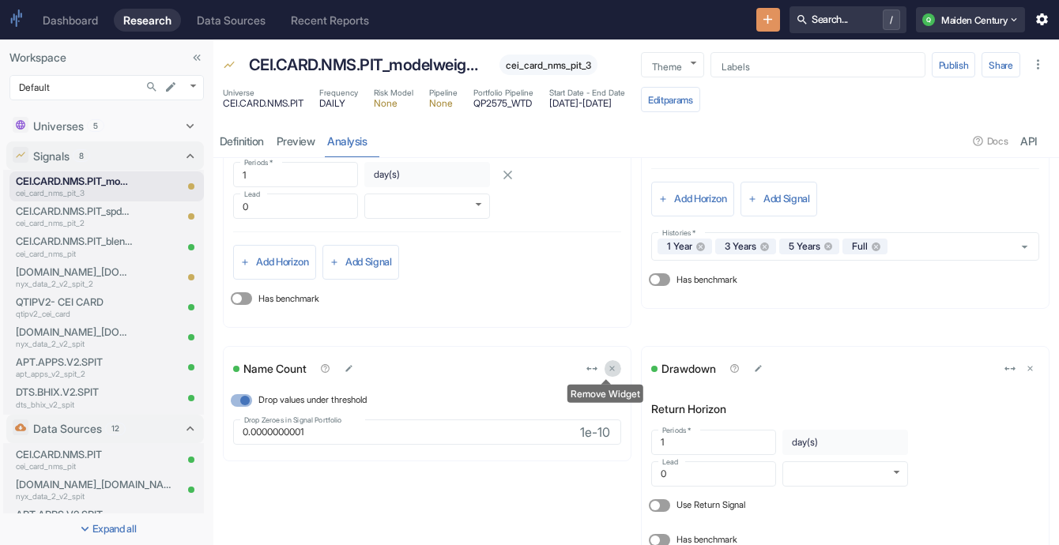
click at [610, 367] on icon "delete" at bounding box center [612, 368] width 9 height 9
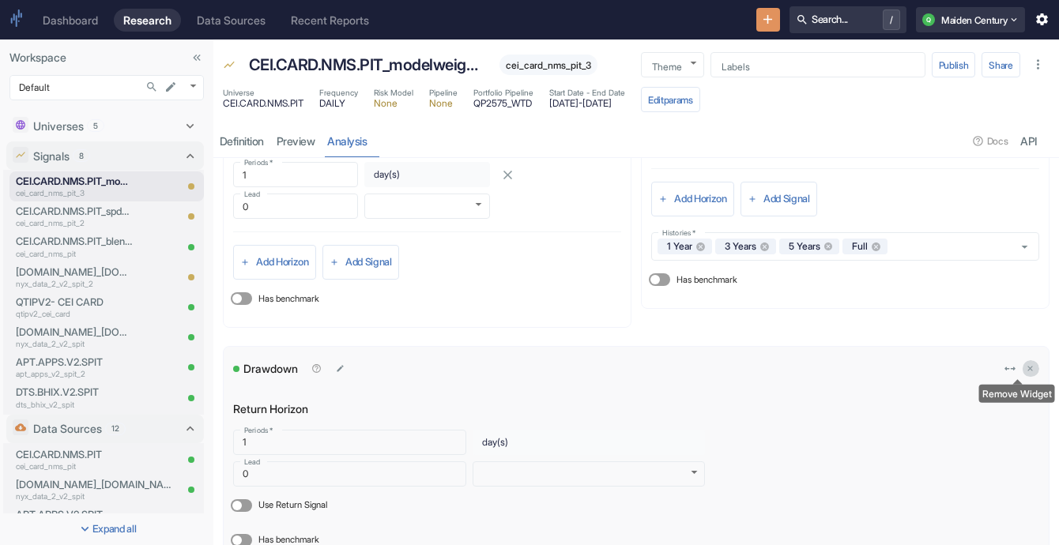
click at [1026, 371] on icon "delete" at bounding box center [1030, 368] width 9 height 9
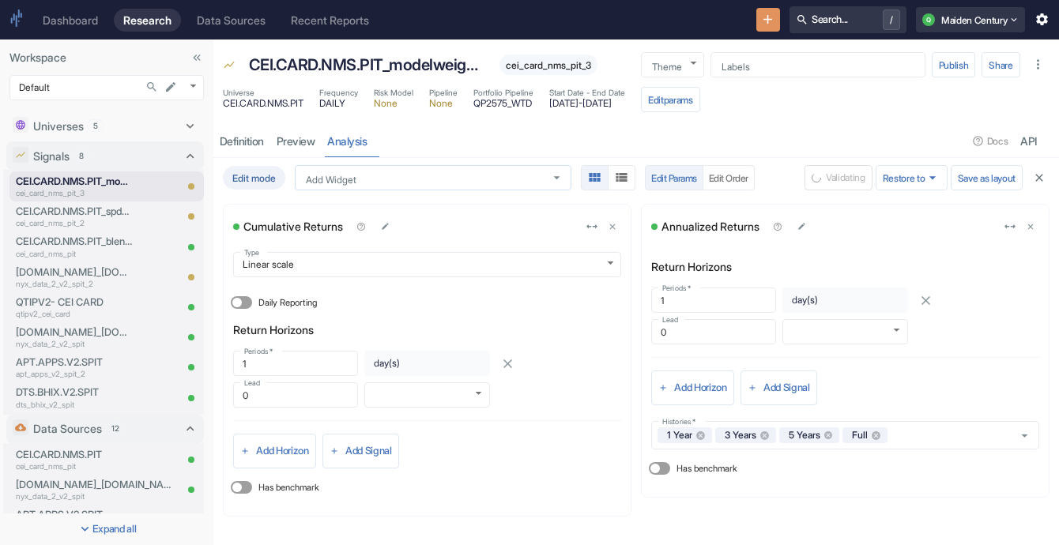
click at [466, 172] on input "Add Widget" at bounding box center [418, 178] width 237 height 13
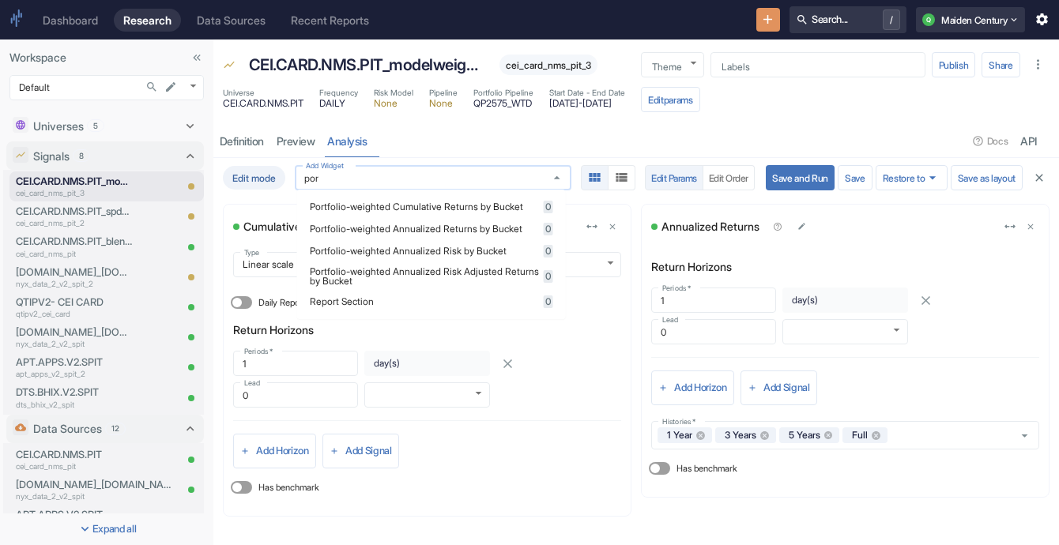
type input "port"
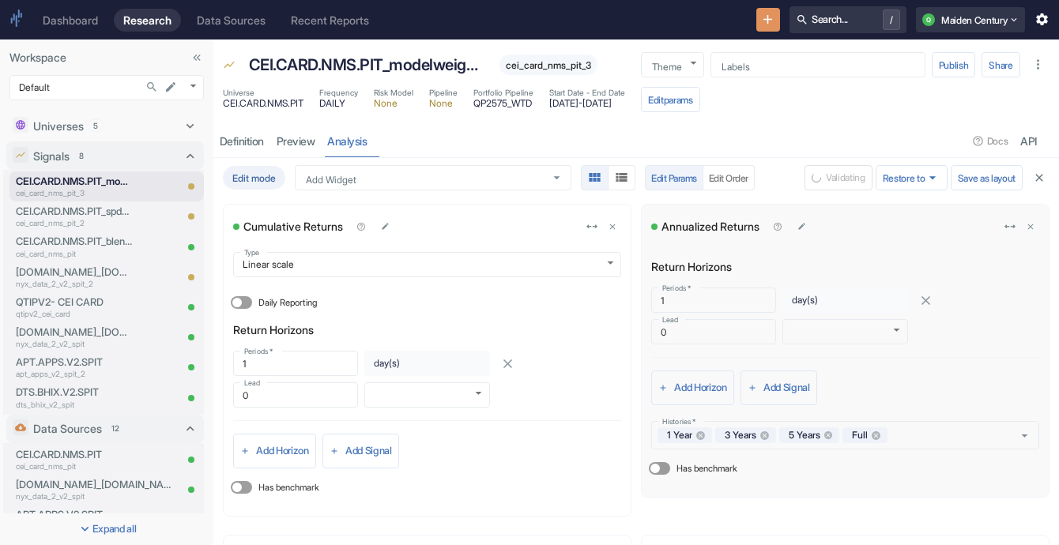
click at [871, 216] on div "Annualized Returns" at bounding box center [827, 227] width 353 height 23
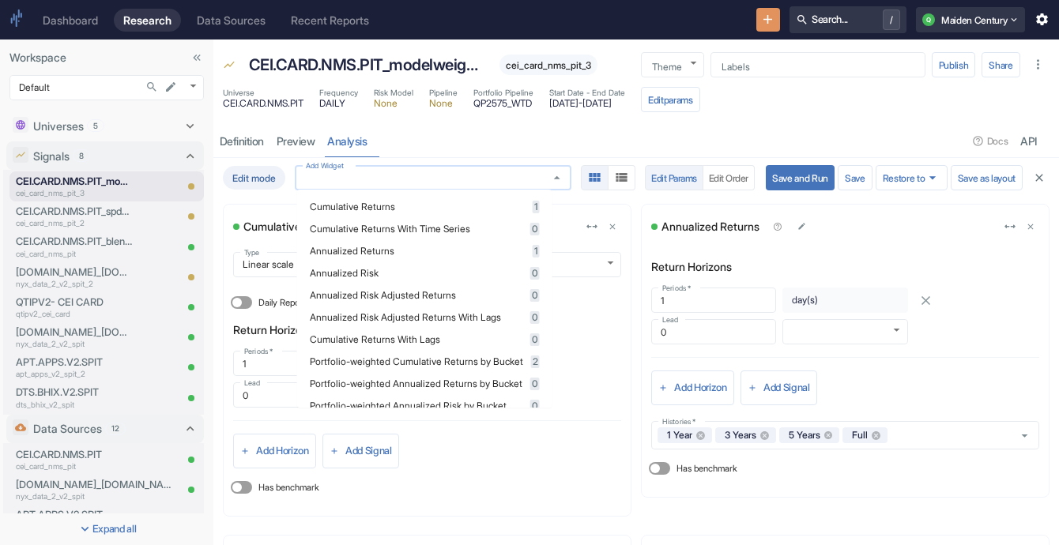
click at [462, 172] on input "Add Widget" at bounding box center [418, 178] width 237 height 13
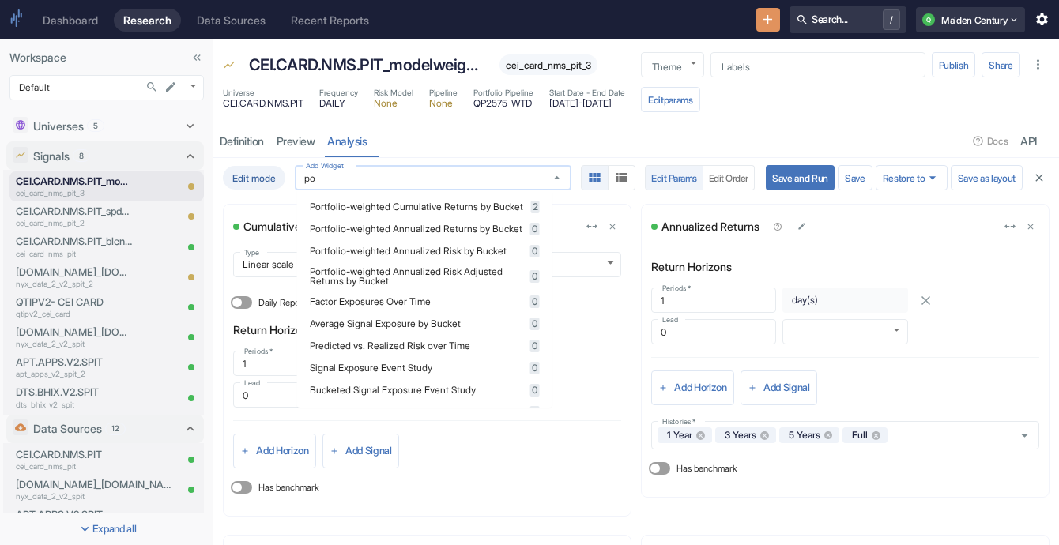
type input "por"
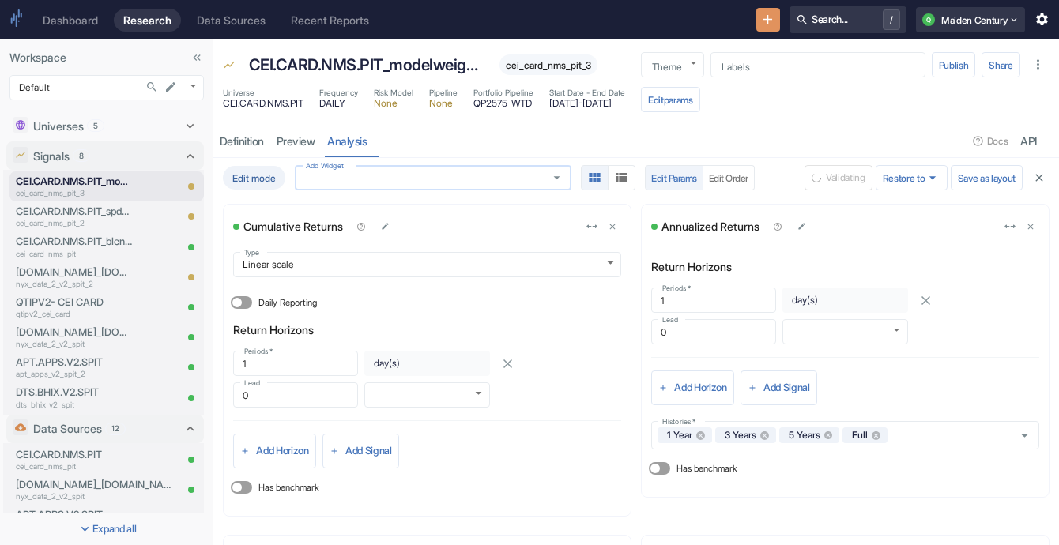
click at [462, 172] on input "Add Widget" at bounding box center [418, 178] width 237 height 13
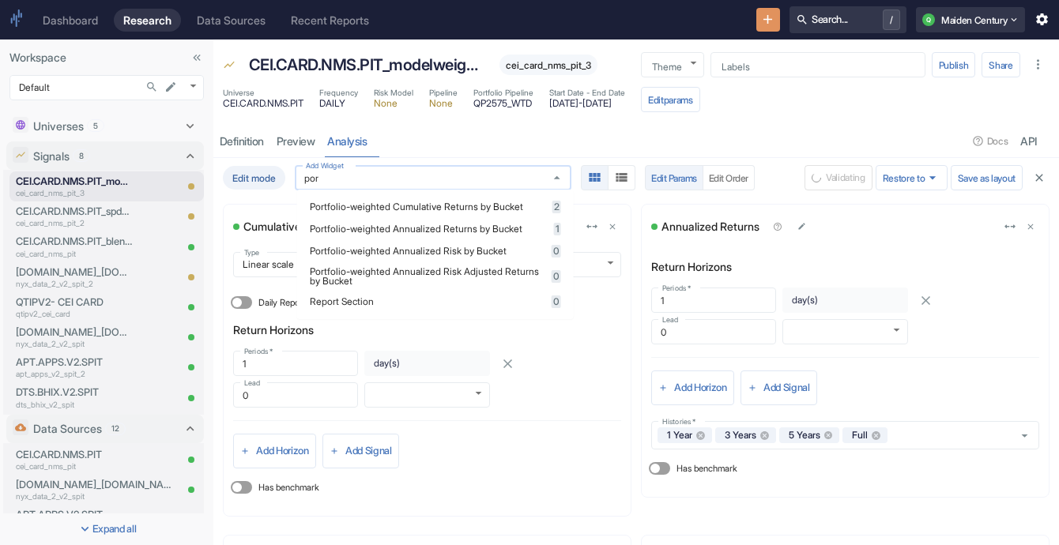
type input "port"
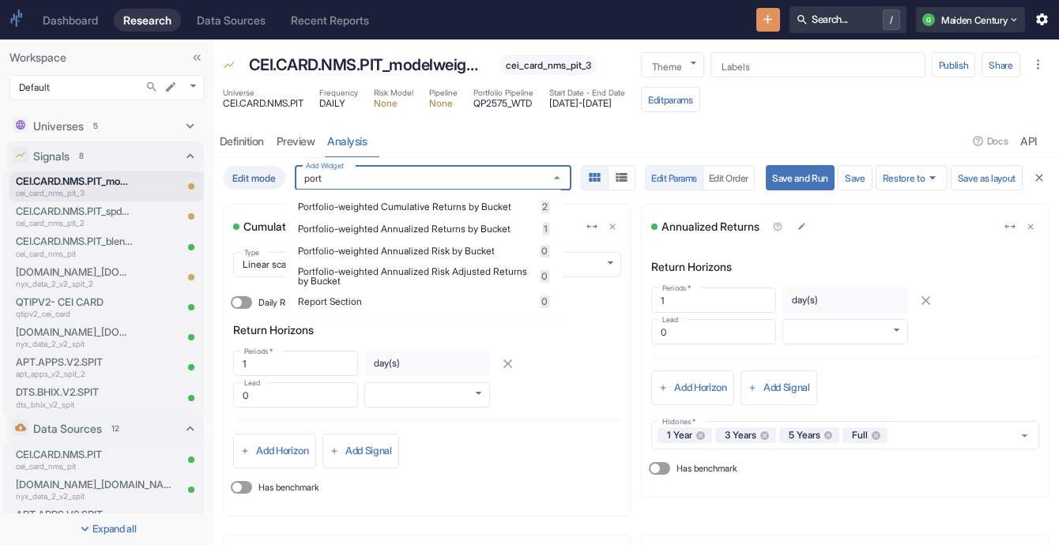
click at [481, 233] on span "Portfolio-weighted Annualized Returns by Bucket" at bounding box center [417, 228] width 239 height 9
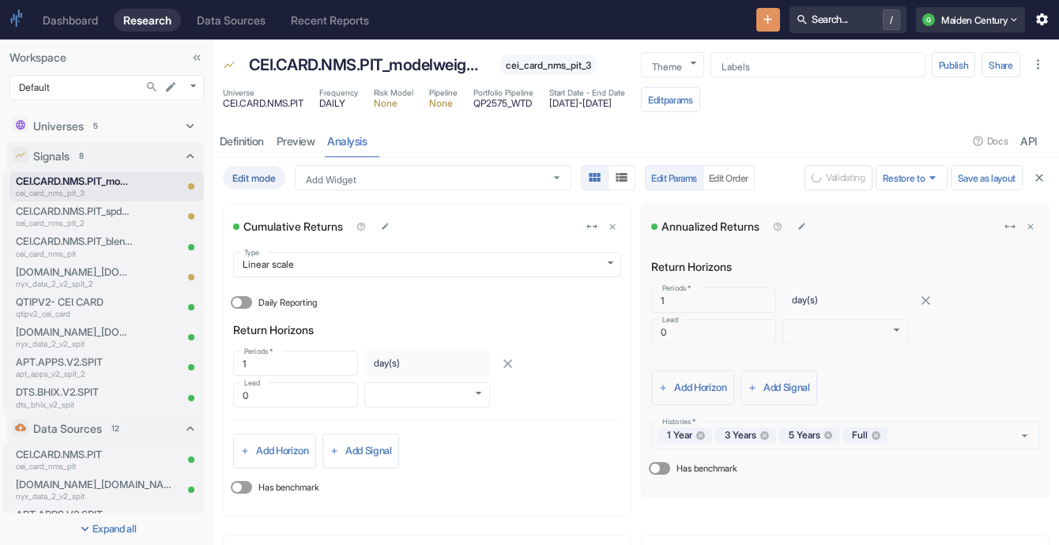
click at [899, 239] on div "Return Horizons Periods   * 1 Periods   * day(s) $frequency ​ Lead 0 Lead ​ DAI…" at bounding box center [845, 363] width 388 height 248
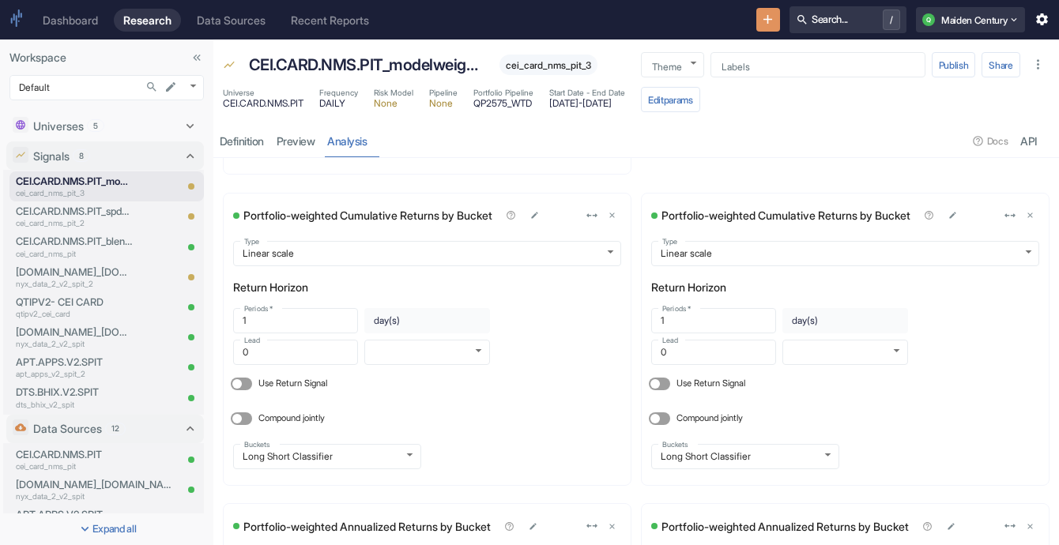
scroll to position [343, 0]
click at [409, 449] on body "Dashboard Research Data Sources Recent Reports Search... / Q Maiden Century Wor…" at bounding box center [529, 272] width 1059 height 545
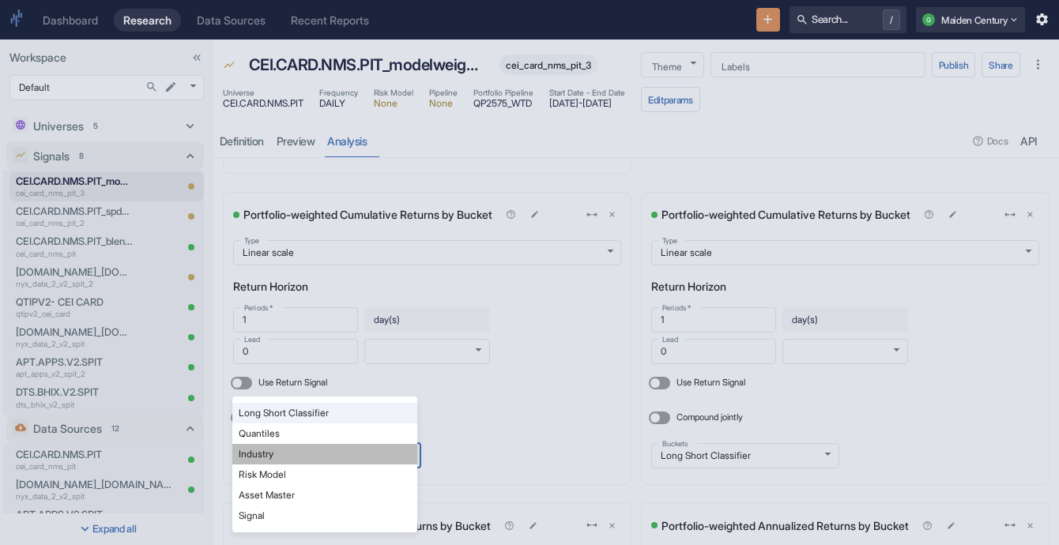
click at [356, 455] on li "Industry" at bounding box center [324, 454] width 185 height 21
type input "INDUSTRY"
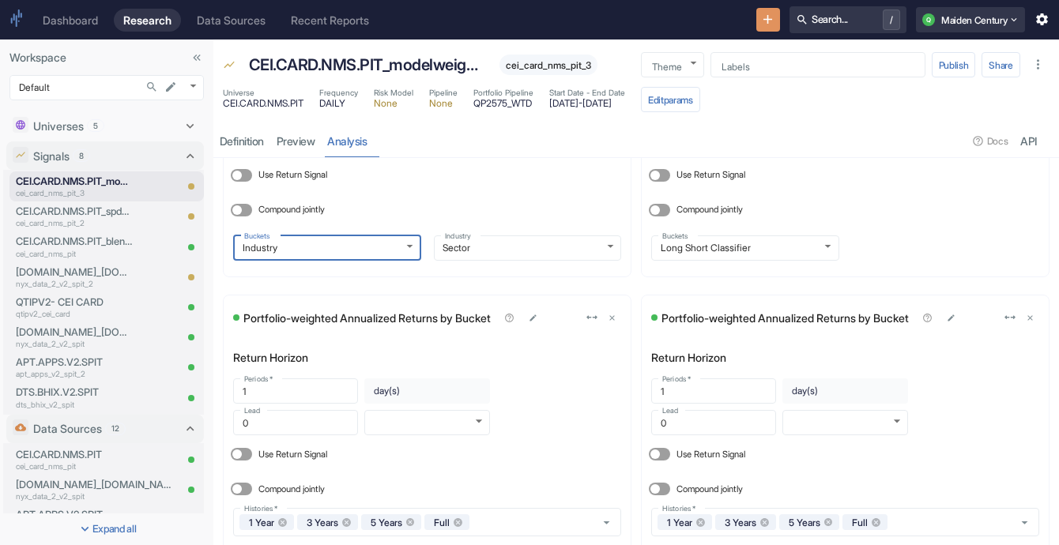
scroll to position [553, 0]
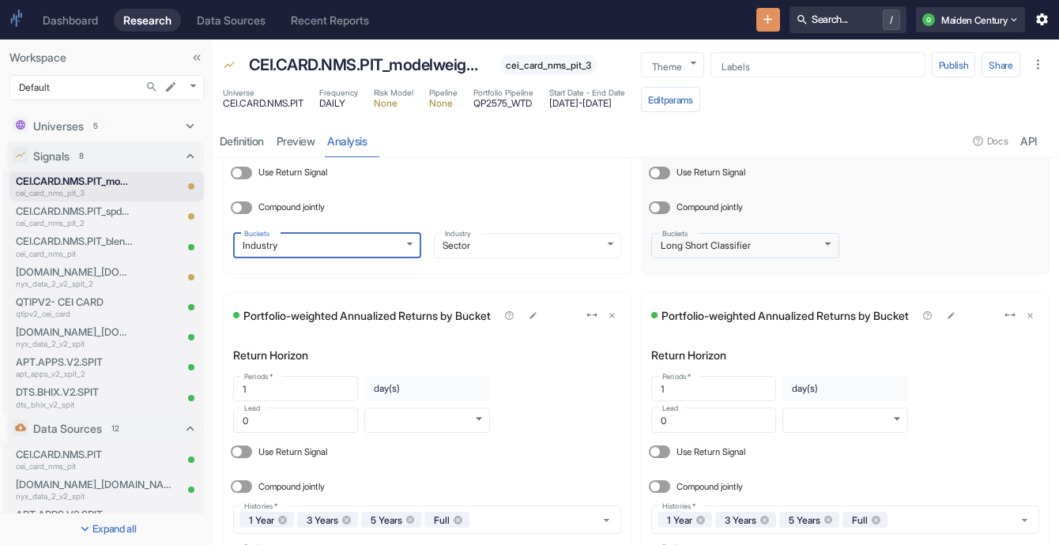
click at [767, 235] on body "Dashboard Research Data Sources Recent Reports Search... / Q Maiden Century Wor…" at bounding box center [529, 272] width 1059 height 545
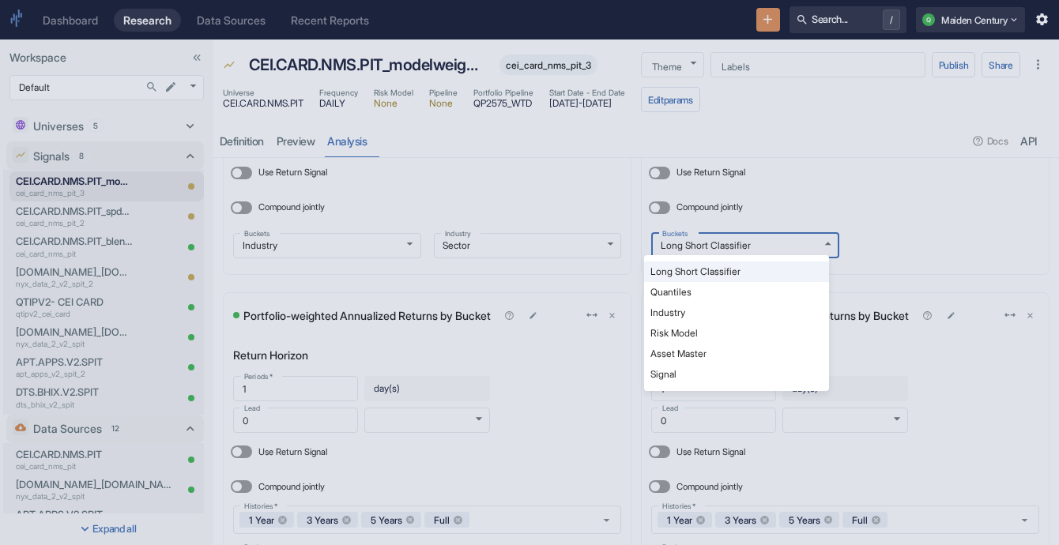
click at [725, 313] on li "Industry" at bounding box center [736, 313] width 185 height 21
type input "INDUSTRY"
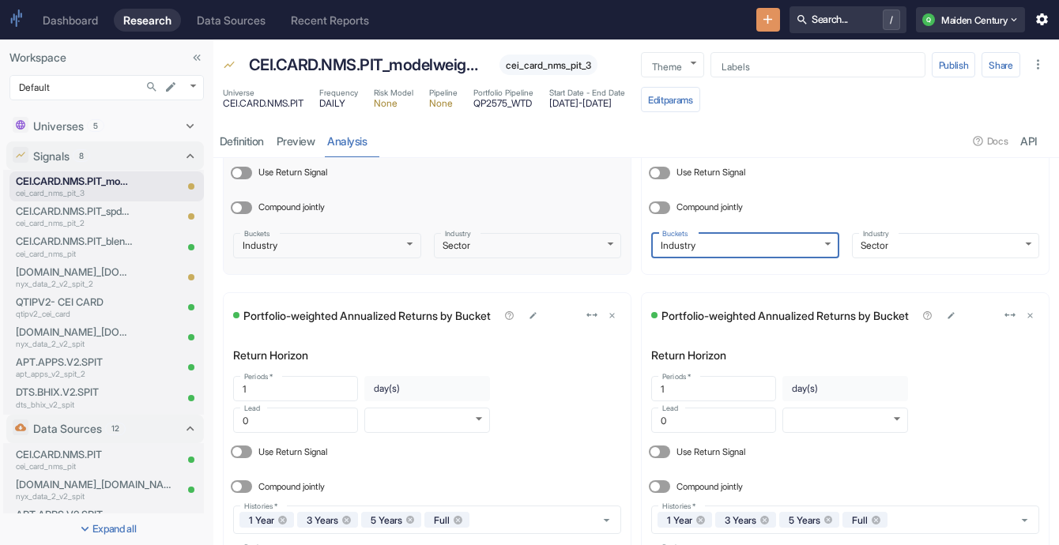
click at [483, 226] on div "Industry Sector rbics_l1_name Industry" at bounding box center [521, 240] width 201 height 38
click at [490, 240] on body "Dashboard Research Data Sources Recent Reports Search... / Q Maiden Century Wor…" at bounding box center [529, 272] width 1059 height 545
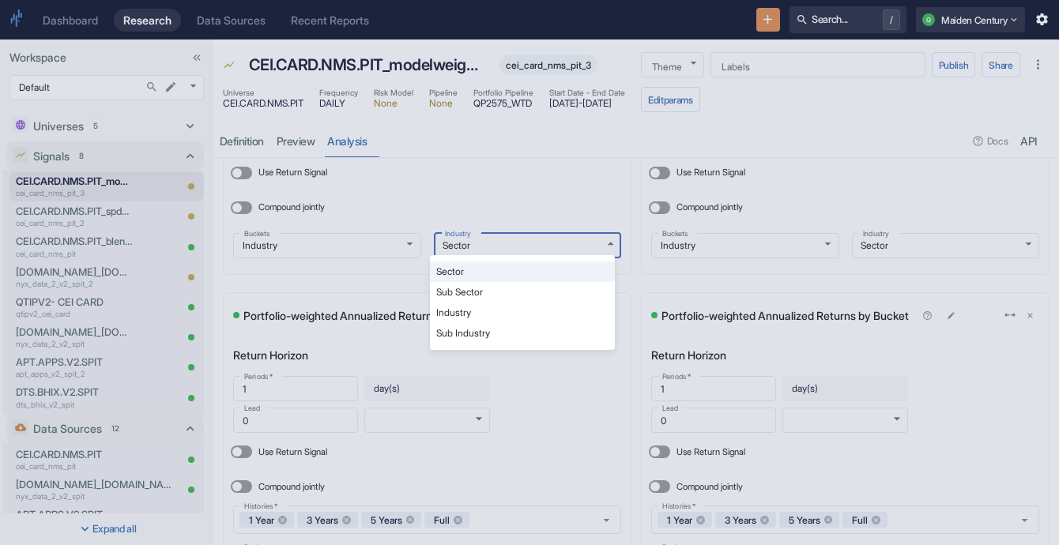
click at [928, 251] on div at bounding box center [529, 272] width 1059 height 545
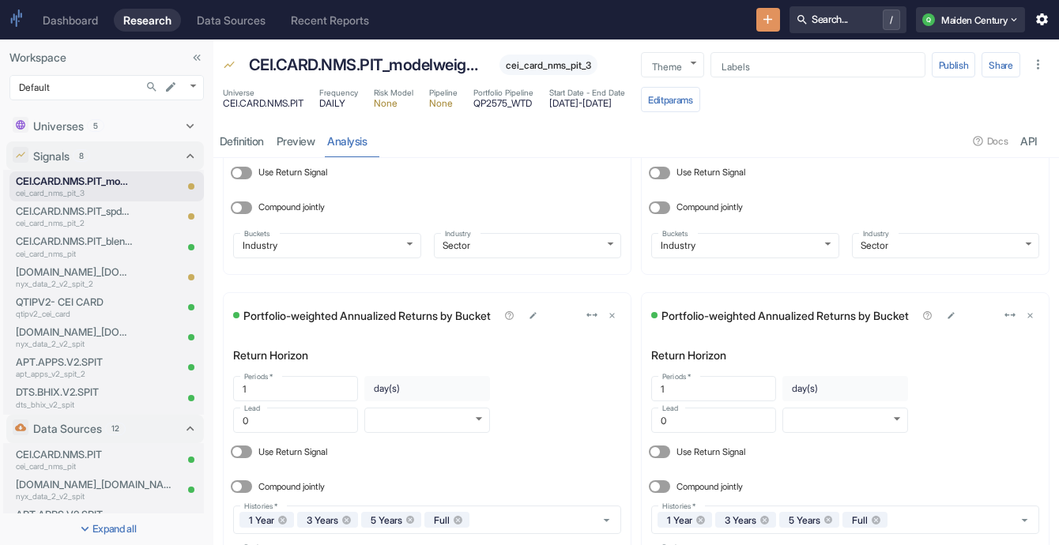
click at [928, 251] on body "Dashboard Research Data Sources Recent Reports Search... / Q Maiden Century Wor…" at bounding box center [529, 272] width 1059 height 545
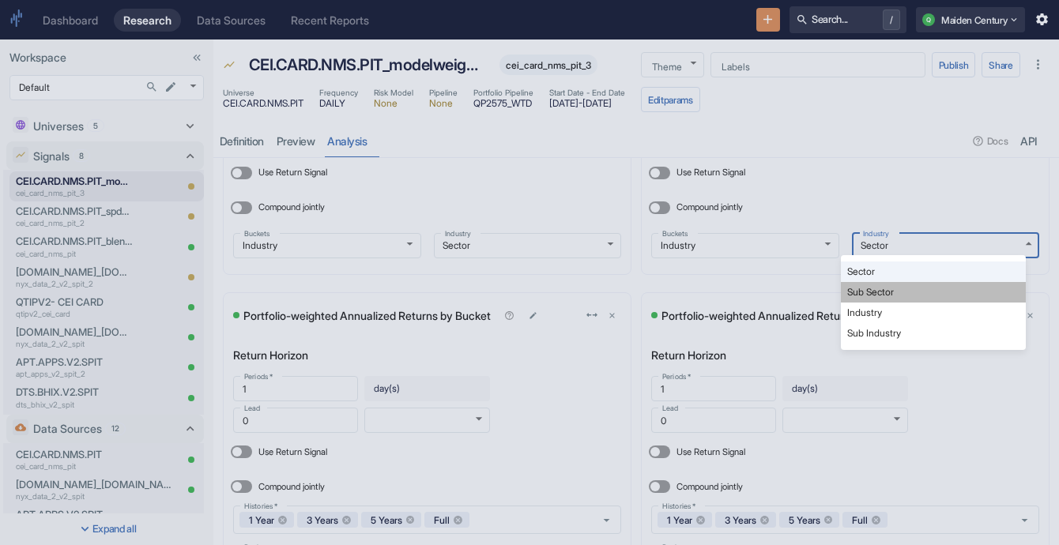
click at [905, 300] on li "Sub Sector" at bounding box center [933, 292] width 185 height 21
type input "rbics_l2_name"
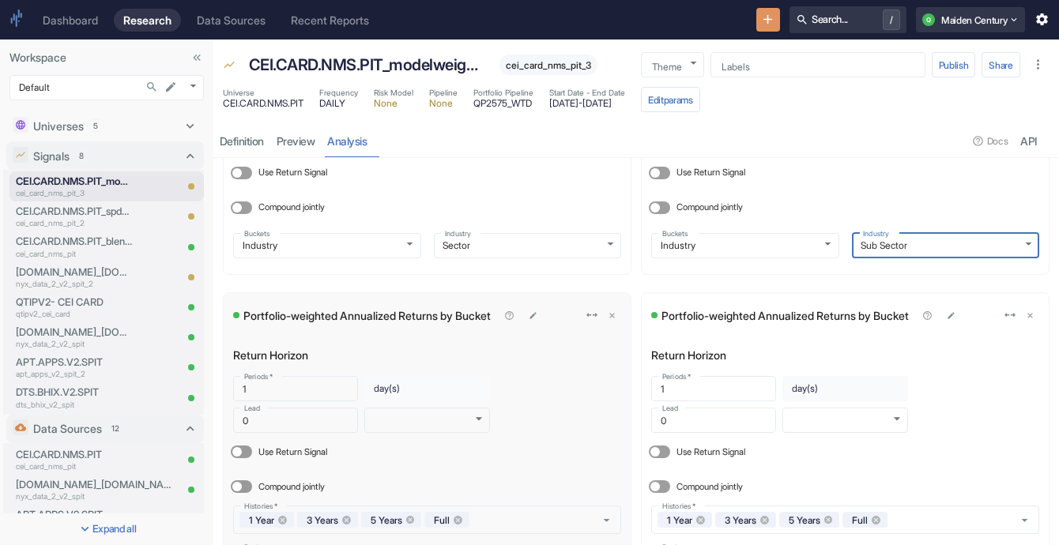
scroll to position [608, 0]
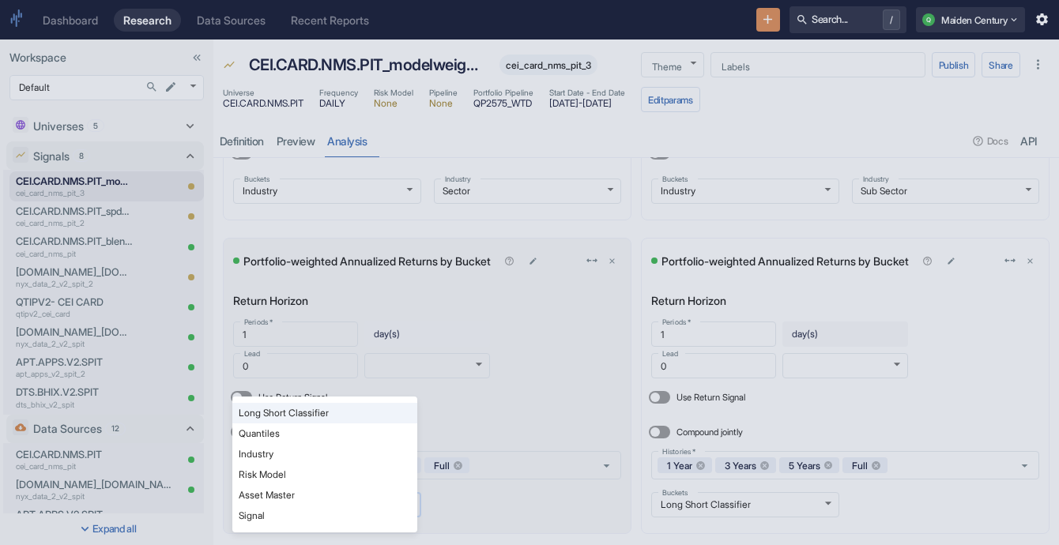
click at [326, 503] on body "Dashboard Research Data Sources Recent Reports Search... / Q Maiden Century Wor…" at bounding box center [529, 272] width 1059 height 545
drag, startPoint x: 336, startPoint y: 441, endPoint x: 329, endPoint y: 450, distance: 11.2
click at [329, 450] on ul "Long Short Classifier Quantiles Industry Risk Model Asset Master Signal" at bounding box center [324, 465] width 185 height 136
click at [329, 450] on li "Industry" at bounding box center [324, 454] width 185 height 21
type input "INDUSTRY"
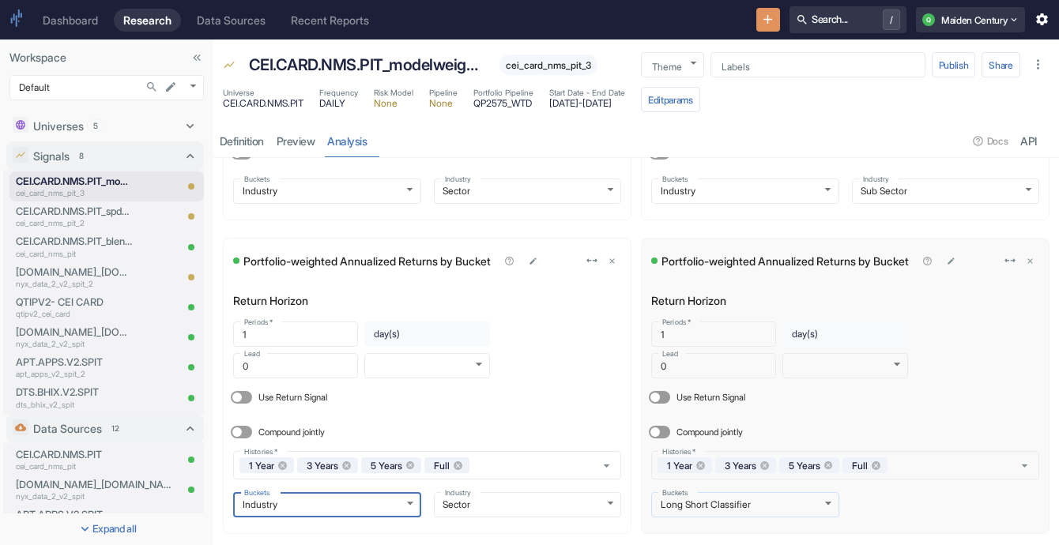
click at [697, 506] on body "Dashboard Research Data Sources Recent Reports Search... / Q Maiden Century Wor…" at bounding box center [529, 272] width 1059 height 545
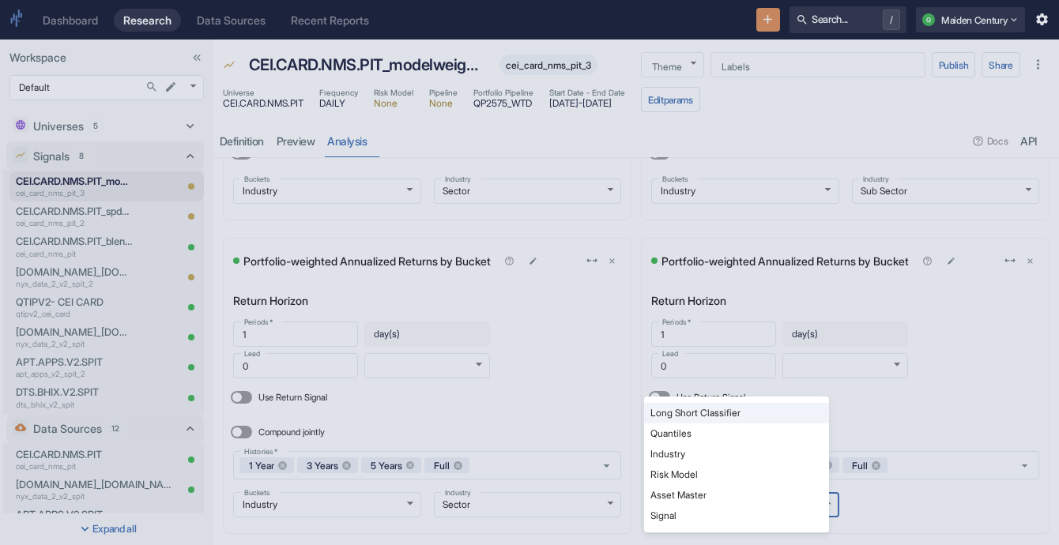
click at [708, 451] on li "Industry" at bounding box center [736, 454] width 185 height 21
type input "INDUSTRY"
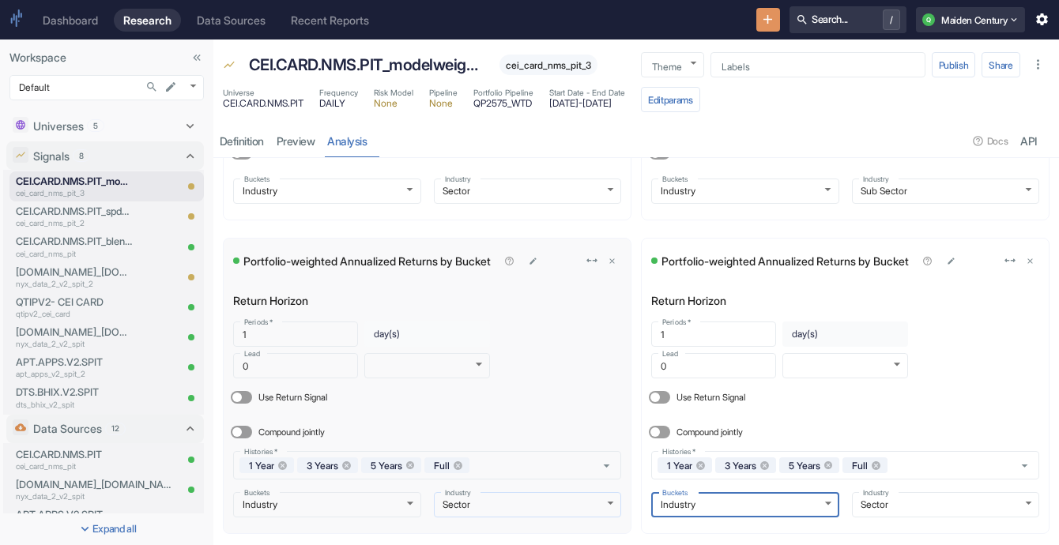
click at [522, 500] on body "Dashboard Research Data Sources Recent Reports Search... / Q Maiden Century Wor…" at bounding box center [529, 272] width 1059 height 545
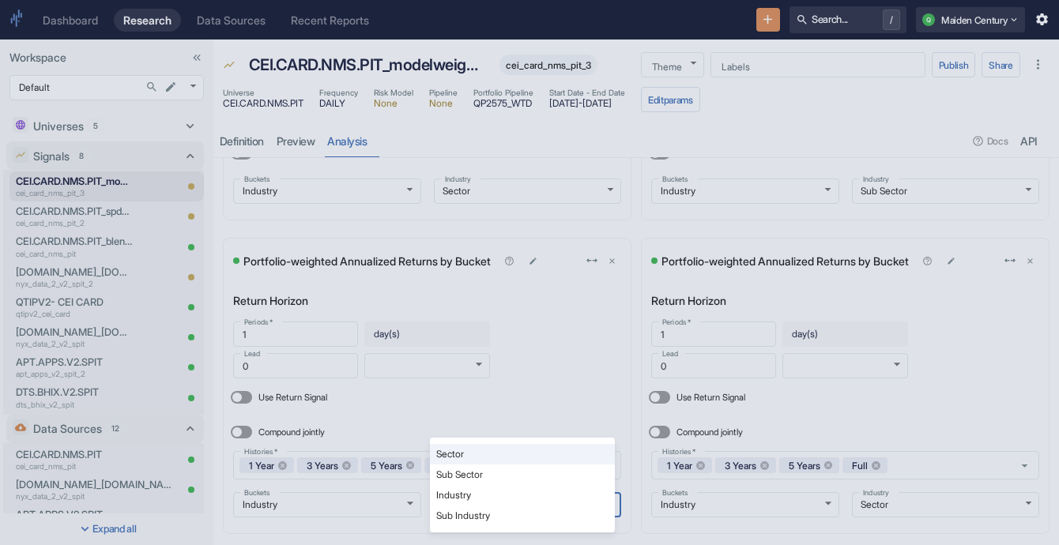
click at [534, 454] on li "Sector" at bounding box center [522, 454] width 185 height 21
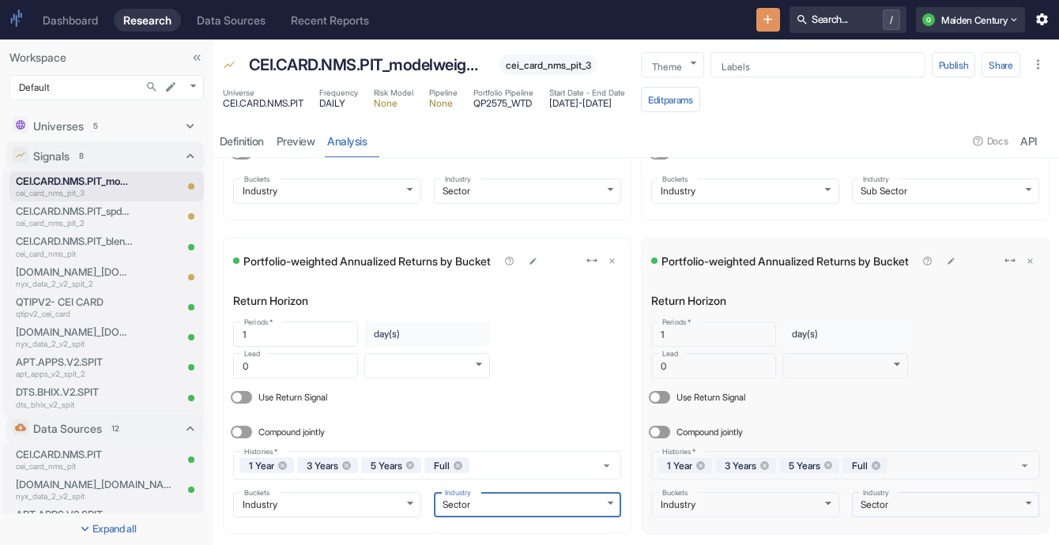
click at [949, 502] on body "Dashboard Research Data Sources Recent Reports Search... / Q Maiden Century Wor…" at bounding box center [529, 272] width 1059 height 545
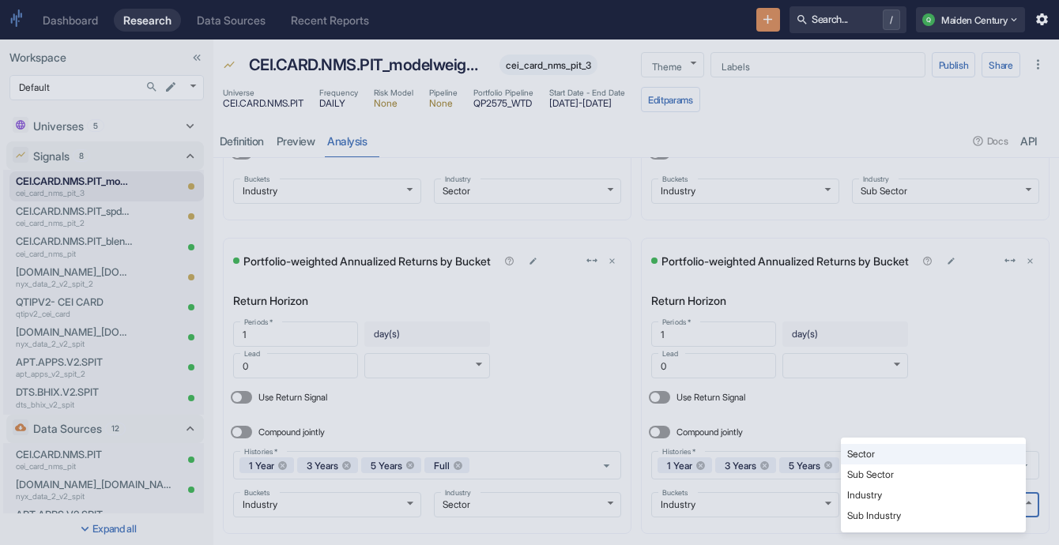
click at [900, 474] on li "Sub Sector" at bounding box center [933, 475] width 185 height 21
type input "rbics_l2_name"
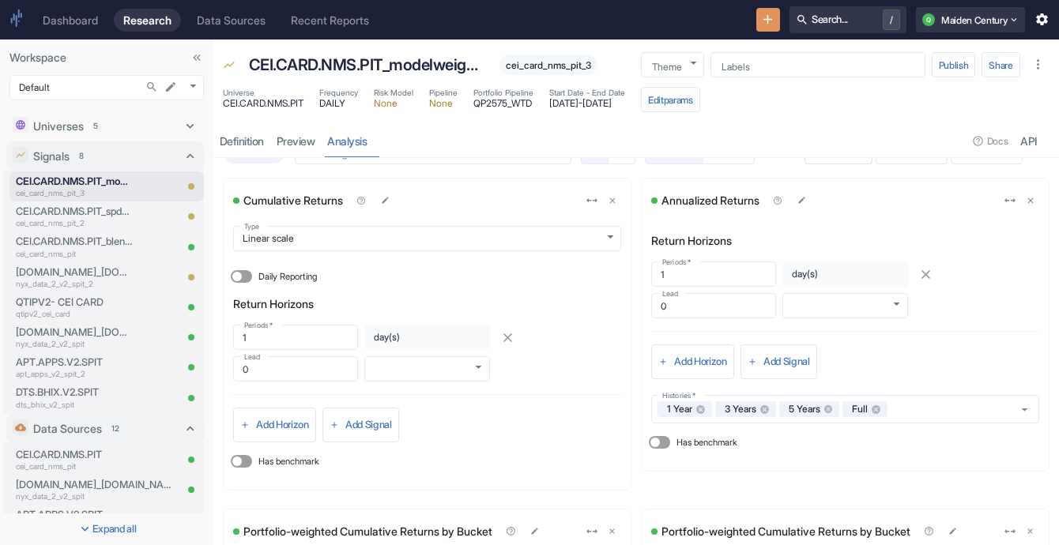
scroll to position [0, 0]
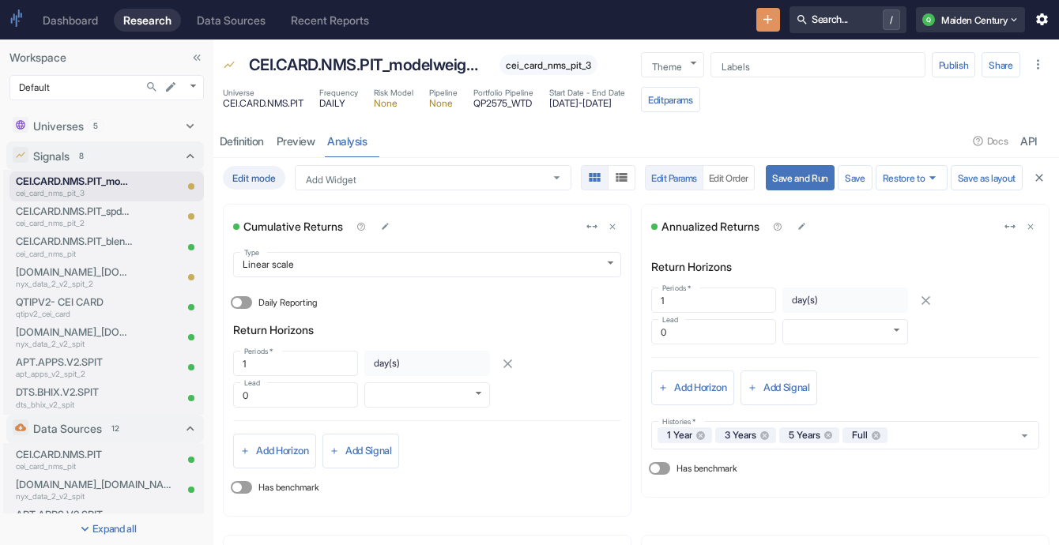
click at [797, 181] on button "Save and Run" at bounding box center [800, 177] width 69 height 25
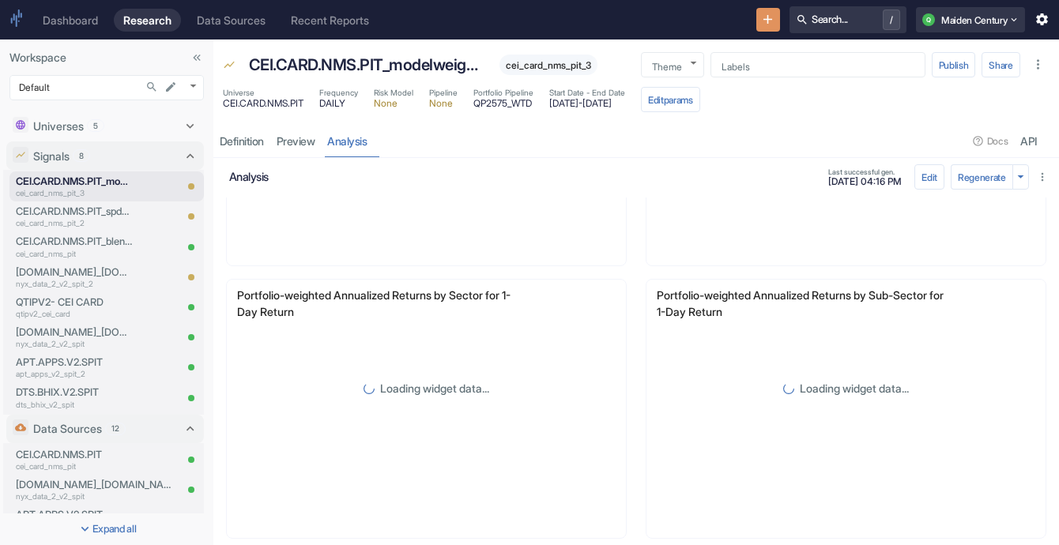
scroll to position [478, 0]
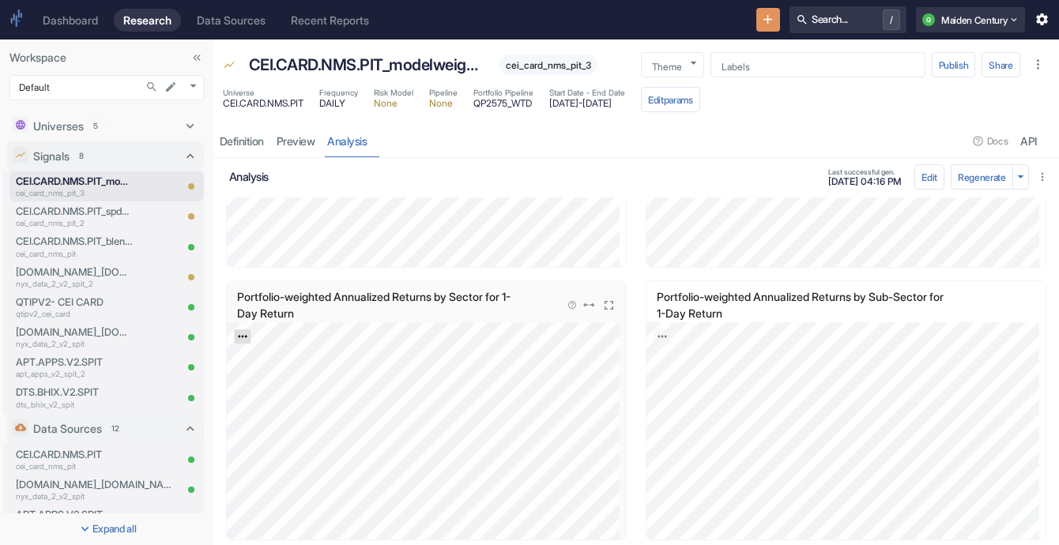
click at [239, 330] on link "Export; Press ENTER to open" at bounding box center [243, 337] width 17 height 14
click at [277, 371] on link "CSV" at bounding box center [281, 379] width 44 height 17
click at [657, 333] on icon "Export; Press ENTER to open" at bounding box center [662, 336] width 11 height 11
click at [697, 385] on link "CSV" at bounding box center [701, 379] width 44 height 17
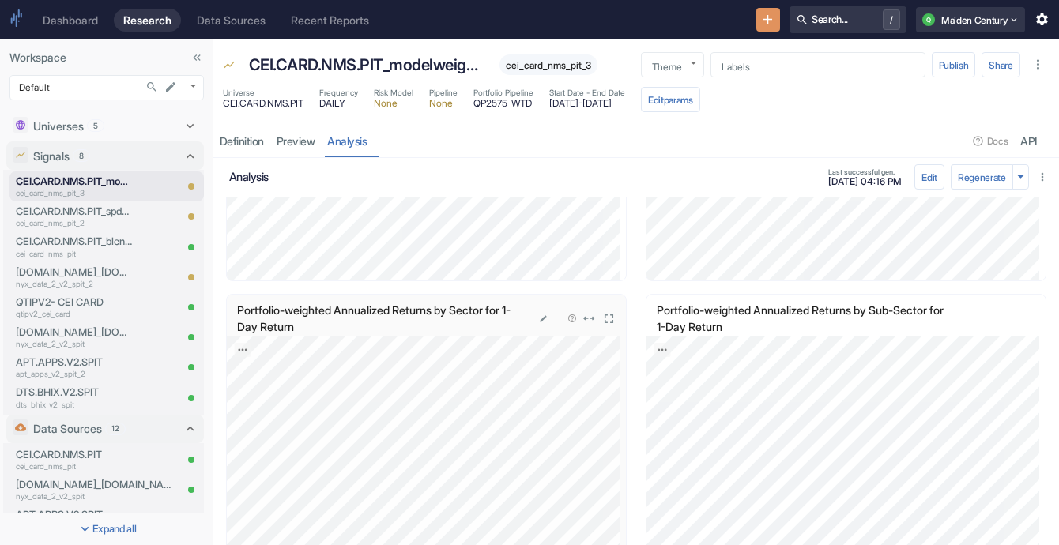
scroll to position [463, 0]
drag, startPoint x: 236, startPoint y: 310, endPoint x: 499, endPoint y: 310, distance: 263.2
click at [499, 310] on div "Portfolio-weighted Annualized Returns by Sector for 1-Day Return" at bounding box center [395, 320] width 319 height 35
copy p "Portfolio-weighted Annualized Returns by Sector"
click at [499, 310] on p "Portfolio-weighted Annualized Returns by Sector for 1-Day Return" at bounding box center [395, 320] width 317 height 33
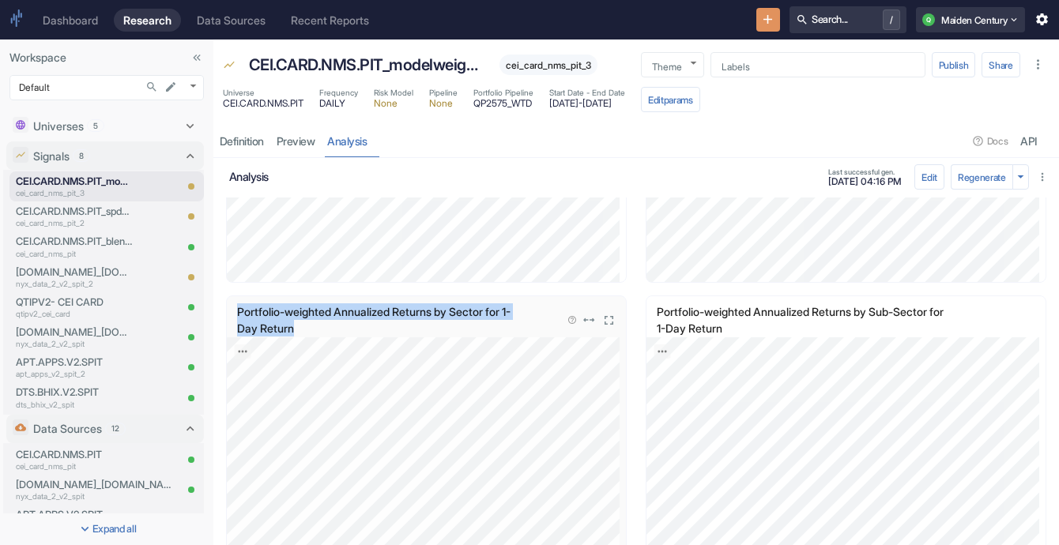
drag, startPoint x: 311, startPoint y: 324, endPoint x: 227, endPoint y: 300, distance: 87.8
click at [227, 300] on div "Portfolio-weighted Annualized Returns by Sector for 1-Day Return" at bounding box center [426, 316] width 399 height 41
copy p "Portfolio-weighted Annualized Returns by Sector for 1-Day Return"
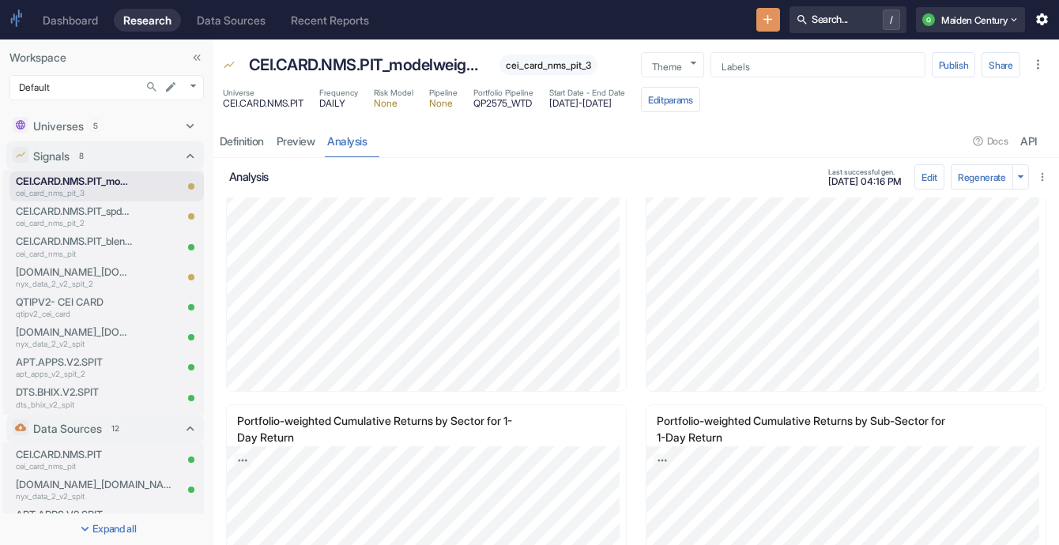
scroll to position [0, 0]
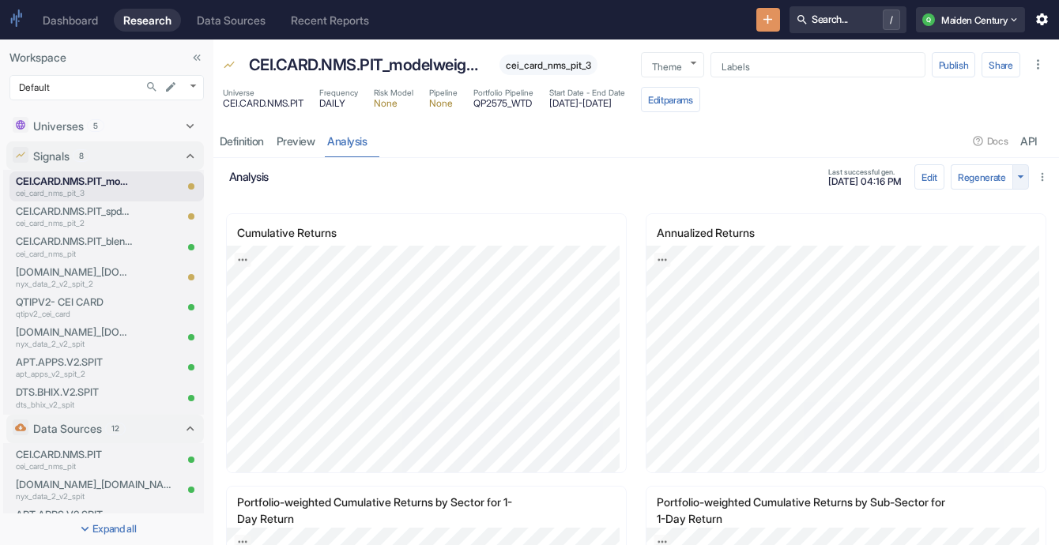
click at [1013, 179] on icon "button" at bounding box center [1020, 176] width 15 height 15
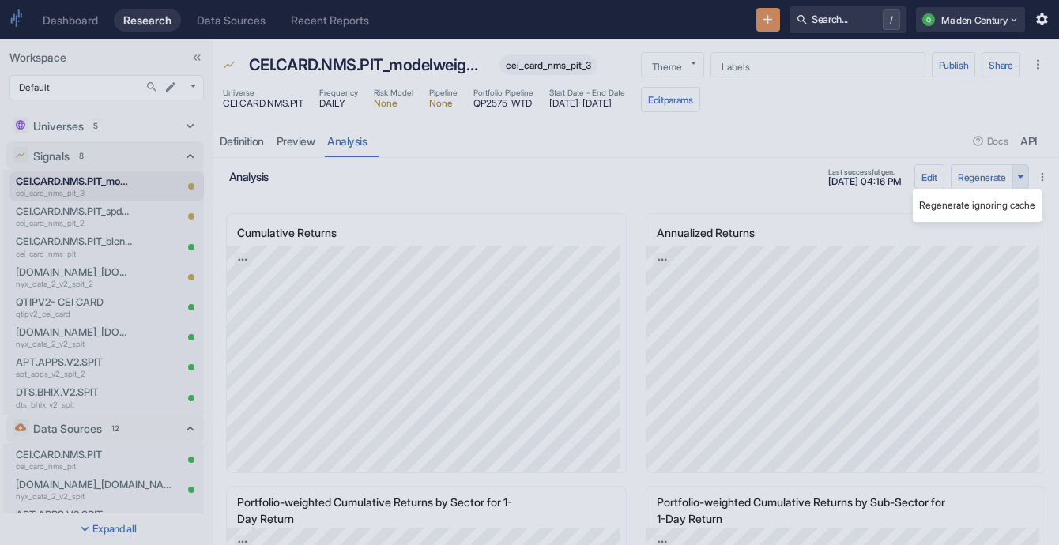
click at [1007, 179] on div at bounding box center [529, 272] width 1059 height 545
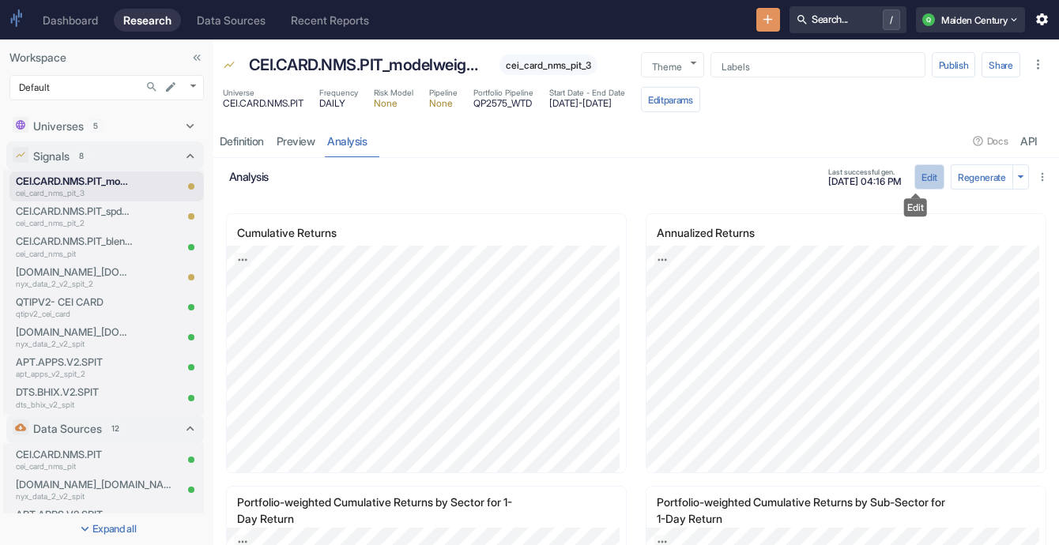
click at [921, 181] on button "Edit" at bounding box center [929, 176] width 30 height 25
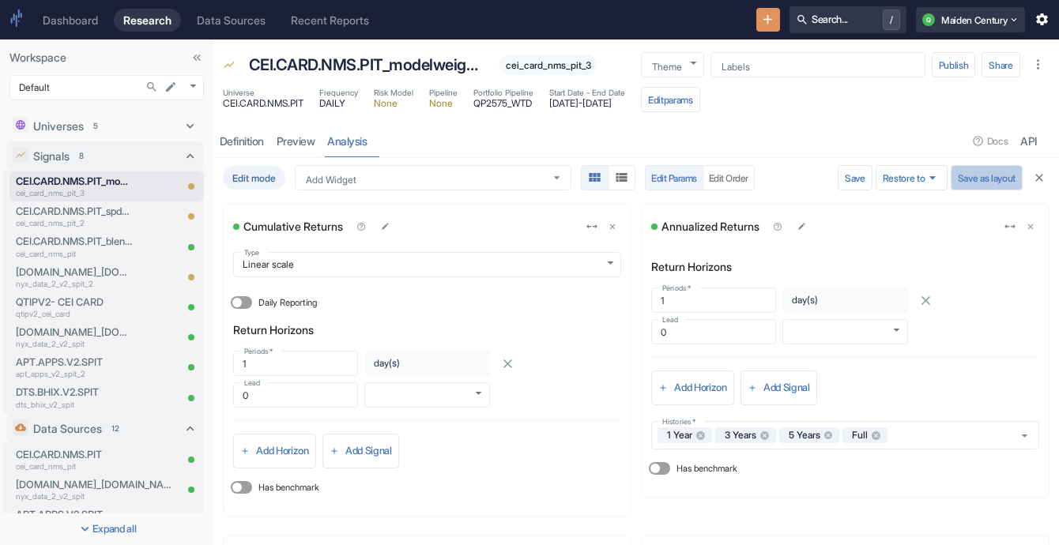
click at [994, 181] on button "Save as layout" at bounding box center [987, 177] width 72 height 25
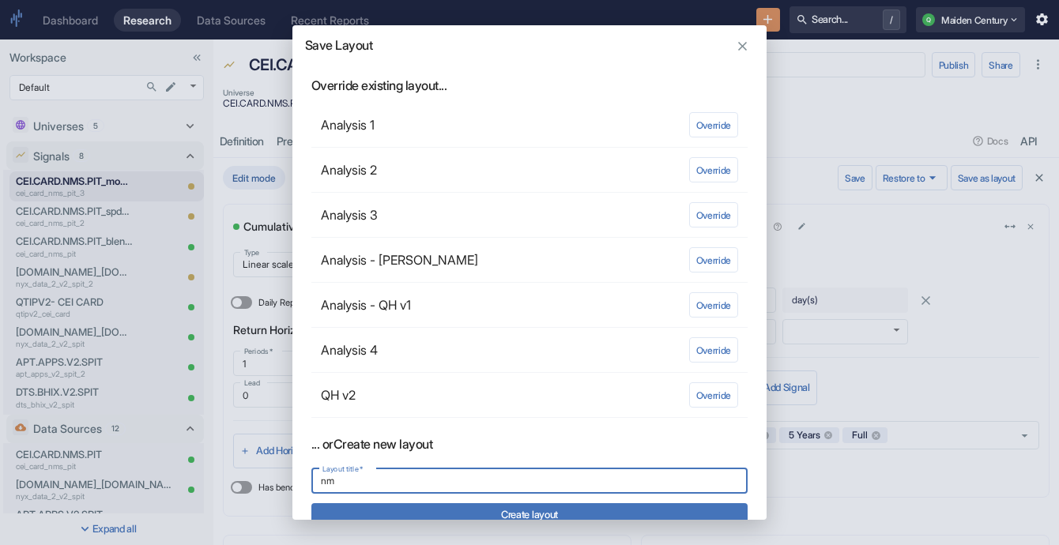
type input "n"
type input "2"
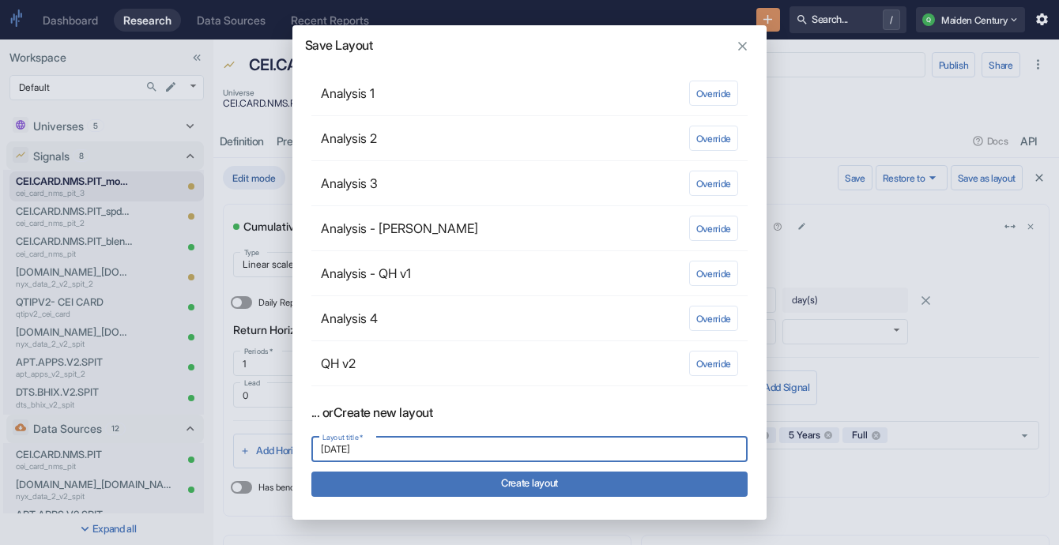
type input "[DATE]"
click at [515, 480] on button "Create layout" at bounding box center [529, 484] width 436 height 25
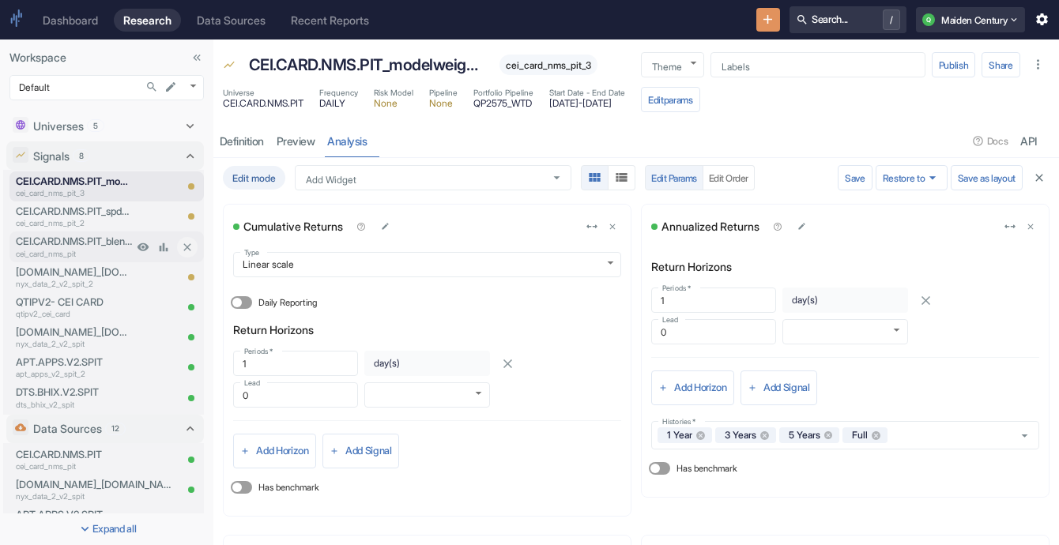
click at [101, 256] on p "cei_card_nms_pit" at bounding box center [74, 254] width 117 height 12
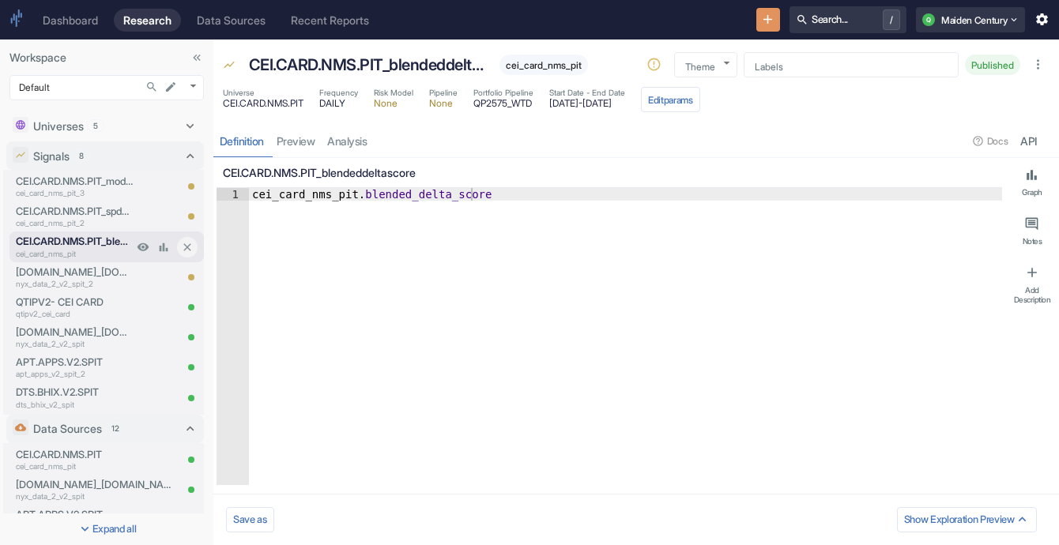
type textarea "x"
click at [362, 145] on link "analysis" at bounding box center [348, 141] width 52 height 32
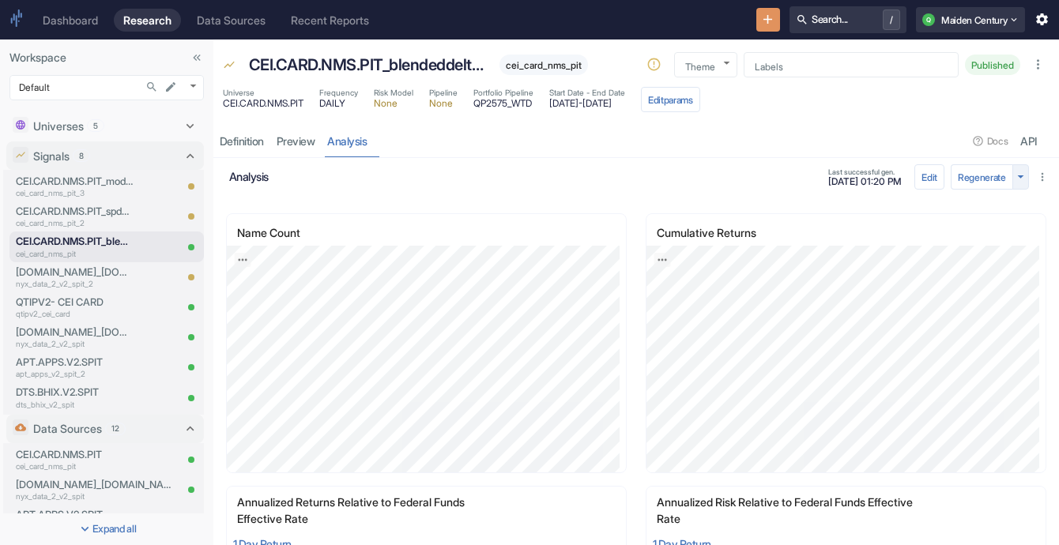
click at [1013, 180] on icon "button" at bounding box center [1020, 176] width 15 height 15
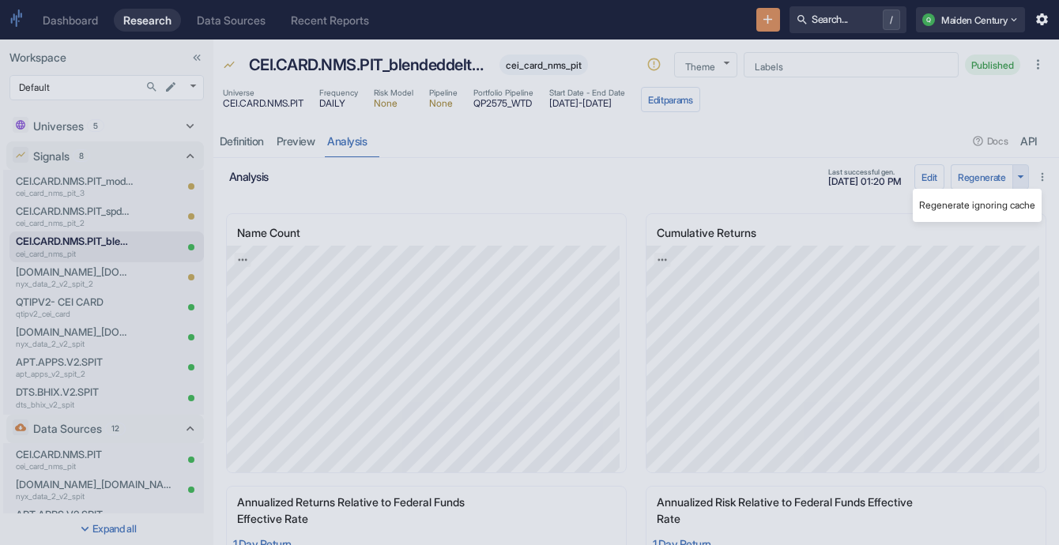
click at [1009, 180] on div at bounding box center [529, 272] width 1059 height 545
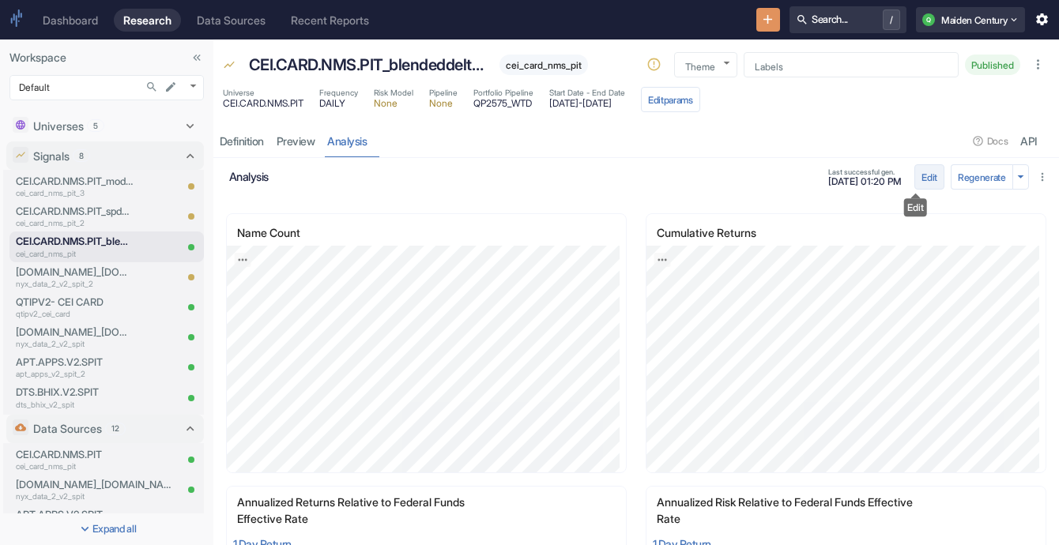
click at [925, 179] on button "Edit" at bounding box center [929, 176] width 30 height 25
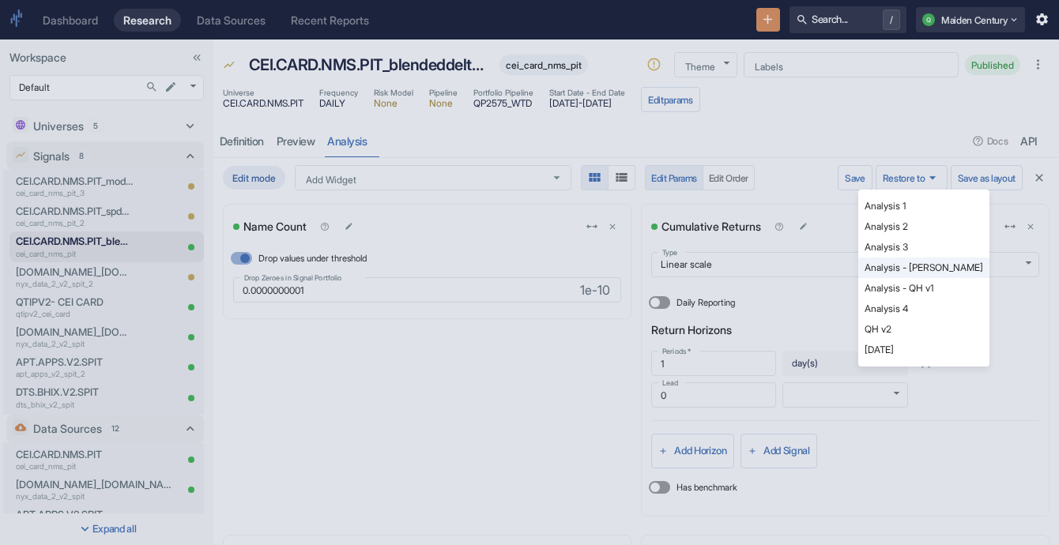
click at [927, 351] on li "[DATE]" at bounding box center [923, 350] width 131 height 21
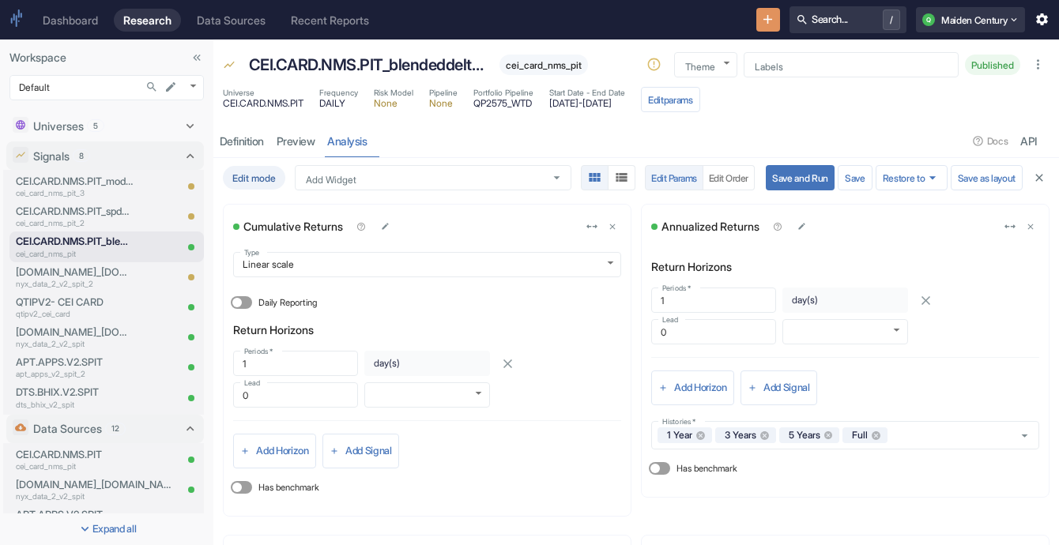
click at [779, 183] on button "Save and Run" at bounding box center [800, 177] width 69 height 25
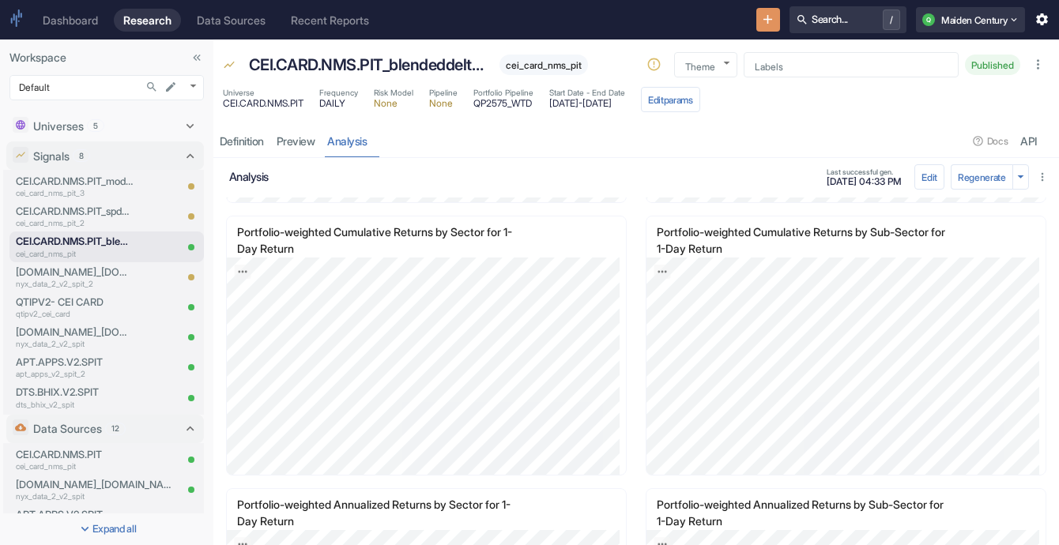
scroll to position [479, 0]
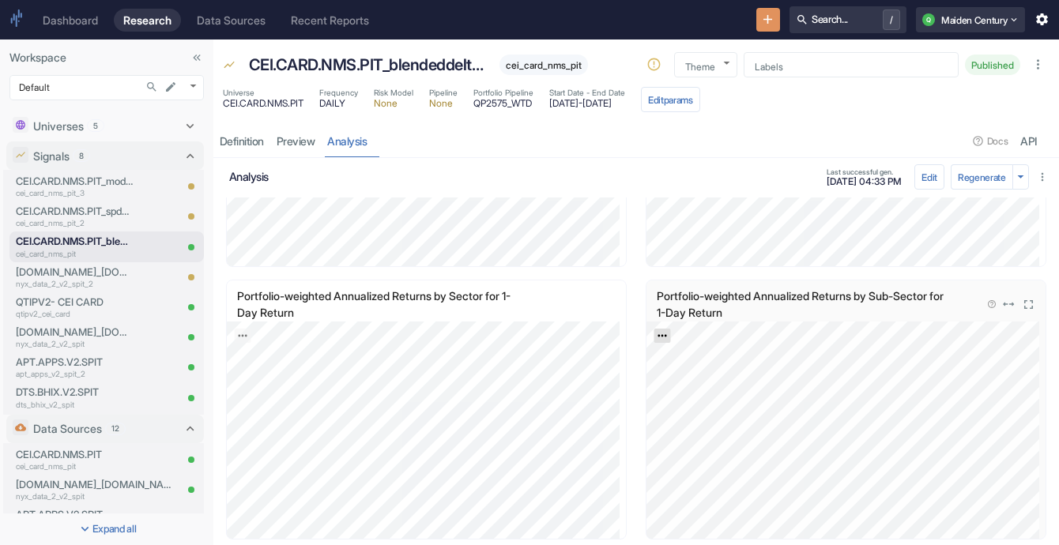
click at [658, 335] on icon "Export; Press ENTER to open" at bounding box center [662, 336] width 9 height 2
click at [688, 378] on link "CSV" at bounding box center [701, 378] width 44 height 17
click at [242, 330] on icon "Export; Press ENTER to open" at bounding box center [242, 335] width 11 height 11
click at [273, 373] on link "CSV" at bounding box center [281, 378] width 44 height 17
click at [96, 188] on p "cei_card_nms_pit_3" at bounding box center [74, 193] width 117 height 12
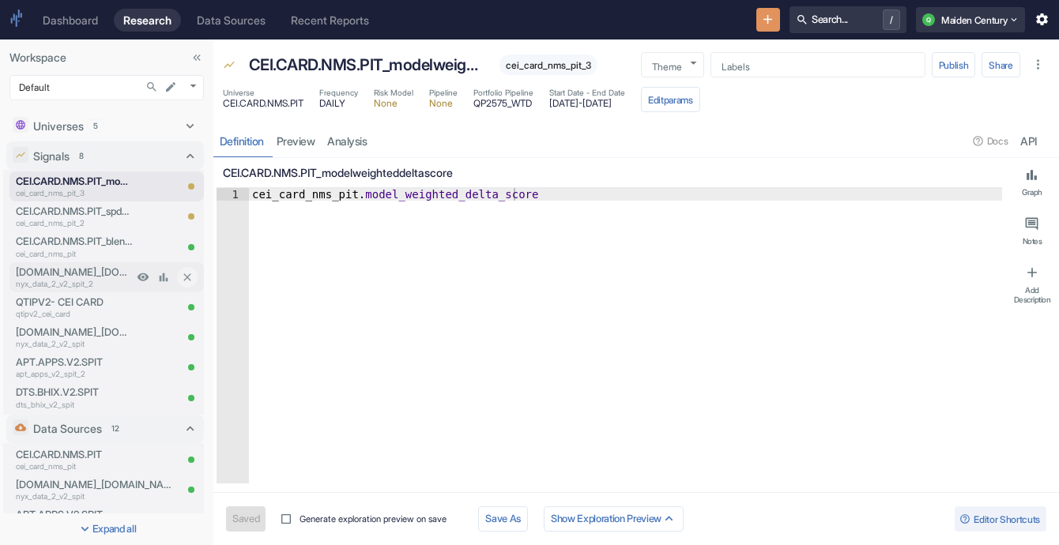
type textarea "x"
click at [995, 25] on button "Q Maiden Century" at bounding box center [970, 19] width 109 height 25
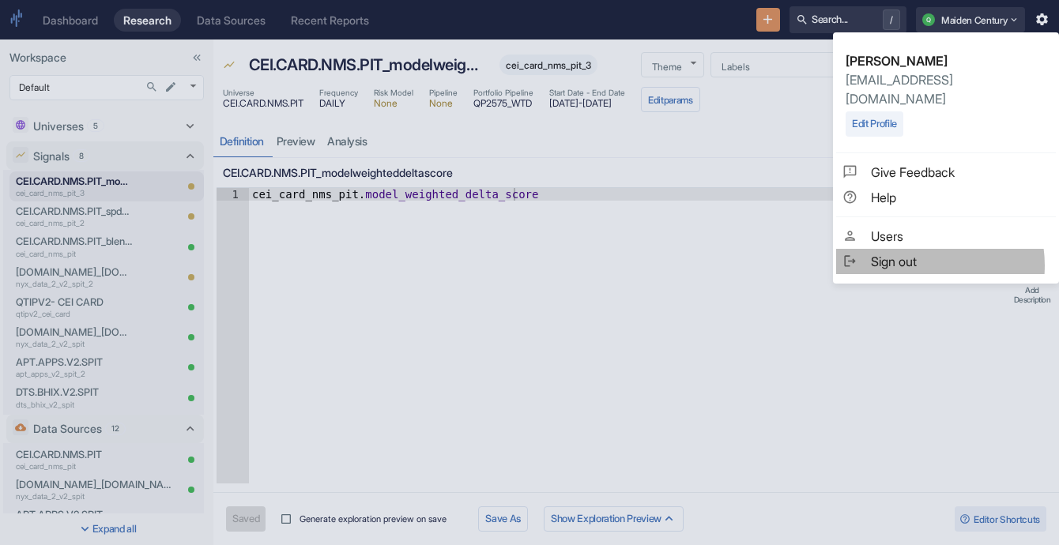
click at [915, 252] on span "Sign out" at bounding box center [960, 261] width 179 height 19
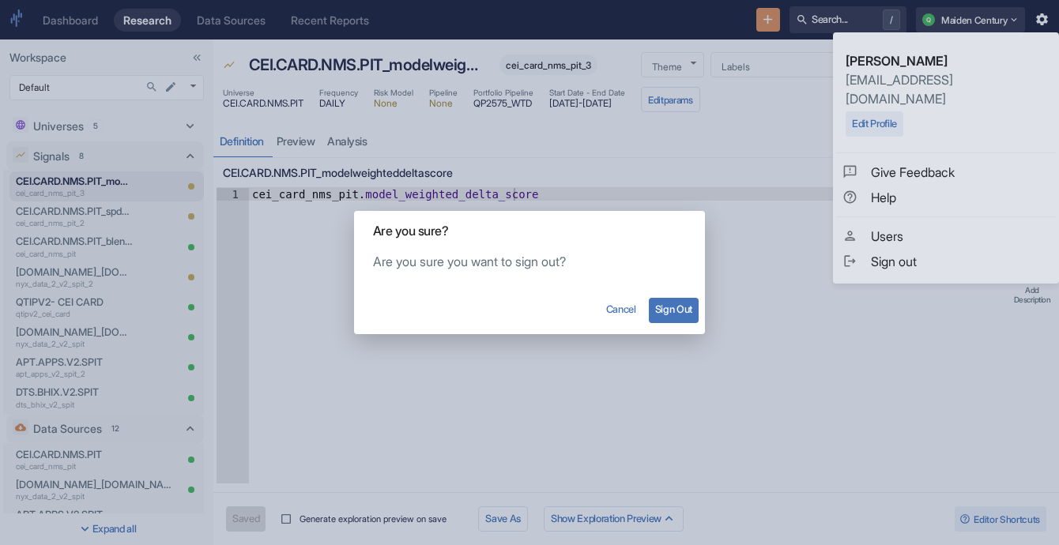
click at [666, 308] on button "Sign Out" at bounding box center [674, 310] width 50 height 25
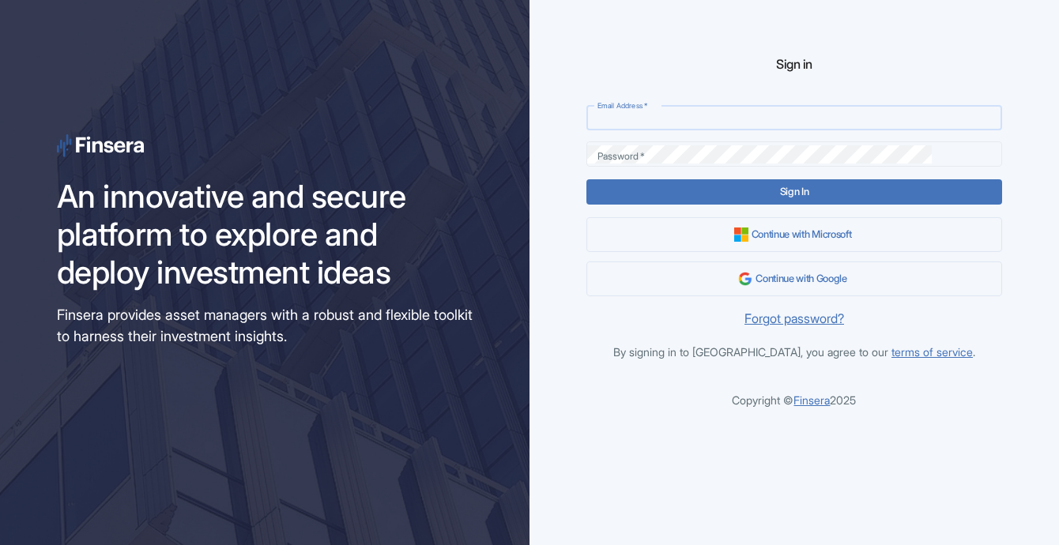
click at [713, 114] on input "Email Address   *" at bounding box center [794, 118] width 416 height 18
type input "[EMAIL_ADDRESS][DOMAIN_NAME]"
click at [684, 124] on input "[EMAIL_ADDRESS][DOMAIN_NAME]" at bounding box center [794, 118] width 416 height 18
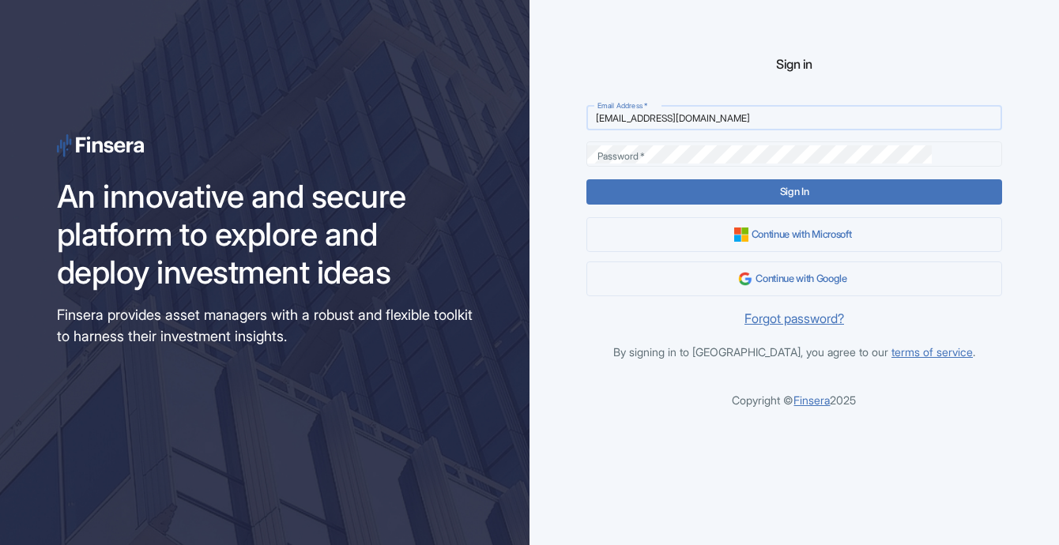
click at [725, 120] on input "[EMAIL_ADDRESS][DOMAIN_NAME]" at bounding box center [794, 118] width 416 height 18
